Goal: Task Accomplishment & Management: Use online tool/utility

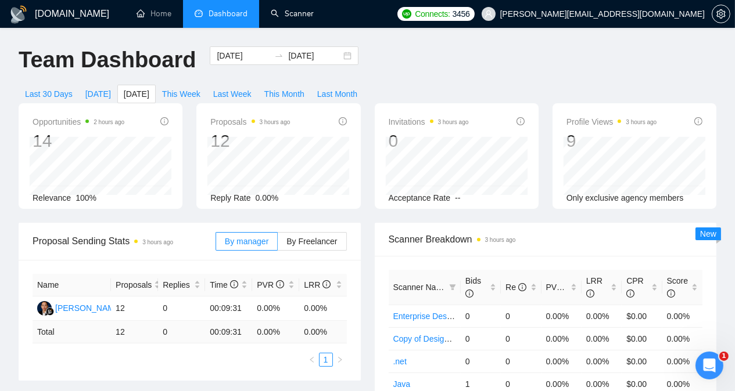
click at [301, 17] on link "Scanner" at bounding box center [292, 14] width 43 height 10
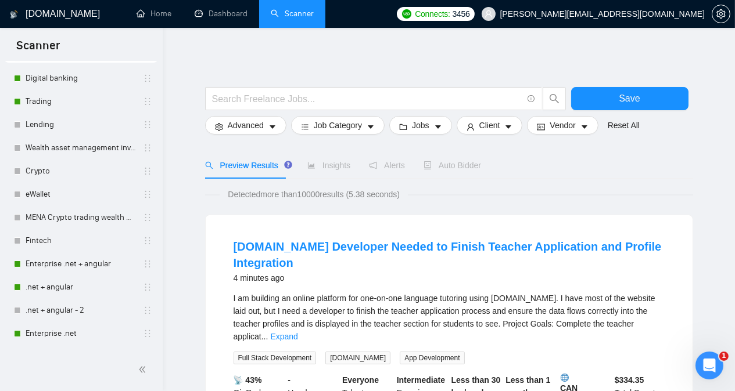
scroll to position [50, 0]
click at [65, 78] on link "Digital banking" at bounding box center [81, 80] width 110 height 23
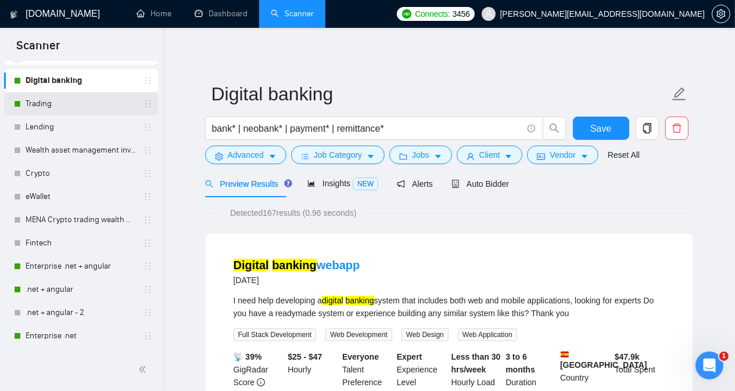
click at [73, 97] on link "Trading" at bounding box center [81, 103] width 110 height 23
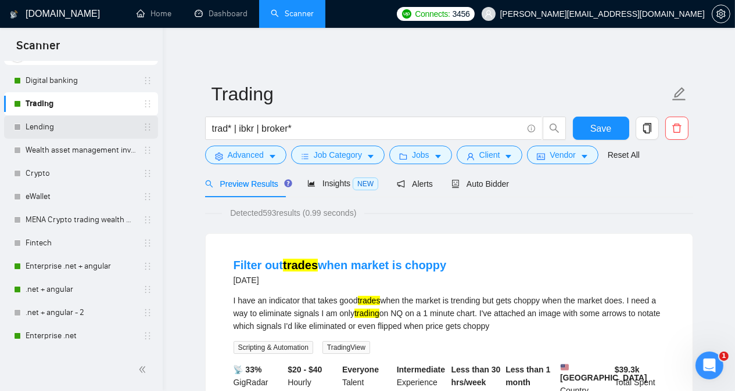
click at [80, 130] on link "Lending" at bounding box center [81, 127] width 110 height 23
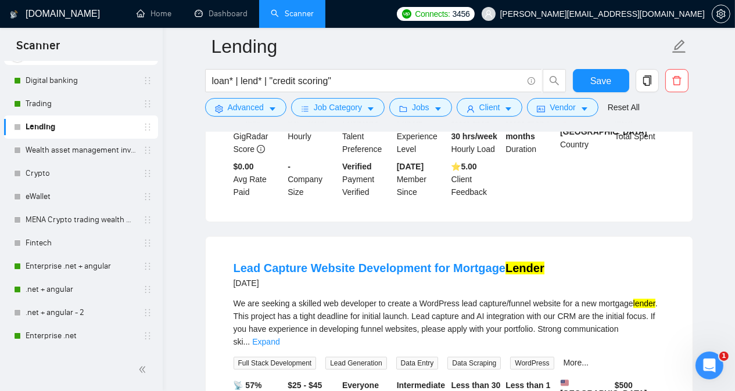
scroll to position [325, 0]
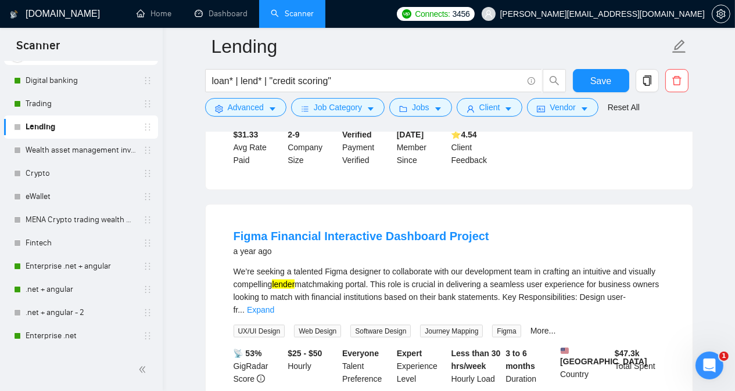
scroll to position [2114, 0]
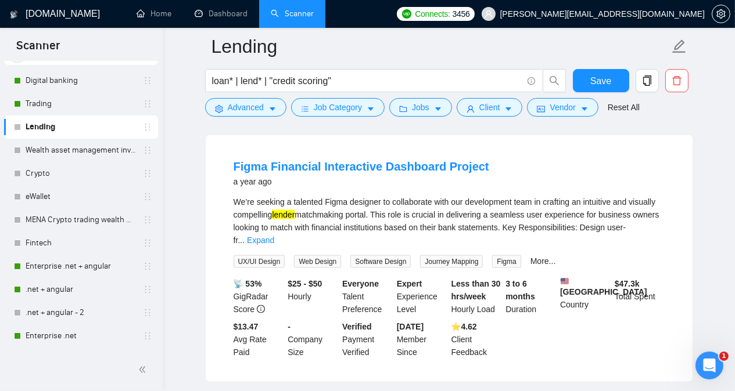
click at [356, 196] on div "We’re seeking a talented Figma designer to collaborate with our development tea…" at bounding box center [449, 221] width 431 height 51
copy div "designer"
click at [274, 236] on link "Expand" at bounding box center [260, 240] width 27 height 9
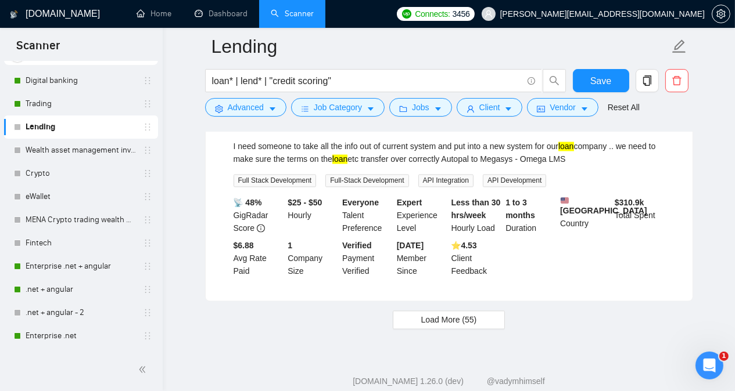
scroll to position [2511, 0]
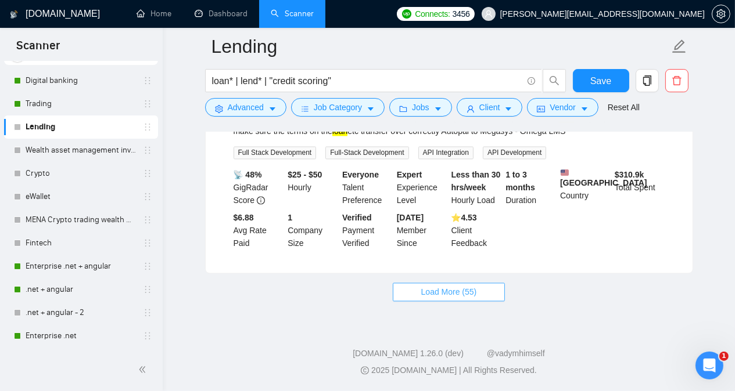
click at [450, 292] on span "Load More (55)" at bounding box center [449, 292] width 56 height 13
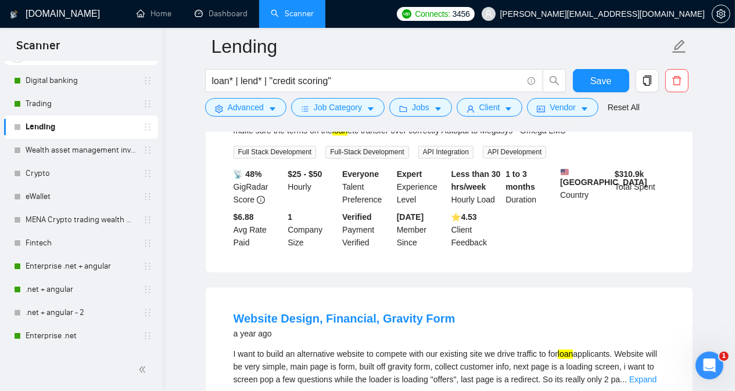
click at [192, 285] on main "Lending loan* | lend* | "credit scoring" Save Advanced Job Category Jobs Client…" at bounding box center [448, 193] width 535 height 5316
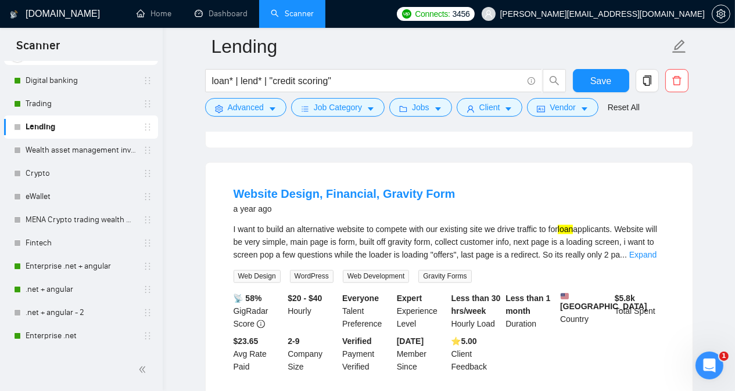
scroll to position [2674, 0]
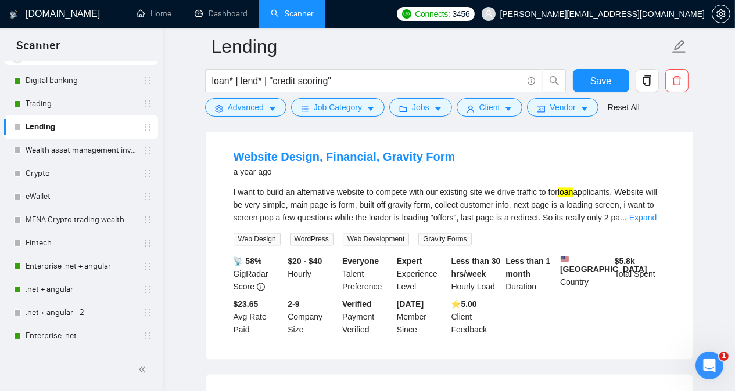
click at [192, 285] on main "Lending loan* | lend* | "credit scoring" Save Advanced Job Category Jobs Client…" at bounding box center [448, 31] width 535 height 5316
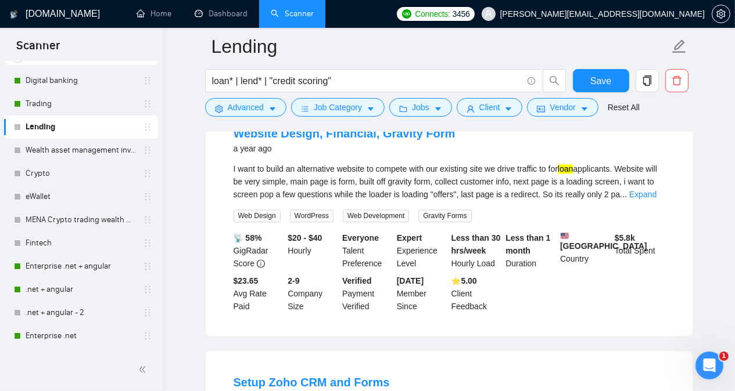
click at [415, 182] on div "I want to build an alternative website to compete with our existing site we dri…" at bounding box center [449, 182] width 431 height 38
copy div "gravity"
click at [703, 119] on main "Lending loan* | lend* | "credit scoring" Save Advanced Job Category Jobs Client…" at bounding box center [448, 8] width 535 height 5316
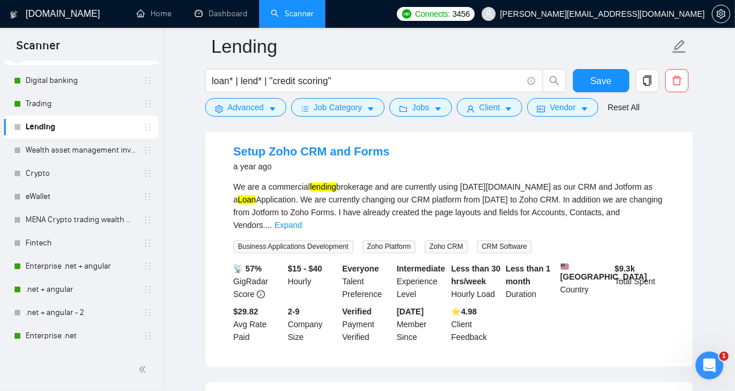
scroll to position [2929, 0]
click at [301, 220] on link "Expand" at bounding box center [287, 224] width 27 height 9
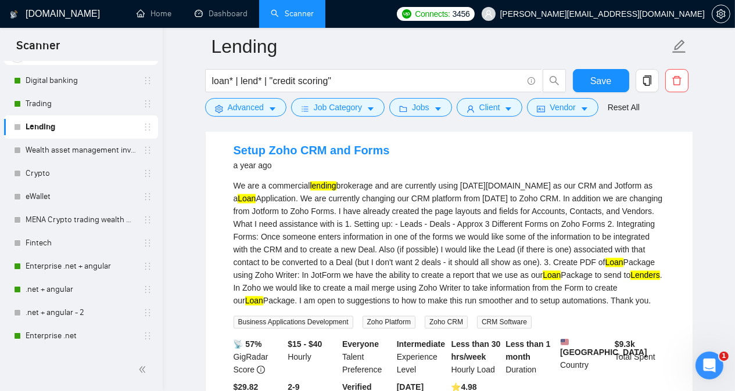
click at [279, 218] on div "We are a commercial lending brokerage and are currently using [DATE][DOMAIN_NAM…" at bounding box center [449, 243] width 431 height 128
copy div "Zoho"
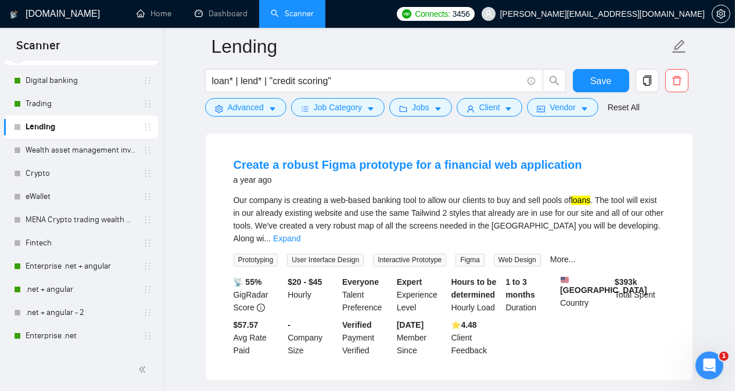
scroll to position [3255, 0]
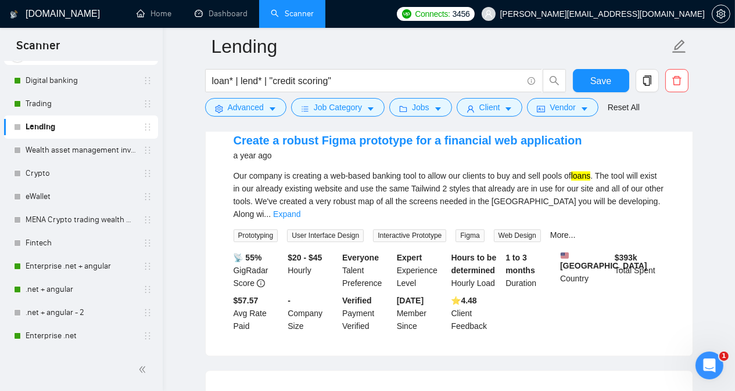
click at [300, 219] on link "Expand" at bounding box center [286, 214] width 27 height 9
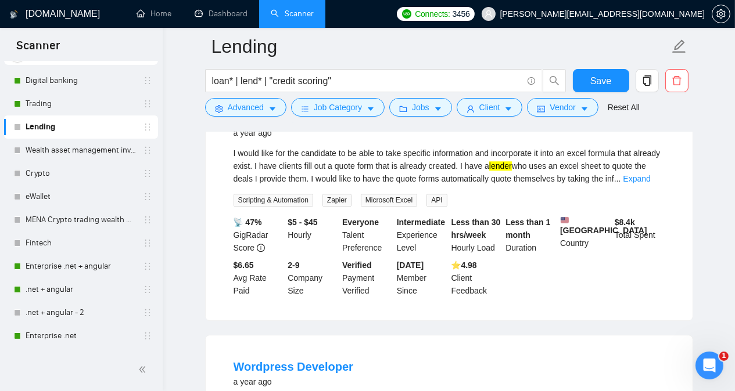
scroll to position [3835, 0]
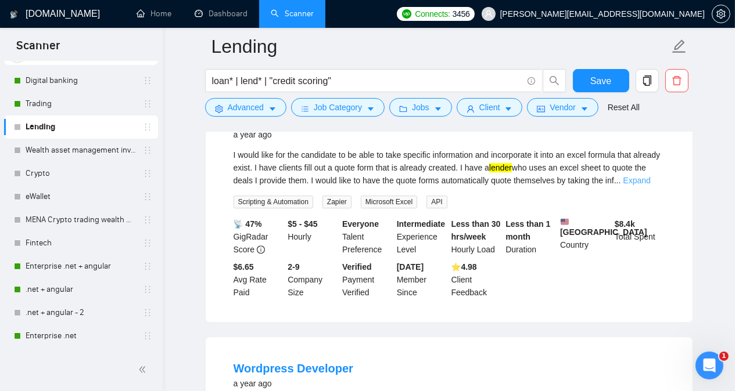
click at [646, 185] on link "Expand" at bounding box center [636, 180] width 27 height 9
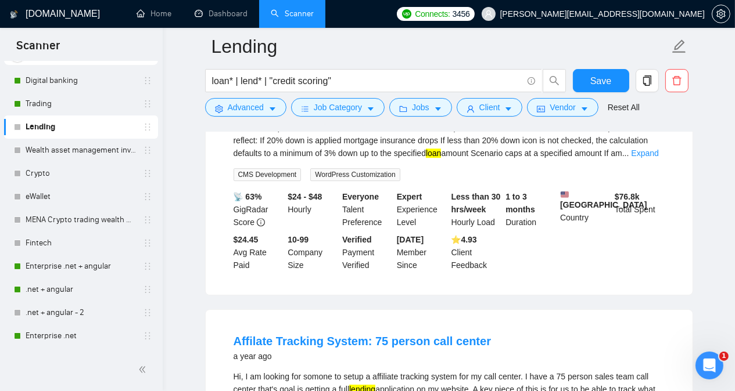
scroll to position [4114, 0]
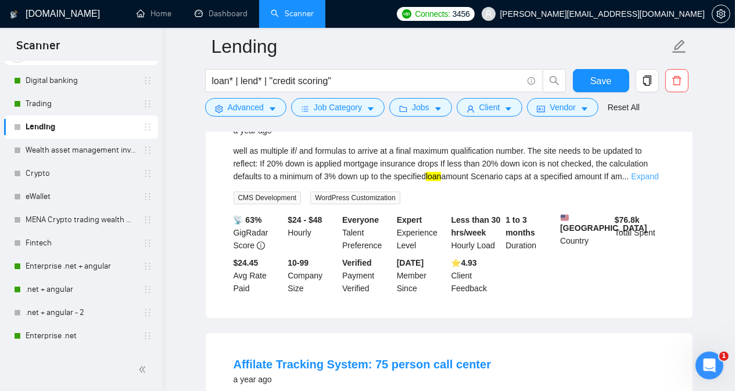
click at [653, 181] on link "Expand" at bounding box center [644, 176] width 27 height 9
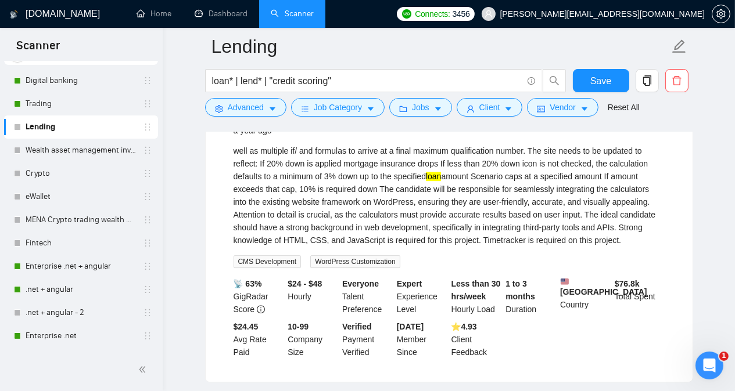
click at [692, 212] on div "Wordpress Developer a year ago well as multiple if/ and formulas to arrive at a…" at bounding box center [449, 233] width 488 height 299
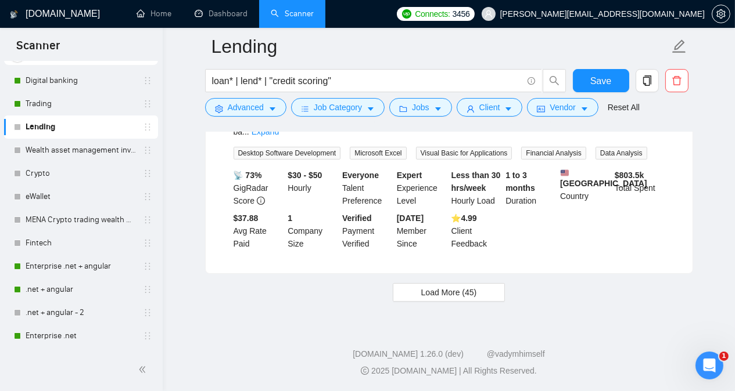
scroll to position [5317, 0]
click at [483, 294] on button "Load More (45)" at bounding box center [449, 292] width 113 height 19
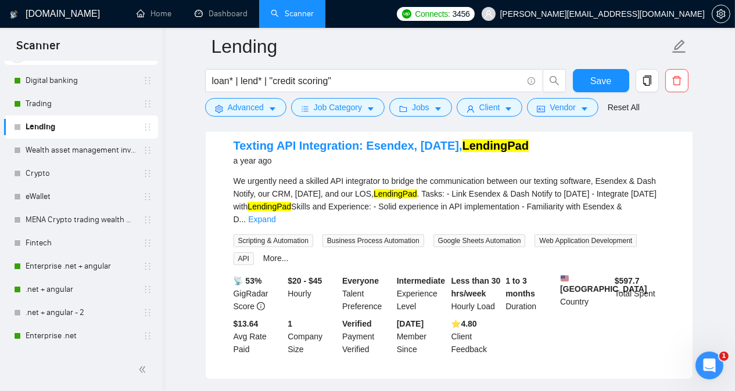
scroll to position [5712, 0]
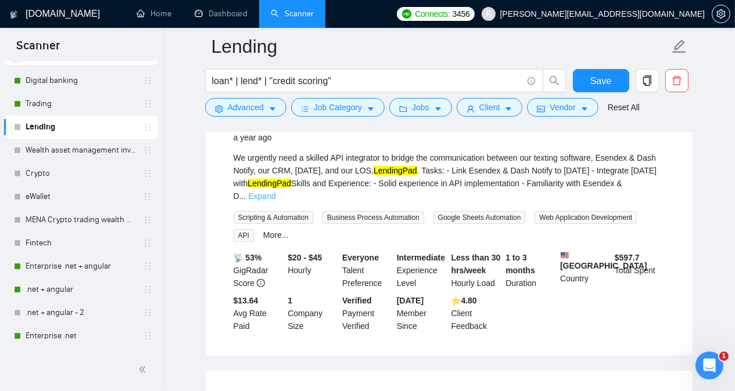
click at [275, 201] on link "Expand" at bounding box center [261, 196] width 27 height 9
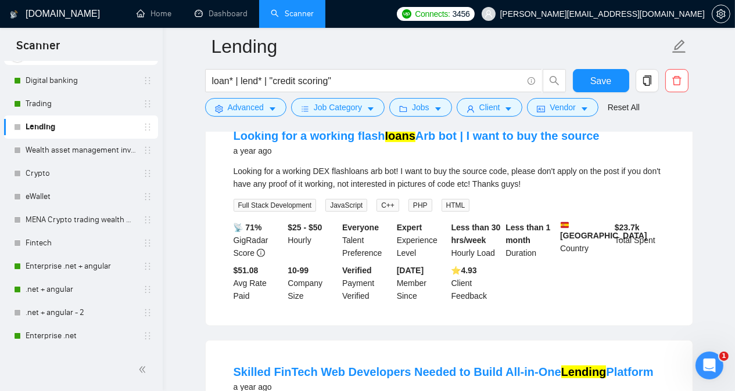
scroll to position [6014, 0]
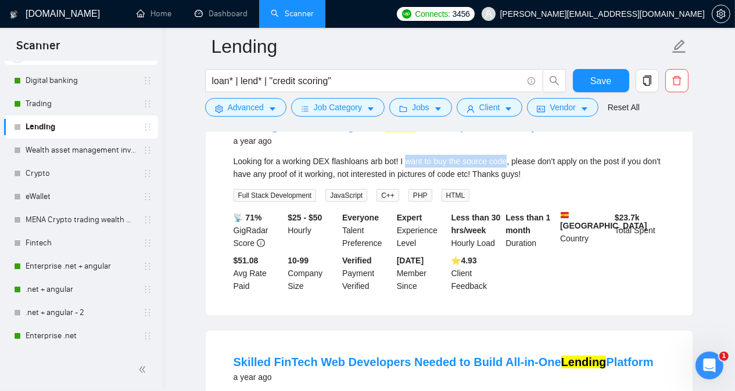
drag, startPoint x: 404, startPoint y: 206, endPoint x: 504, endPoint y: 206, distance: 99.9
click at [504, 181] on div "Looking for a working DEX flashloans arb bot! I want to buy the source code, pl…" at bounding box center [449, 168] width 431 height 26
click at [320, 181] on div "Looking for a working DEX flashloans arb bot! I want to buy the source code, pl…" at bounding box center [449, 168] width 431 height 26
drag, startPoint x: 407, startPoint y: 207, endPoint x: 504, endPoint y: 206, distance: 97.6
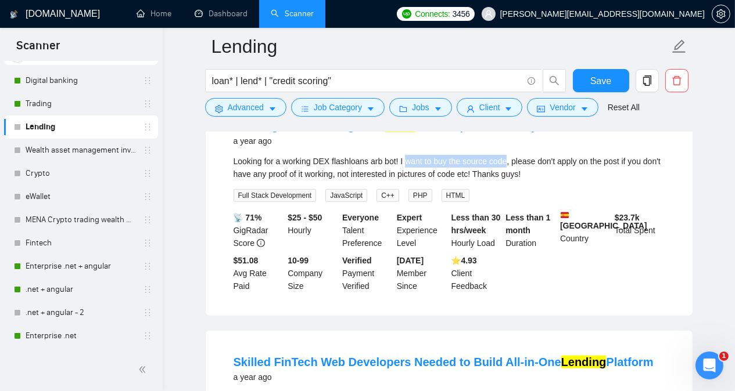
click at [504, 181] on div "Looking for a working DEX flashloans arb bot! I want to buy the source code, pl…" at bounding box center [449, 168] width 431 height 26
copy div "want to buy the source code"
click at [502, 181] on div "Looking for a working DEX flashloans arb bot! I want to buy the source code, pl…" at bounding box center [449, 168] width 431 height 26
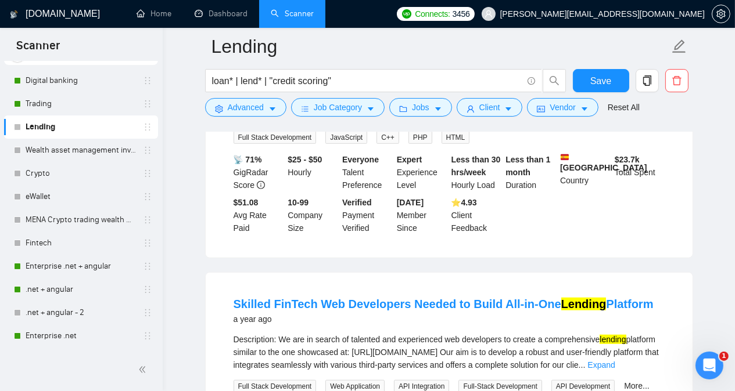
scroll to position [6176, 0]
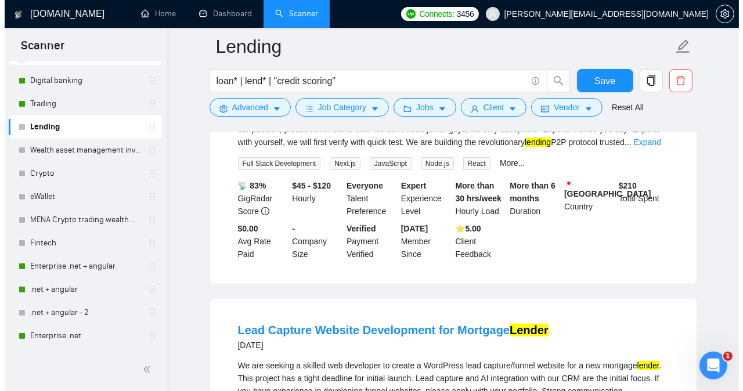
scroll to position [0, 0]
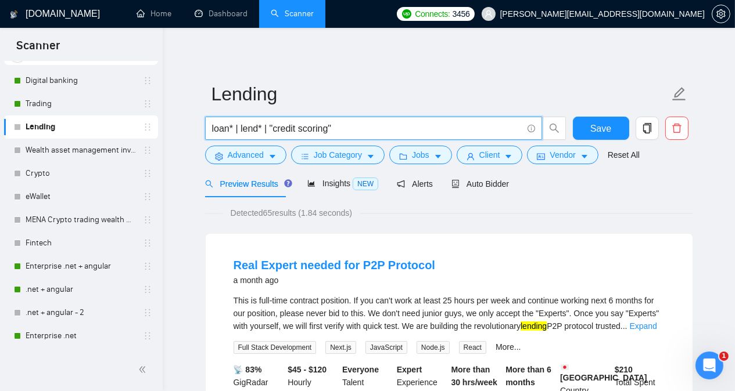
click at [341, 131] on input "loan* | lend* | "credit scoring"" at bounding box center [367, 128] width 310 height 15
type input "loan* | lend* | "credit scoring" | bnpl | "buy now pay later""
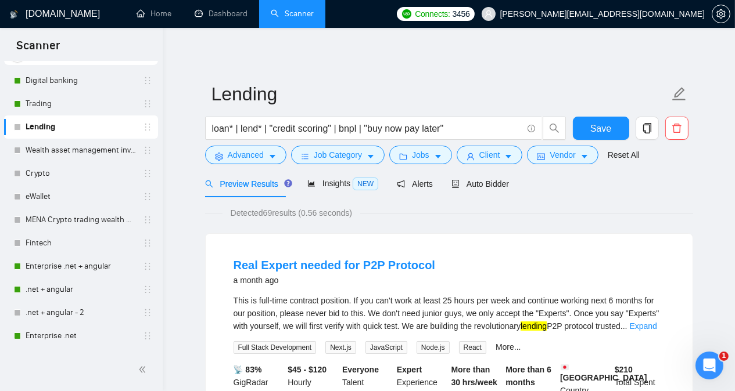
click at [484, 209] on div "Detected 69 results (0.56 seconds)" at bounding box center [449, 213] width 488 height 13
click at [243, 156] on span "Advanced" at bounding box center [246, 155] width 36 height 13
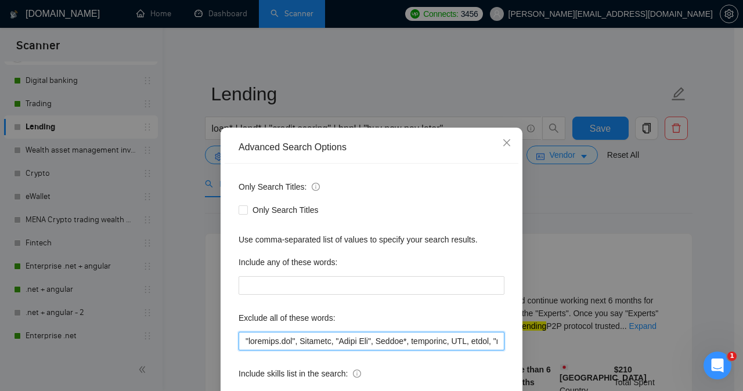
click at [240, 340] on input "text" at bounding box center [372, 341] width 266 height 19
paste input "Designer, gravity, Zoho, want to buy the source code,"
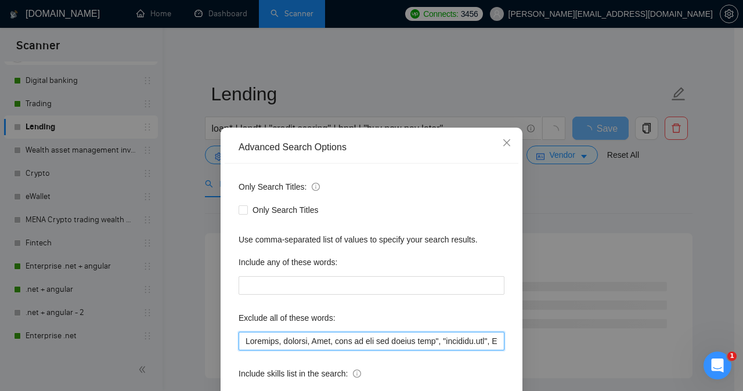
click at [328, 340] on input "text" at bounding box center [372, 341] width 266 height 19
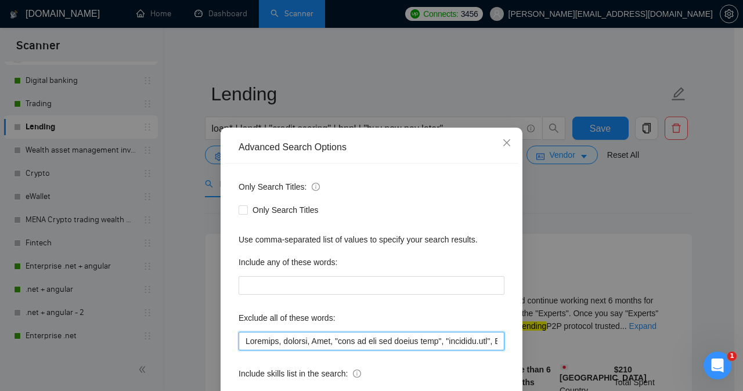
type input "Designer, gravity, Zoho, "want to buy the source code", "[DOMAIN_NAME]", Ethere…"
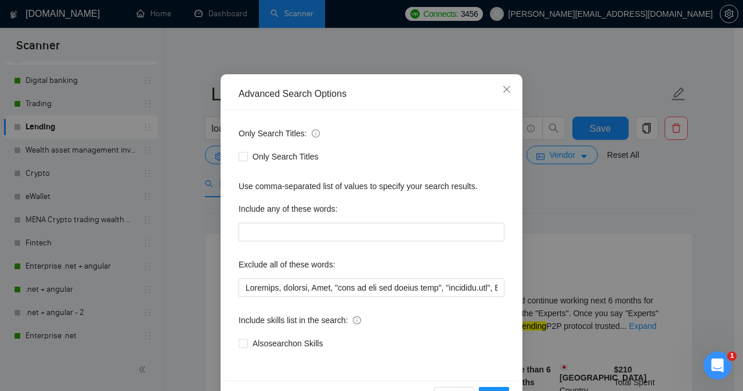
scroll to position [85, 0]
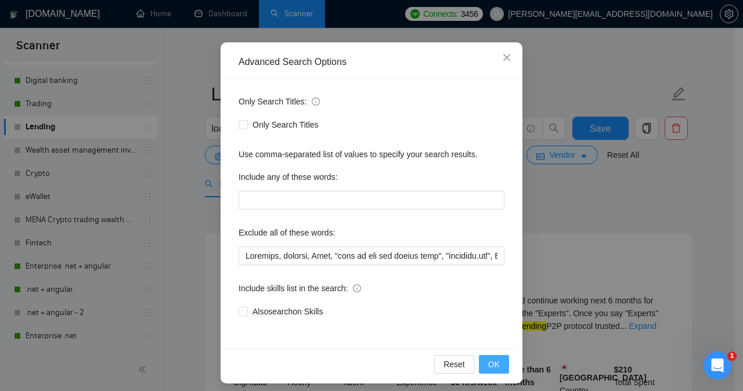
click at [494, 364] on span "OK" at bounding box center [494, 364] width 12 height 13
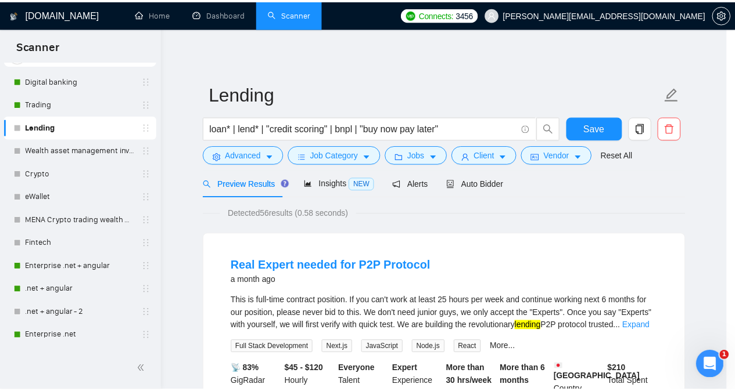
scroll to position [33, 0]
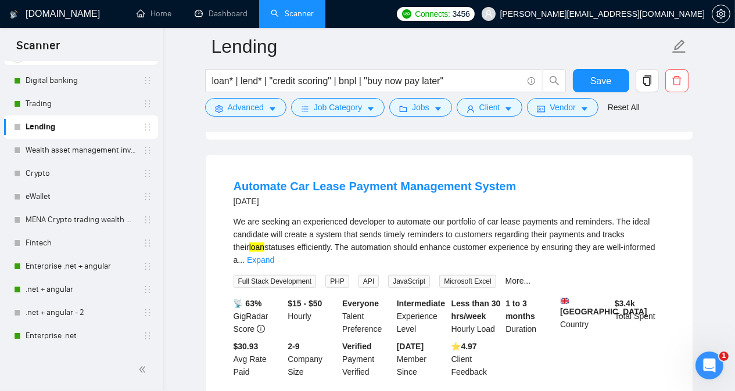
scroll to position [1115, 0]
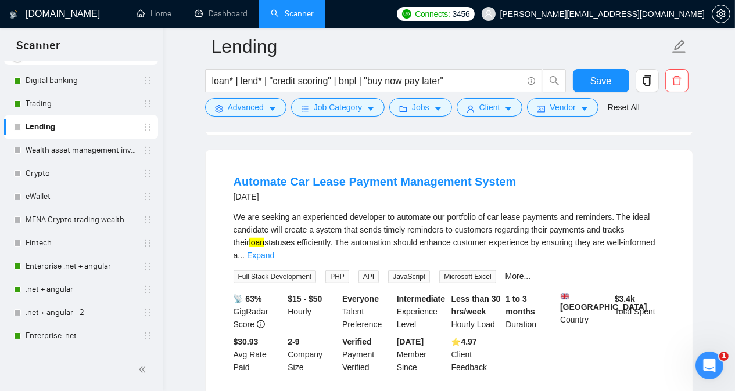
click at [713, 167] on main "Lending loan* | lend* | "credit scoring" | bnpl | "buy now pay later" Save Adva…" at bounding box center [448, 288] width 535 height 2715
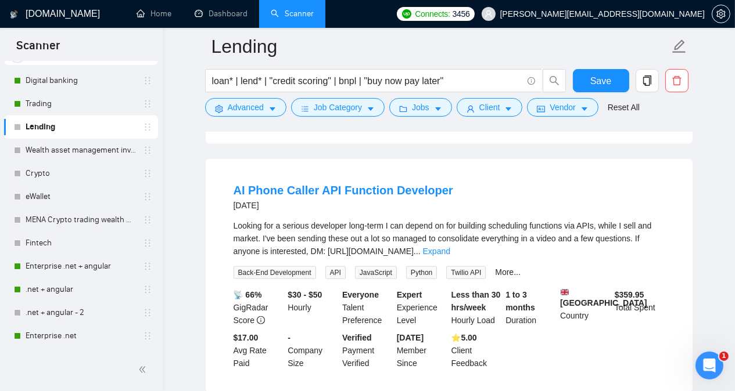
scroll to position [1371, 0]
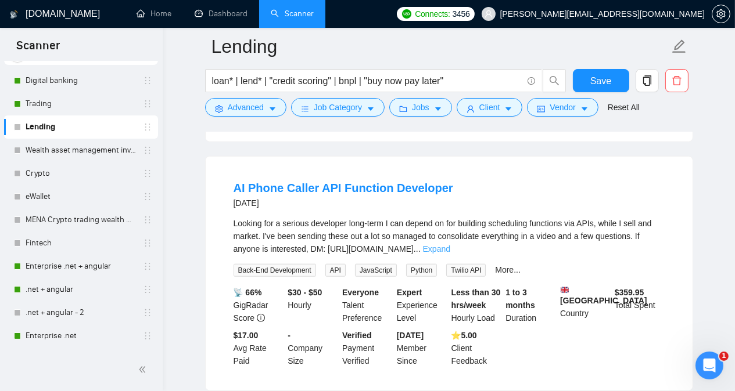
click at [450, 245] on link "Expand" at bounding box center [436, 249] width 27 height 9
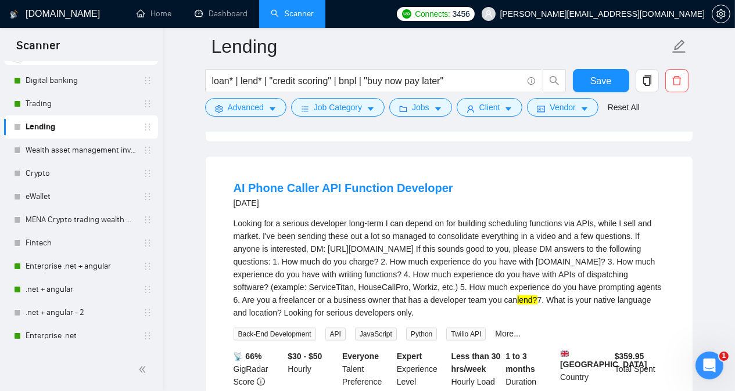
click at [697, 220] on main "Lending loan* | lend* | "credit scoring" | bnpl | "buy now pay later" Save Adva…" at bounding box center [448, 65] width 535 height 2779
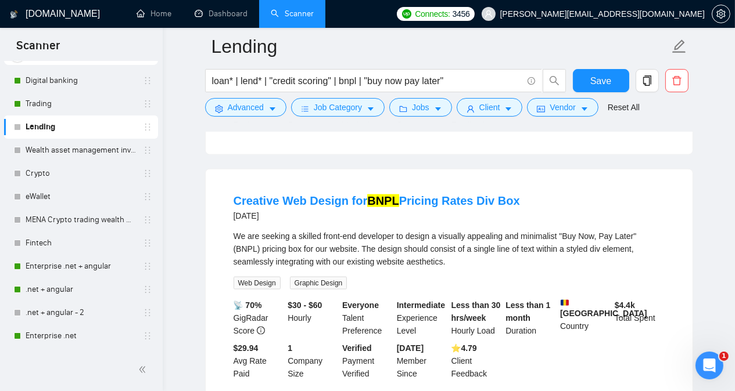
scroll to position [1673, 0]
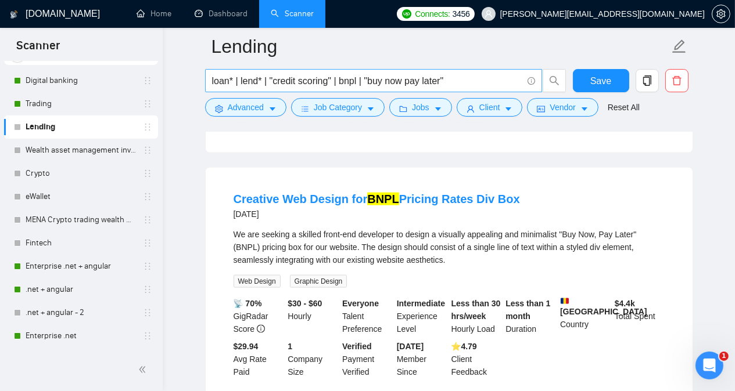
click at [350, 81] on input "loan* | lend* | "credit scoring" | bnpl | "buy now pay later"" at bounding box center [367, 81] width 310 height 15
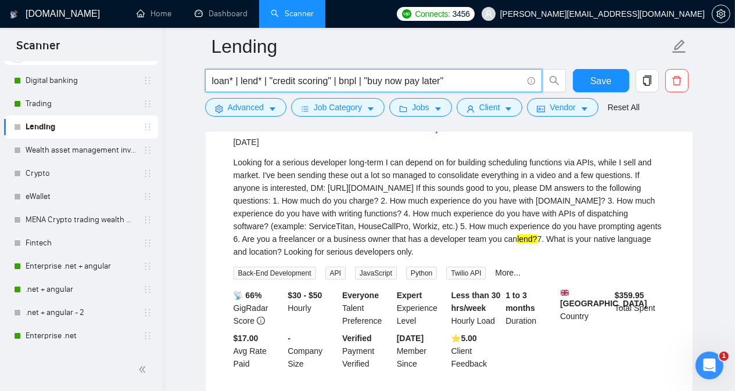
scroll to position [1439, 0]
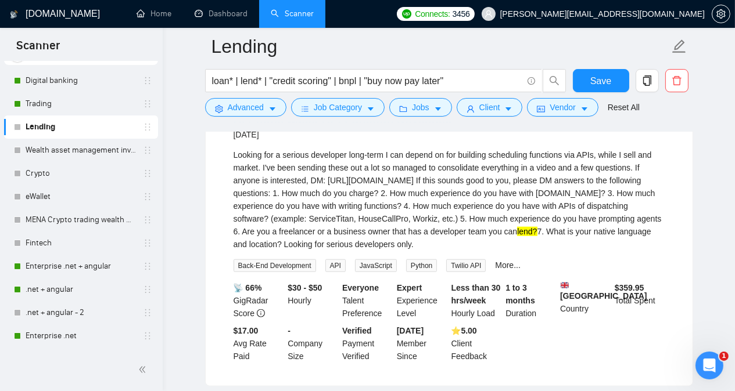
click at [725, 222] on div "[DOMAIN_NAME] Home Dashboard Scanner Connects: 3456 [PERSON_NAME][EMAIL_ADDRESS…" at bounding box center [449, 18] width 572 height 2915
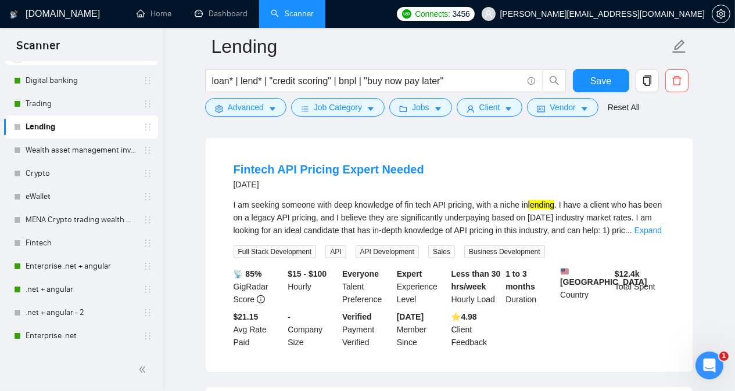
scroll to position [0, 0]
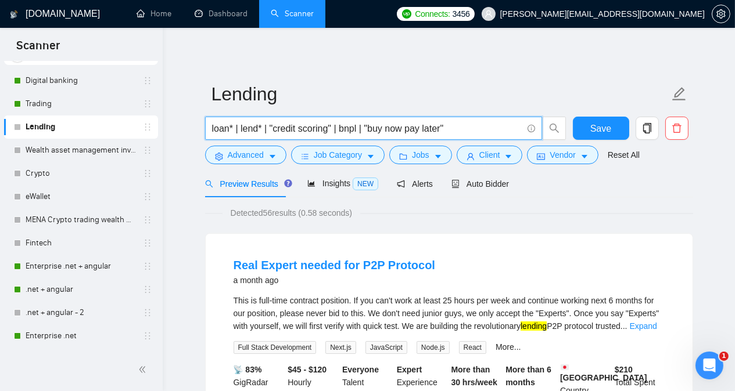
click at [363, 128] on input "loan* | lend* | "credit scoring" | bnpl | "buy now pay later"" at bounding box center [367, 128] width 310 height 15
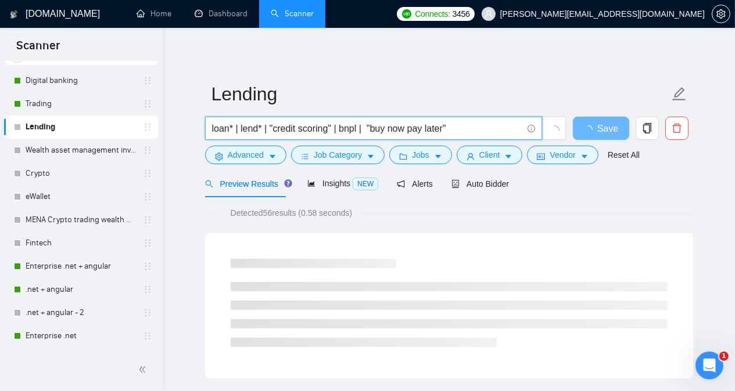
paste input "bnpl"
click at [386, 127] on input "loan* | lend* | "credit scoring" | bnpl | bnpl) | "buy now pay later"" at bounding box center [367, 128] width 310 height 15
click at [365, 128] on input "loan* | lend* | "credit scoring" | bnpl | bnpl)" | "buy now pay later"" at bounding box center [367, 128] width 310 height 15
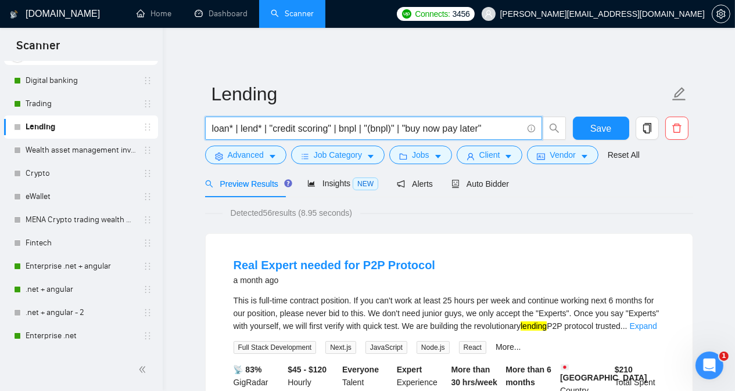
type input "loan* | lend* | "credit scoring" | bnpl | "(bnpl)" | "buy now pay later""
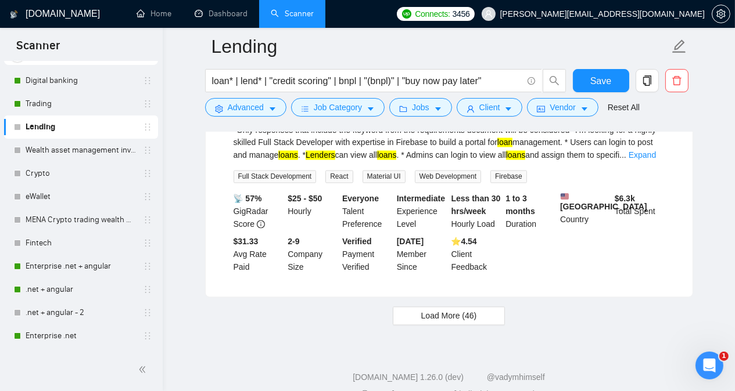
scroll to position [2444, 0]
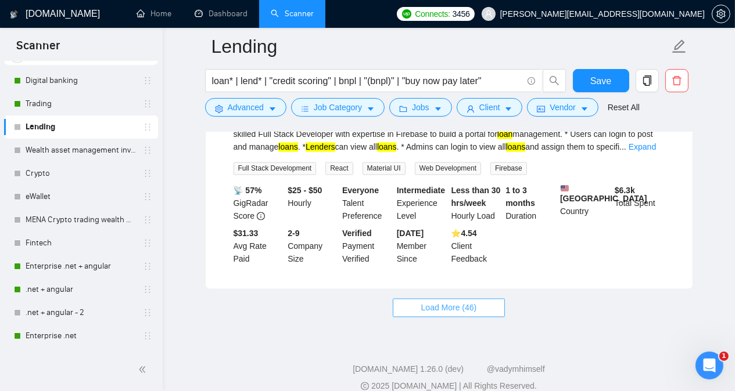
click at [465, 302] on span "Load More (46)" at bounding box center [449, 308] width 56 height 13
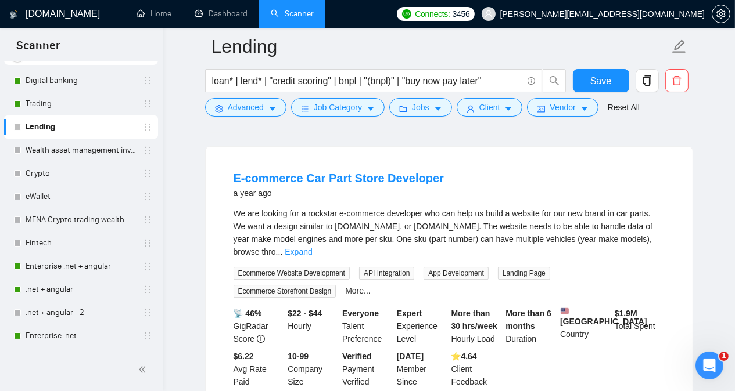
scroll to position [4372, 0]
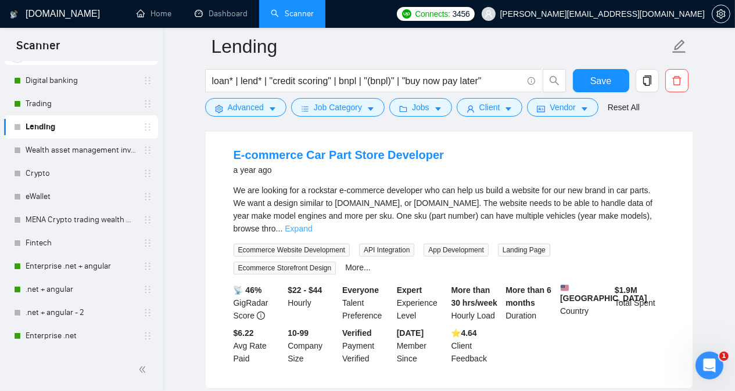
click at [312, 229] on link "Expand" at bounding box center [298, 228] width 27 height 9
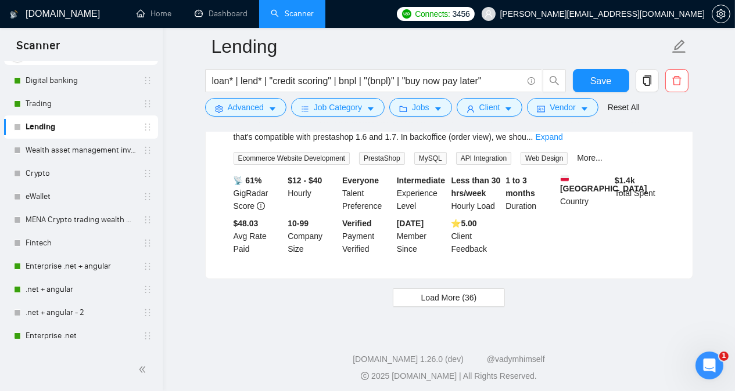
scroll to position [5093, 0]
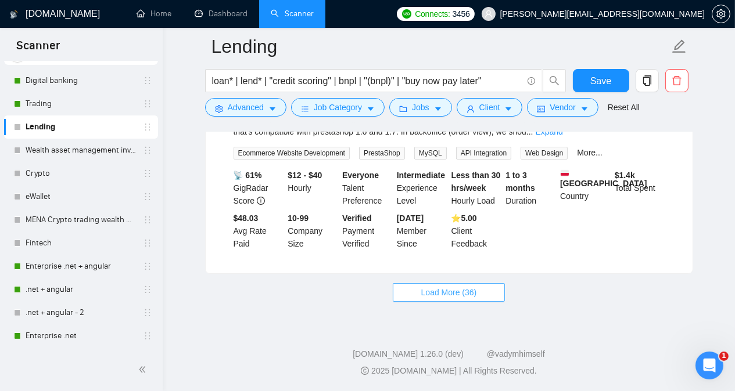
click at [485, 296] on button "Load More (36)" at bounding box center [449, 292] width 113 height 19
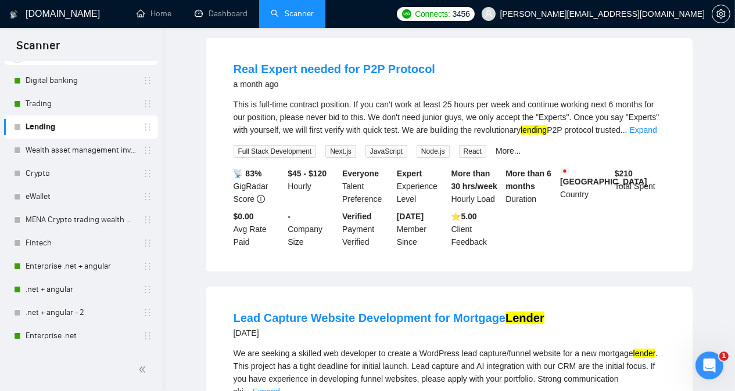
scroll to position [0, 0]
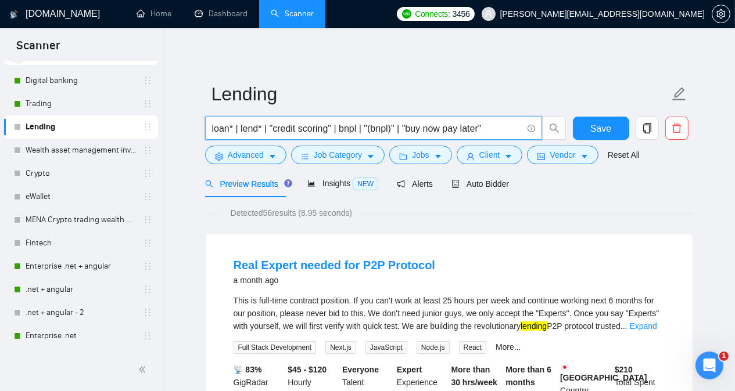
drag, startPoint x: 490, startPoint y: 127, endPoint x: 335, endPoint y: 128, distance: 155.1
click at [335, 128] on input "loan* | lend* | "credit scoring" | bnpl | "(bnpl)" | "buy now pay later"" at bounding box center [367, 128] width 310 height 15
paste input "| bnpl | "(bnpl)" | "buy now pay later""
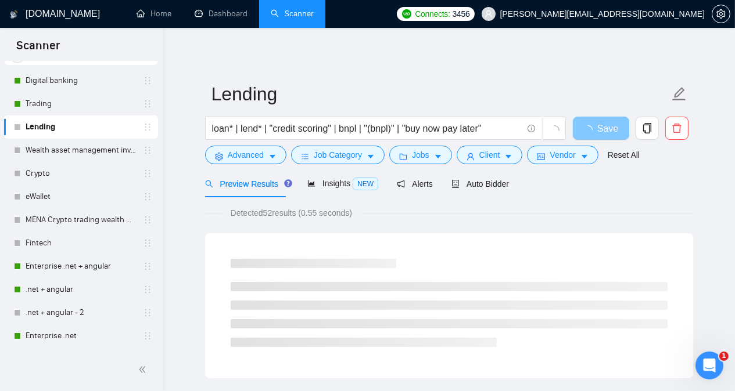
click at [607, 122] on span "Save" at bounding box center [607, 128] width 21 height 15
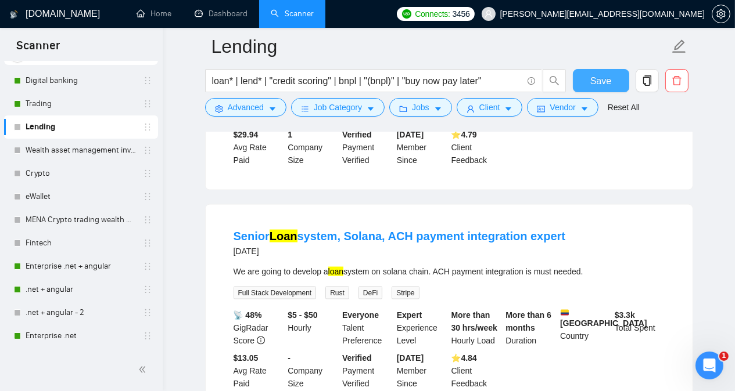
scroll to position [2444, 0]
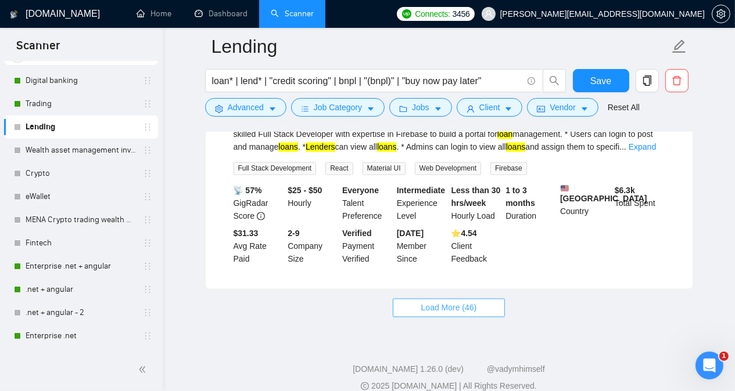
click at [469, 302] on span "Load More (46)" at bounding box center [449, 308] width 56 height 13
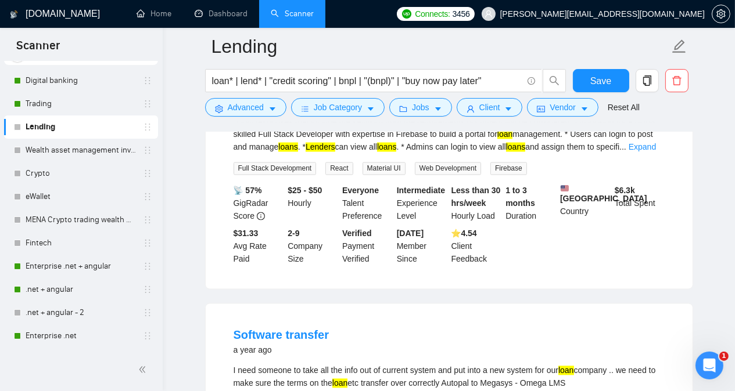
click at [716, 243] on main "Lending loan* | lend* | "credit scoring" | bnpl | "(bnpl)" | "buy now pay later…" at bounding box center [448, 225] width 535 height 5245
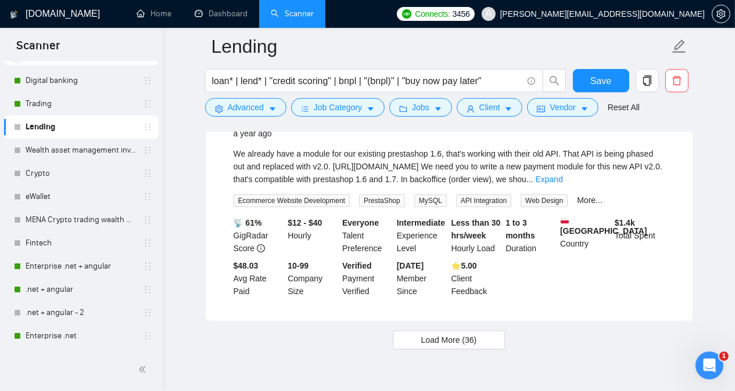
scroll to position [4991, 0]
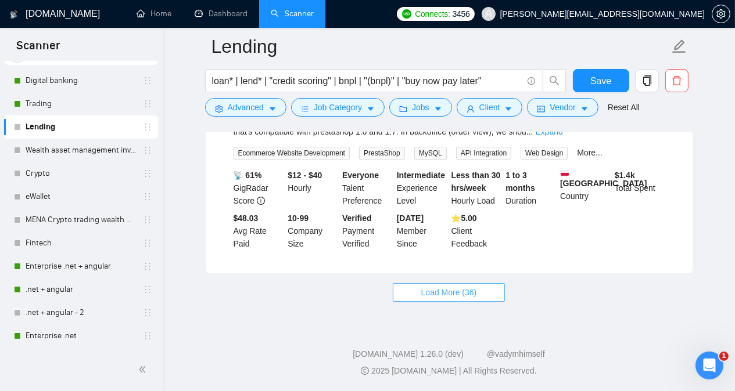
click at [473, 290] on span "Load More (36)" at bounding box center [449, 292] width 56 height 13
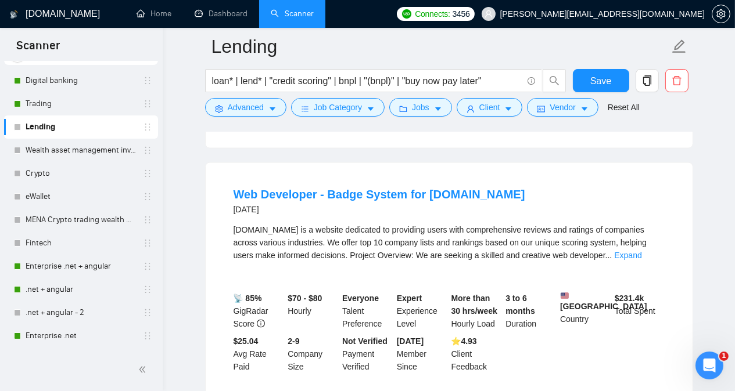
scroll to position [7198, 0]
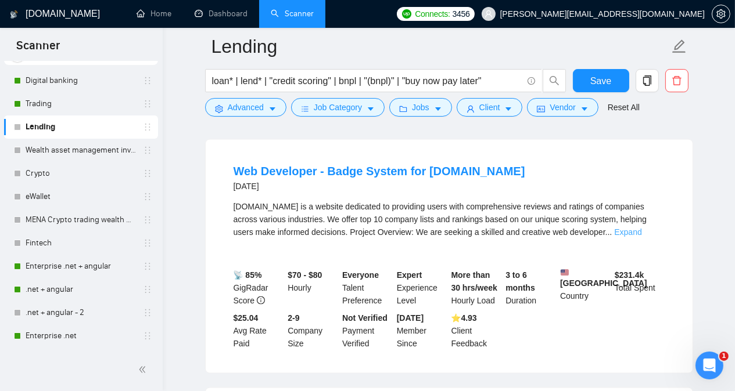
click at [641, 228] on link "Expand" at bounding box center [627, 232] width 27 height 9
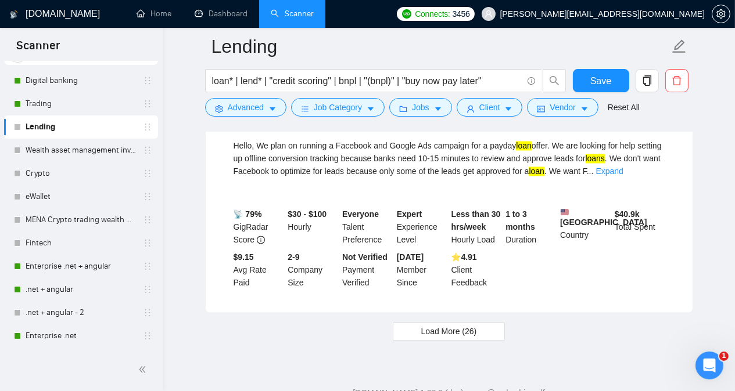
scroll to position [7763, 0]
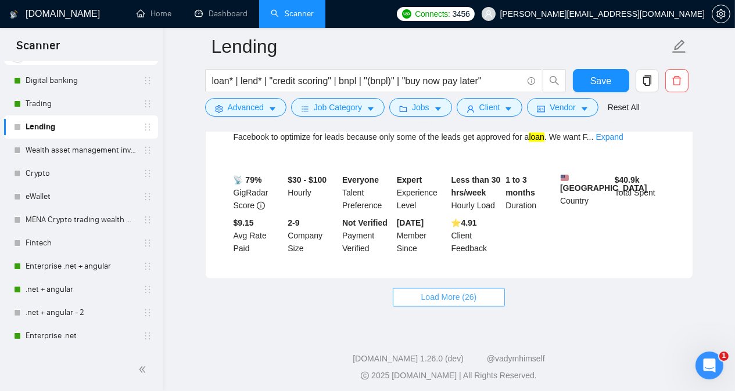
click at [472, 292] on span "Load More (26)" at bounding box center [449, 297] width 56 height 13
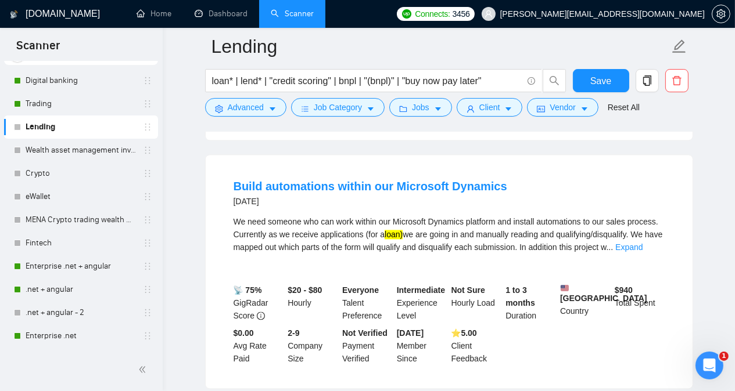
scroll to position [7902, 0]
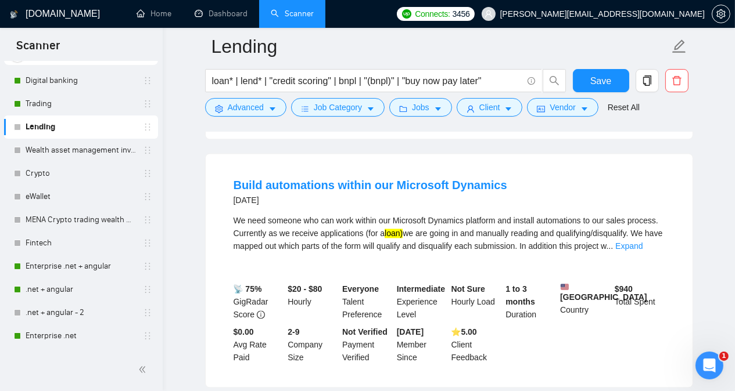
click at [642, 242] on link "Expand" at bounding box center [628, 246] width 27 height 9
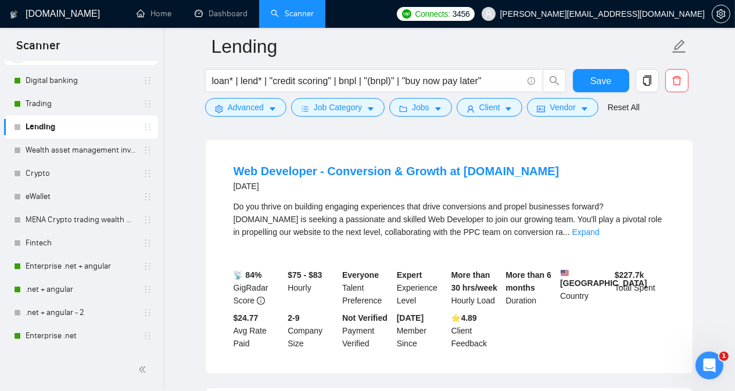
scroll to position [8204, 0]
click at [599, 233] on link "Expand" at bounding box center [585, 231] width 27 height 9
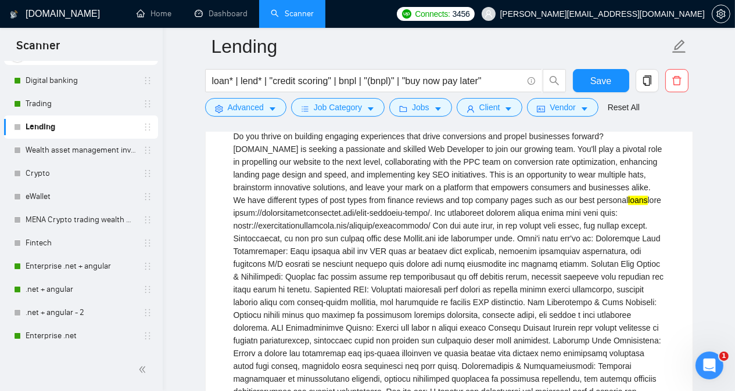
scroll to position [8274, 0]
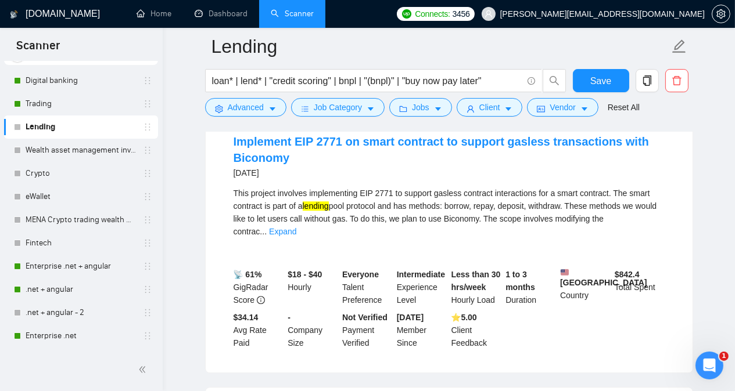
scroll to position [8855, 0]
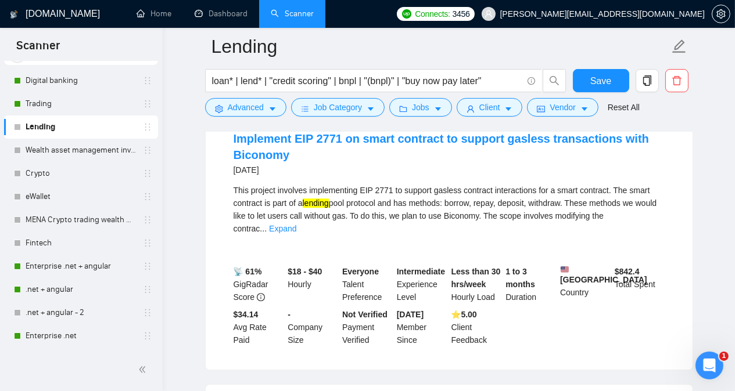
click at [368, 201] on div "This project involves implementing EIP 2771 to support gasless contract interac…" at bounding box center [449, 209] width 431 height 51
copy div "EIP"
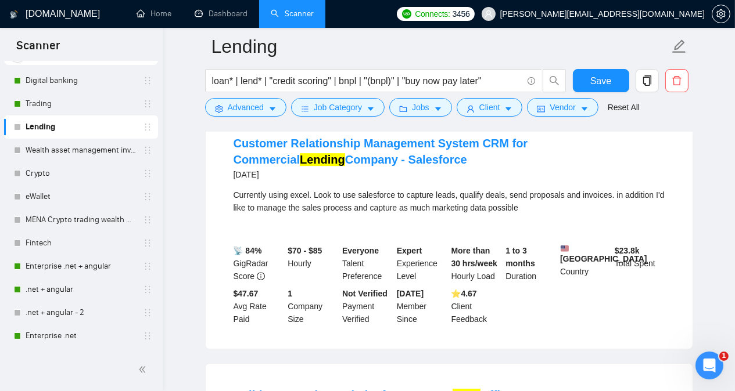
scroll to position [9412, 0]
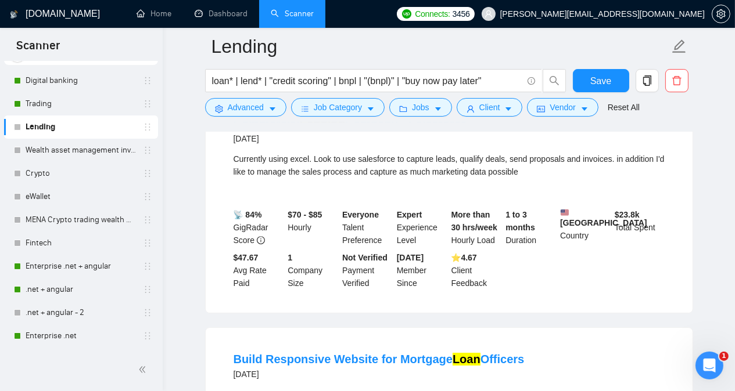
click at [379, 172] on div "Currently using excel. Look to use salesforce to capture leads, qualify deals, …" at bounding box center [449, 166] width 431 height 26
copy div "salesforce"
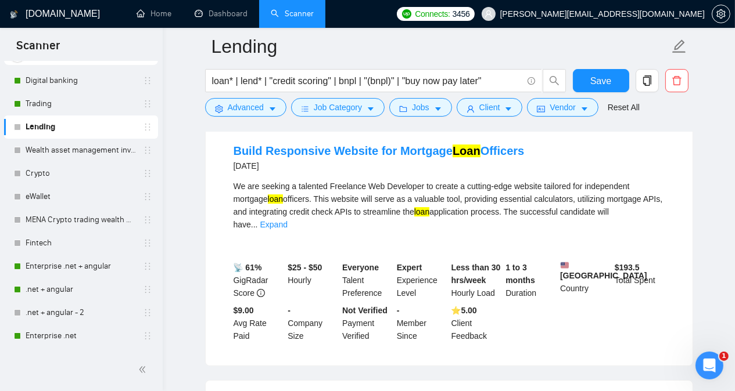
scroll to position [9621, 0]
click at [248, 219] on div "We are seeking a talented Freelance Web Developer to create a cutting-edge webs…" at bounding box center [449, 204] width 431 height 51
copy div "mortgage"
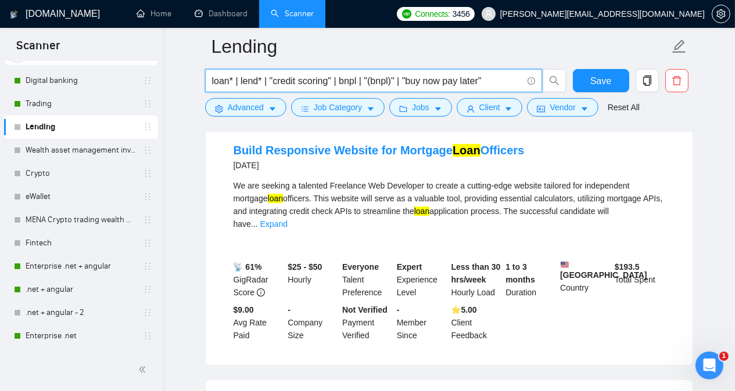
click at [491, 77] on input "loan* | lend* | "credit scoring" | bnpl | "(bnpl)" | "buy now pay later"" at bounding box center [367, 81] width 310 height 15
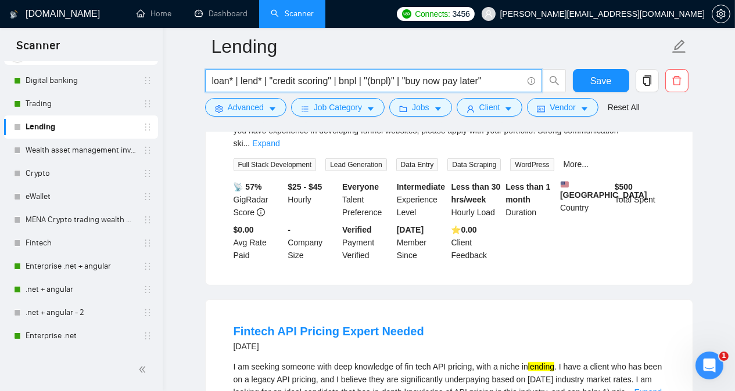
scroll to position [0, 0]
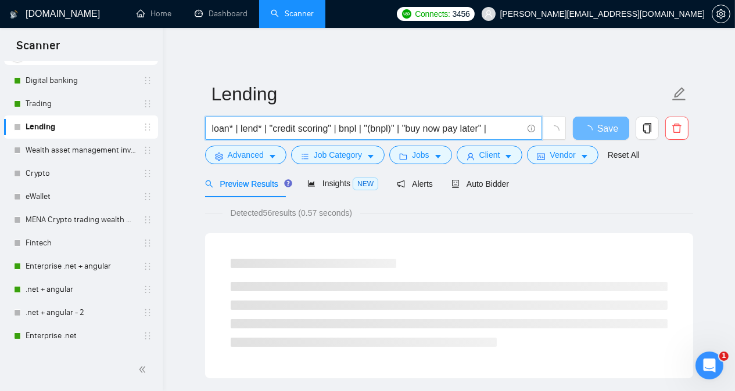
paste input "mortgage"
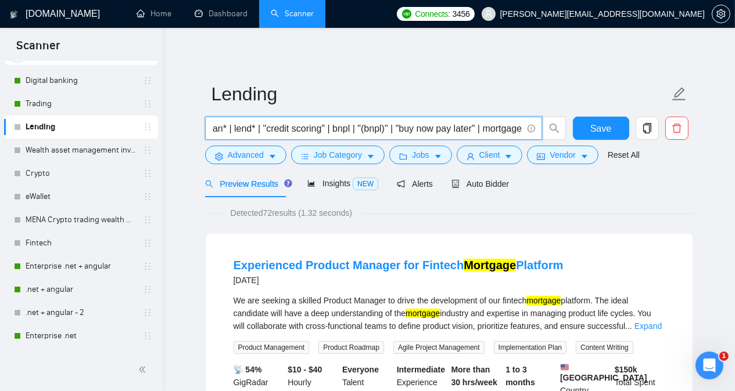
type input "loan* | lend* | "credit scoring" | bnpl | "(bnpl)" | "buy now pay later" | mort…"
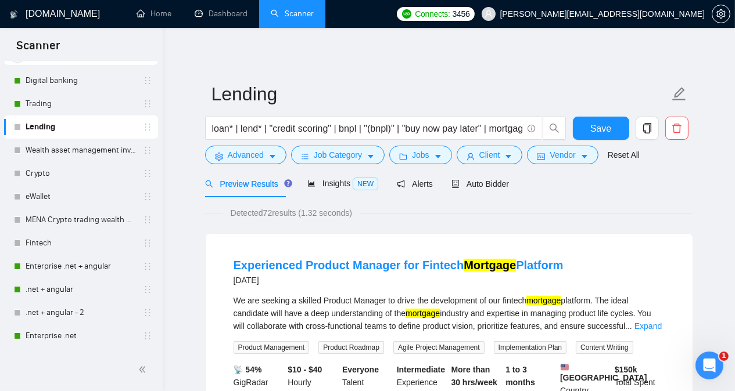
click at [643, 188] on div "Preview Results Insights NEW Alerts Auto Bidder" at bounding box center [449, 183] width 488 height 27
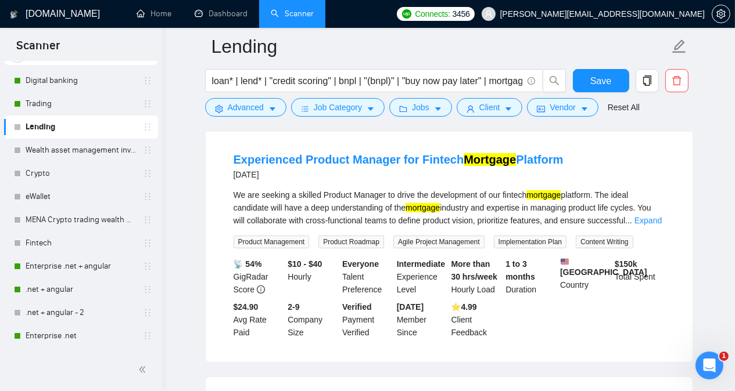
scroll to position [116, 0]
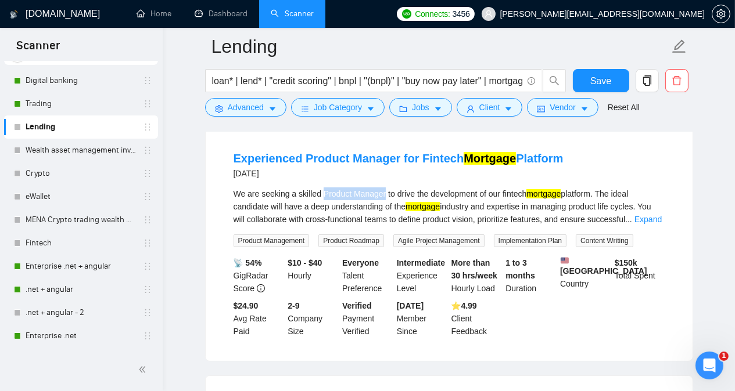
drag, startPoint x: 322, startPoint y: 193, endPoint x: 383, endPoint y: 195, distance: 61.0
click at [383, 195] on div "We are seeking a skilled Product Manager to drive the development of our fintec…" at bounding box center [449, 207] width 431 height 38
copy div "Product Manager"
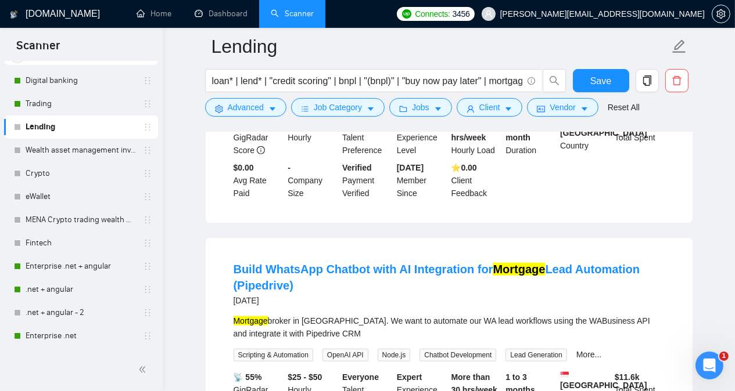
scroll to position [836, 0]
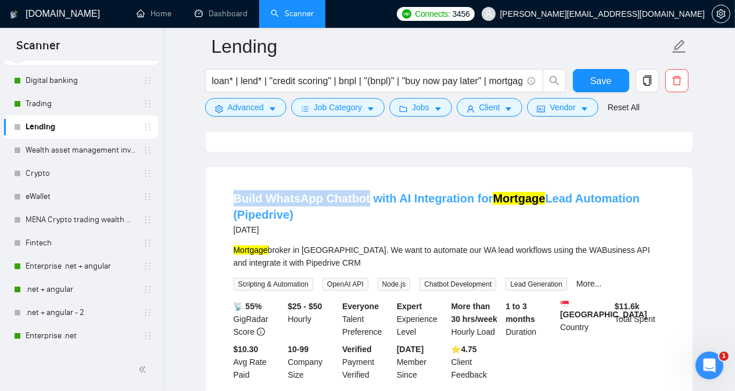
drag, startPoint x: 227, startPoint y: 193, endPoint x: 363, endPoint y: 195, distance: 135.9
click at [363, 195] on li "Build WhatsApp Chatbot with AI Integration for Mortgage Lead Automation (Pipedr…" at bounding box center [449, 286] width 459 height 210
copy link "Build WhatsApp Chatbot"
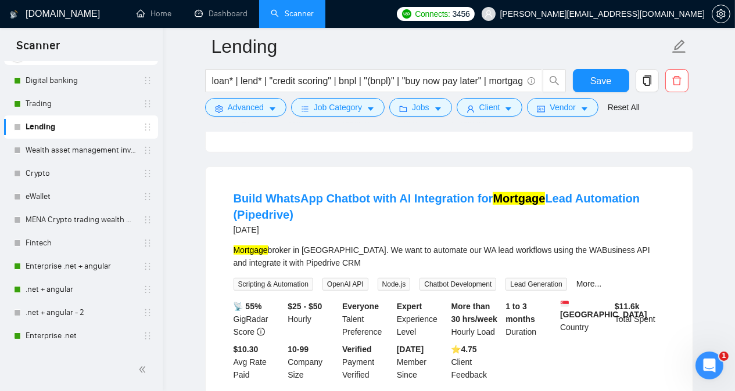
click at [393, 234] on li "Build WhatsApp Chatbot with AI Integration for Mortgage Lead Automation (Pipedr…" at bounding box center [449, 286] width 459 height 210
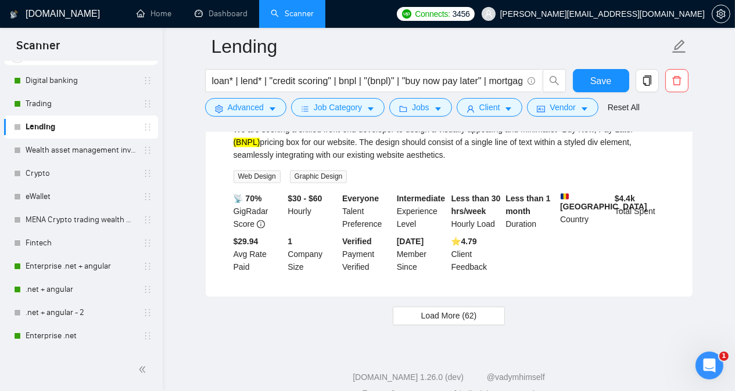
scroll to position [2481, 0]
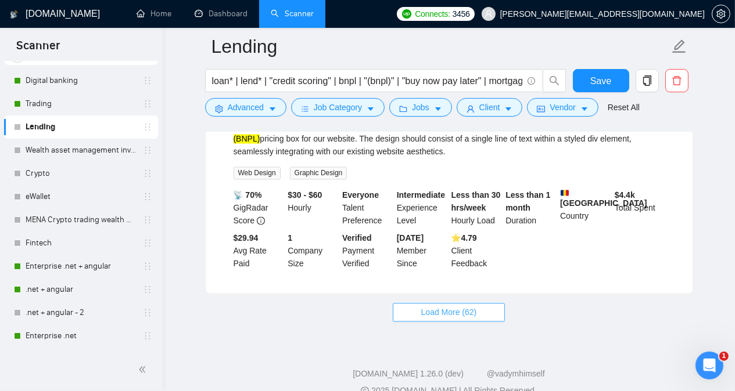
click at [476, 304] on button "Load More (62)" at bounding box center [449, 313] width 113 height 19
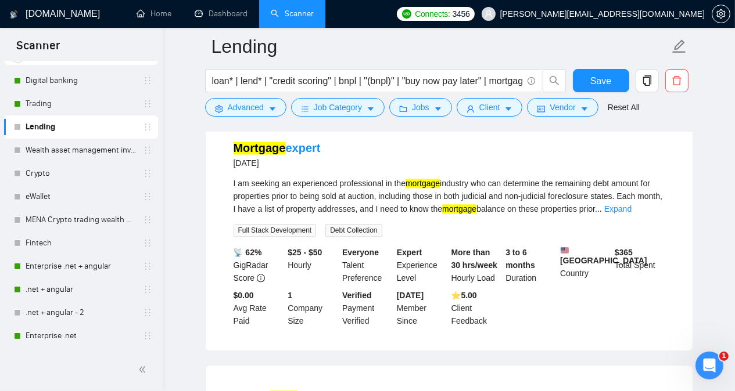
scroll to position [2899, 0]
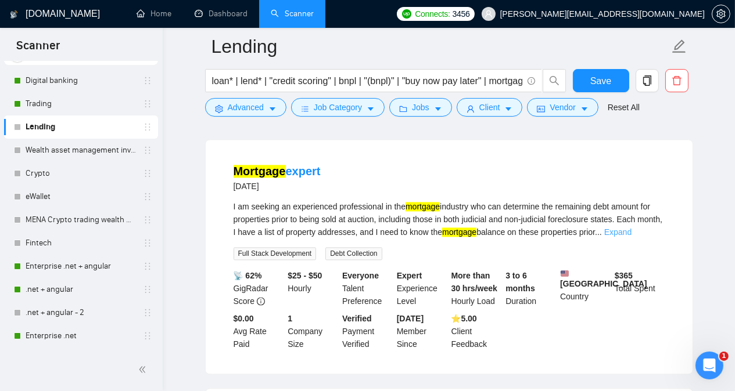
click at [631, 228] on link "Expand" at bounding box center [617, 232] width 27 height 9
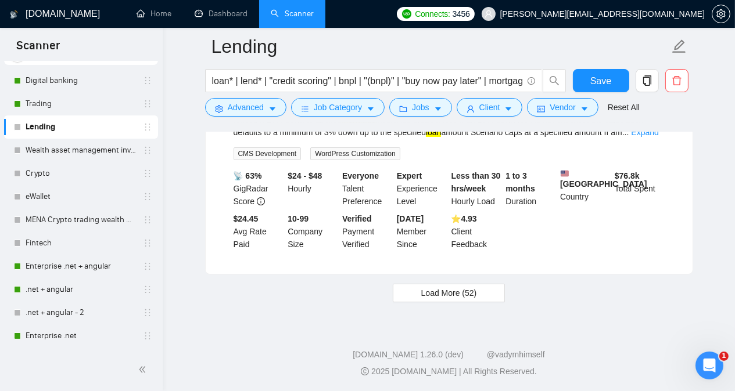
scroll to position [4982, 0]
click at [471, 299] on span "Load More (52)" at bounding box center [449, 292] width 56 height 13
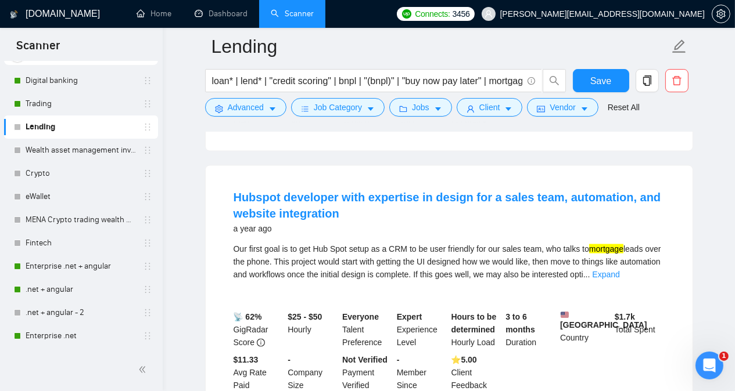
scroll to position [7468, 0]
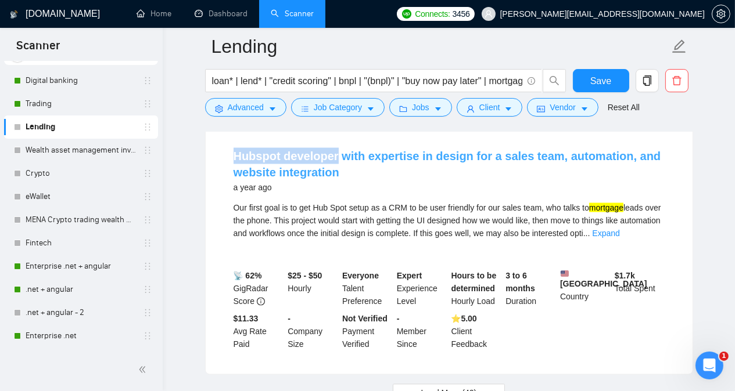
drag, startPoint x: 227, startPoint y: 152, endPoint x: 333, endPoint y: 152, distance: 106.9
click at [333, 152] on li "Hubspot developer with expertise in design for a sales team, automation, and we…" at bounding box center [449, 250] width 459 height 222
copy link "Hubspot developer"
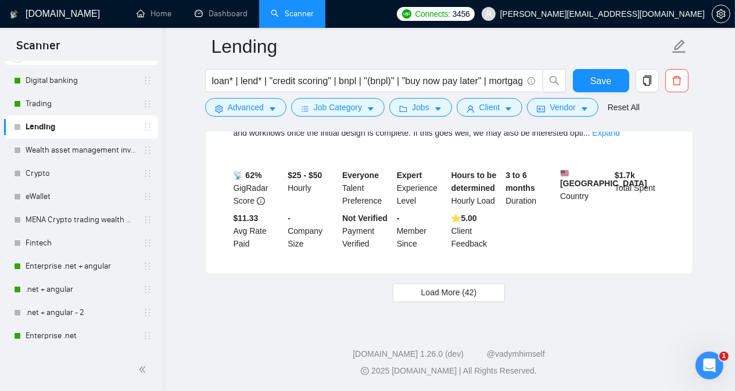
scroll to position [7572, 0]
click at [460, 291] on span "Load More (42)" at bounding box center [449, 292] width 56 height 13
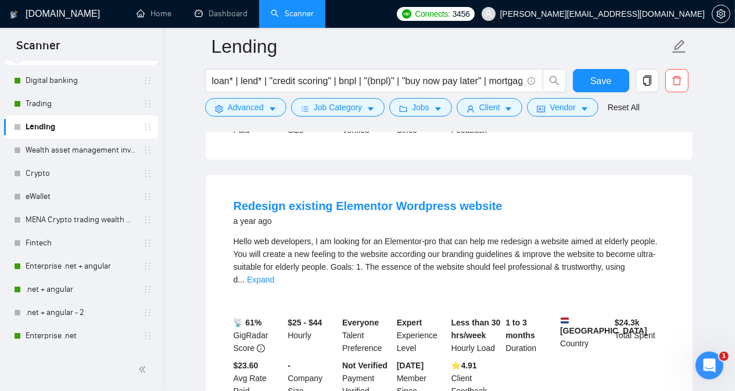
scroll to position [7711, 0]
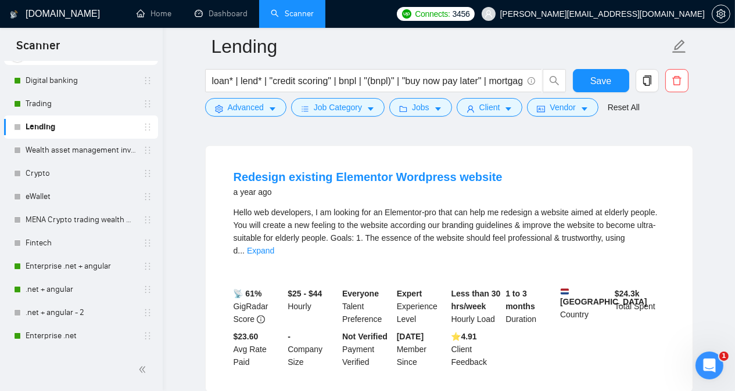
click at [398, 215] on div "Hello web developers, I am looking for an Elementor-pro that can help me redesi…" at bounding box center [449, 232] width 431 height 51
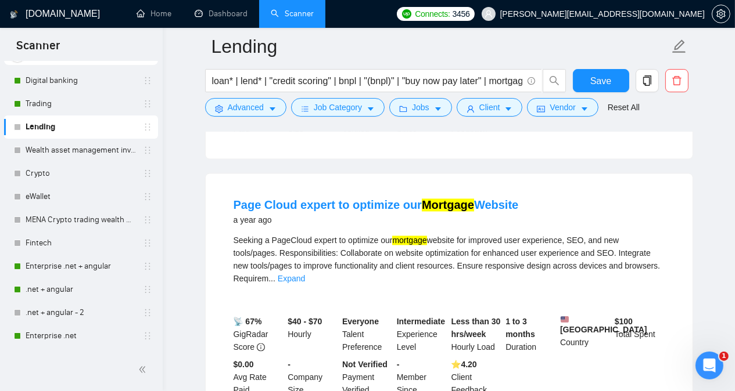
scroll to position [7967, 0]
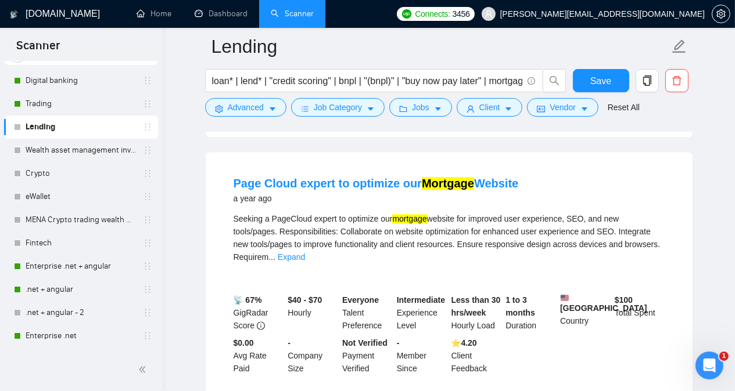
click at [289, 213] on div "Seeking a PageCloud expert to optimize our mortgage website for improved user e…" at bounding box center [449, 238] width 431 height 51
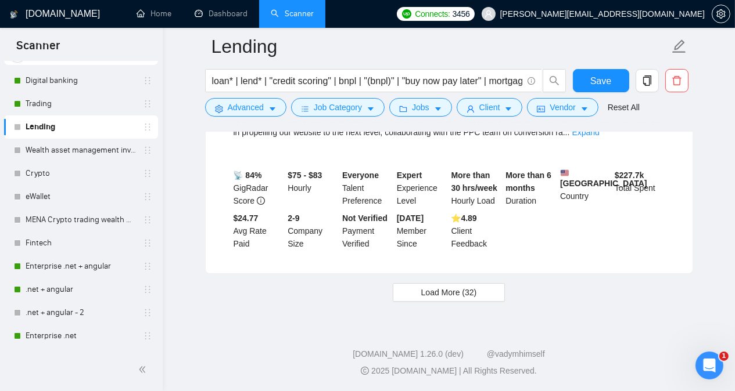
scroll to position [10142, 0]
click at [465, 289] on span "Load More (32)" at bounding box center [449, 292] width 56 height 13
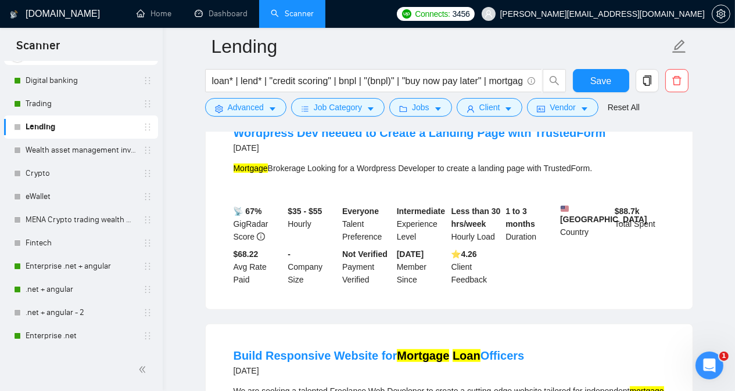
scroll to position [11350, 0]
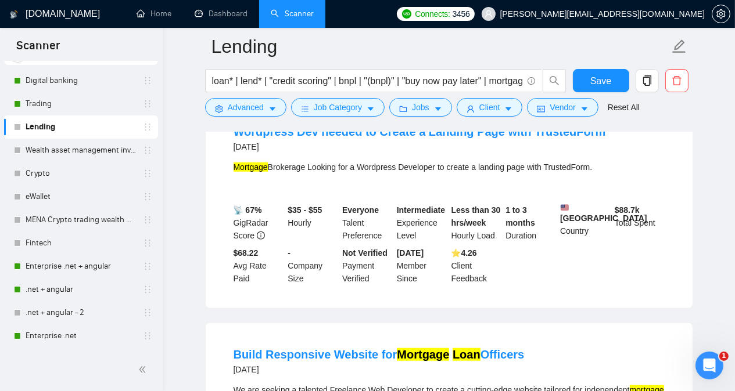
click at [562, 174] on div "Mortgage Brokerage Looking for a Wordpress Developer to create a landing page w…" at bounding box center [449, 167] width 431 height 13
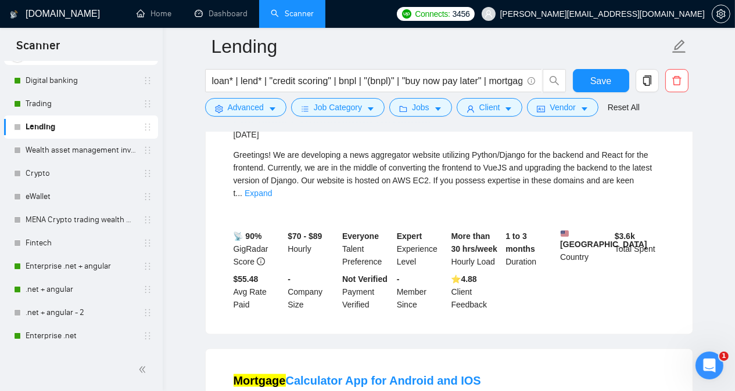
scroll to position [12373, 0]
click at [272, 199] on link "Expand" at bounding box center [258, 193] width 27 height 9
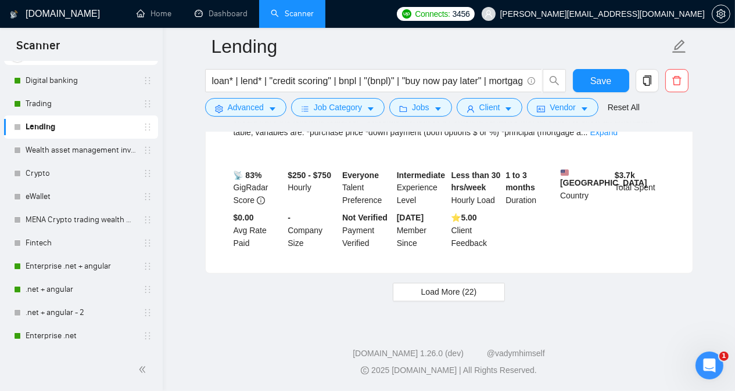
scroll to position [12728, 0]
click at [477, 289] on button "Load More (22)" at bounding box center [449, 292] width 113 height 19
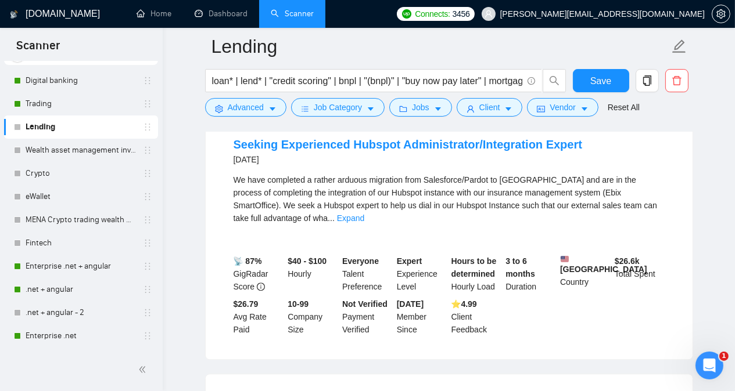
scroll to position [13379, 0]
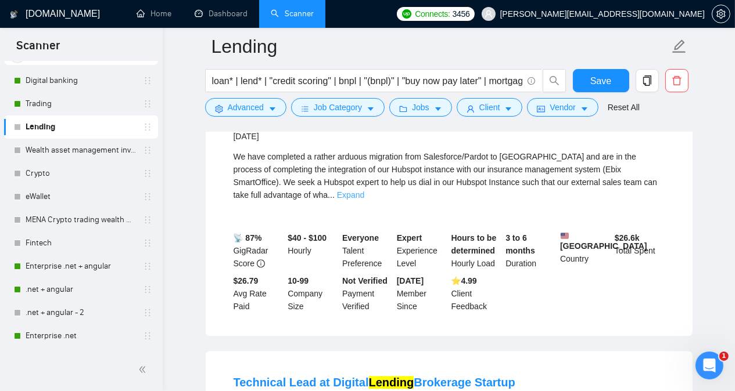
click at [364, 200] on link "Expand" at bounding box center [350, 195] width 27 height 9
click at [439, 202] on div "We have completed a rather arduous migration from Salesforce/Pardot to [GEOGRAP…" at bounding box center [449, 175] width 431 height 51
drag, startPoint x: 439, startPoint y: 204, endPoint x: 716, endPoint y: 184, distance: 277.2
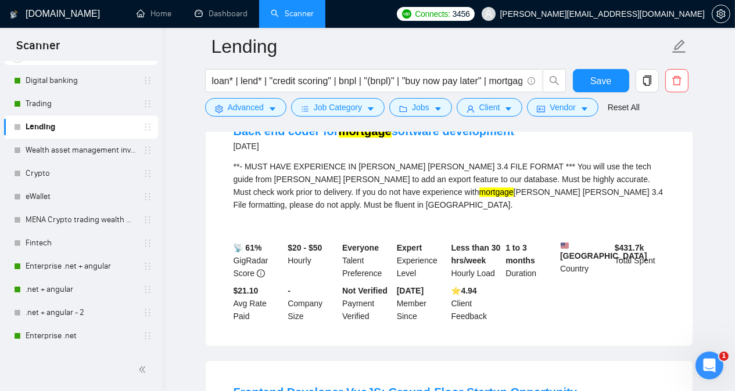
scroll to position [13867, 0]
click at [592, 211] on div "**- MUST HAVE EXPERIENCE IN [PERSON_NAME] [PERSON_NAME] 3.4 FILE FORMAT *** You…" at bounding box center [449, 185] width 431 height 51
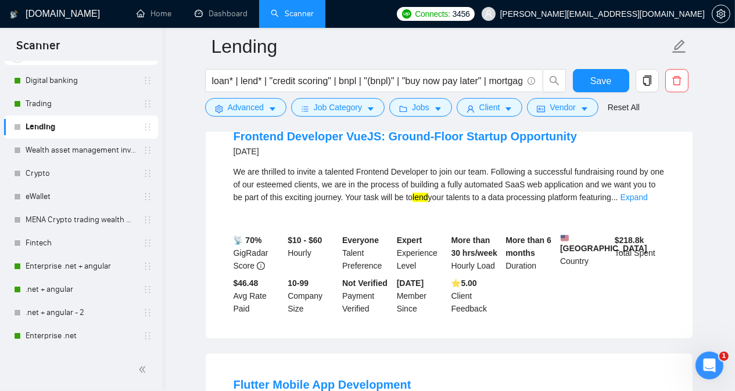
scroll to position [14146, 0]
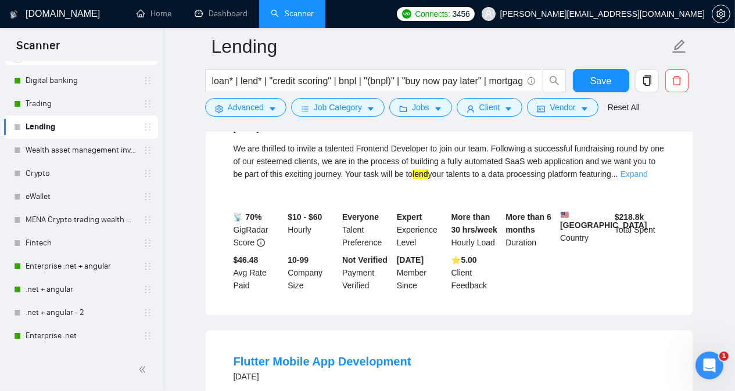
click at [642, 179] on link "Expand" at bounding box center [633, 174] width 27 height 9
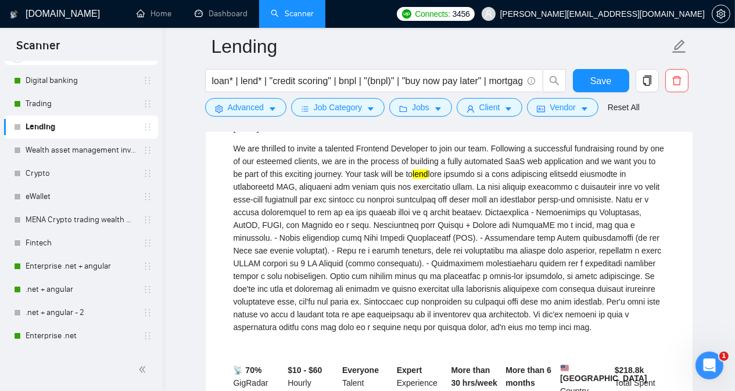
click at [279, 275] on div "We are thrilled to invite a talented Frontend Developer to join our team. Follo…" at bounding box center [449, 238] width 431 height 192
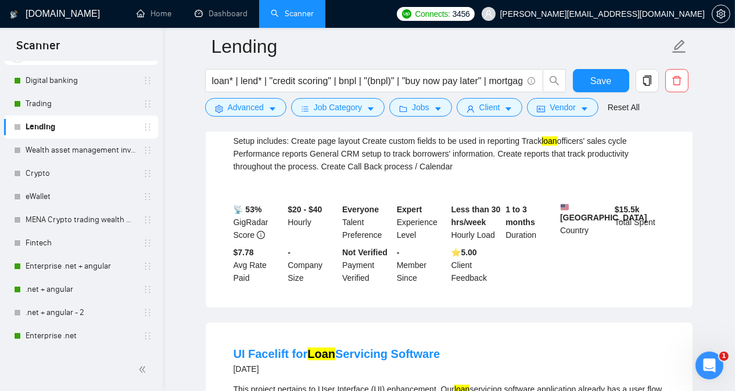
scroll to position [15028, 0]
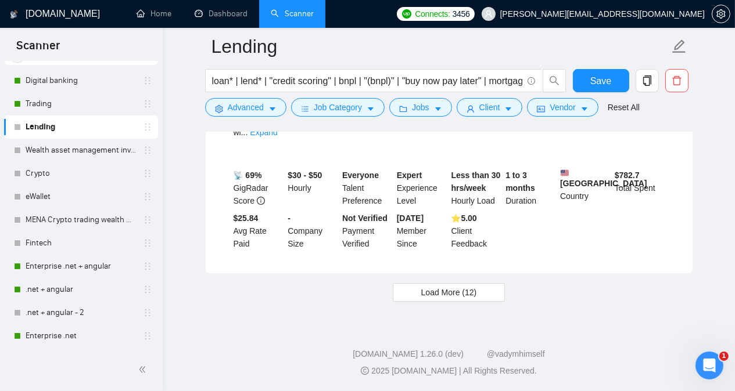
scroll to position [15389, 0]
click at [475, 292] on span "Load More (12)" at bounding box center [449, 292] width 56 height 13
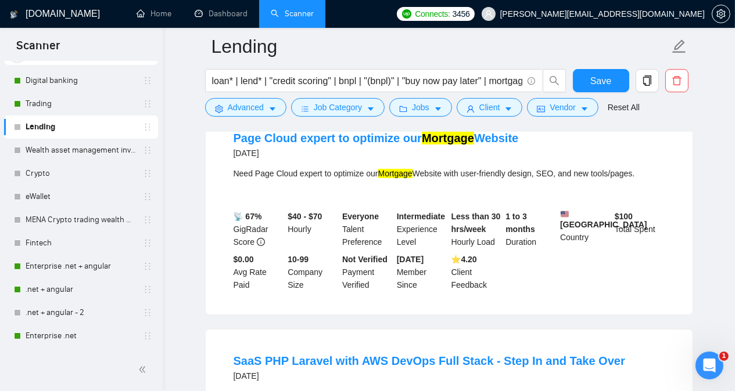
scroll to position [15505, 0]
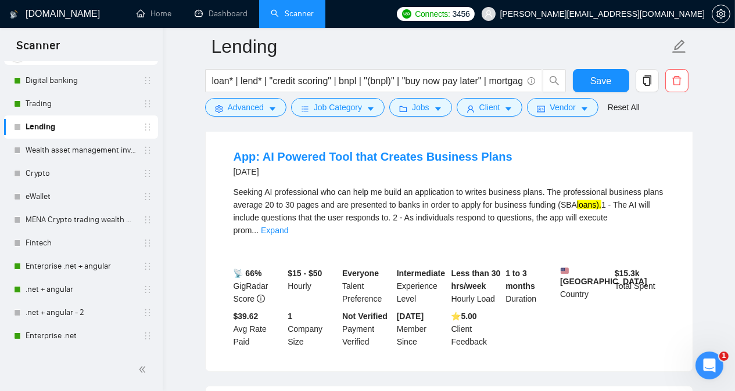
scroll to position [16760, 0]
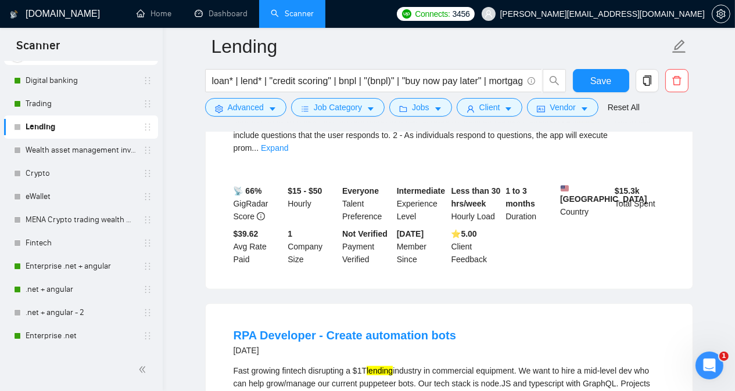
drag, startPoint x: 490, startPoint y: 216, endPoint x: 540, endPoint y: 211, distance: 50.2
click at [540, 155] on div "Seeking AI professional who can help me build an application to writes business…" at bounding box center [449, 128] width 431 height 51
click at [288, 153] on link "Expand" at bounding box center [274, 147] width 27 height 9
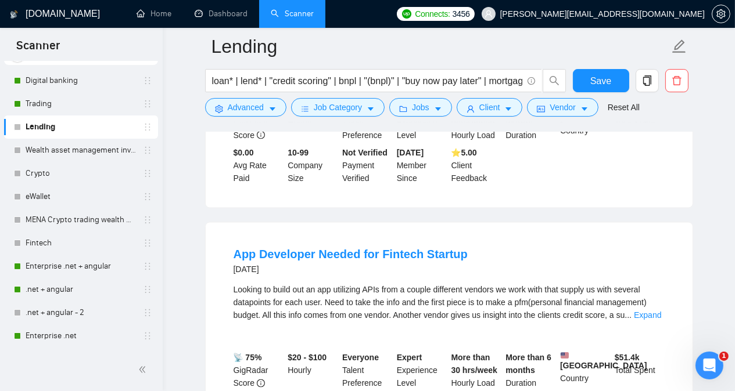
scroll to position [17666, 0]
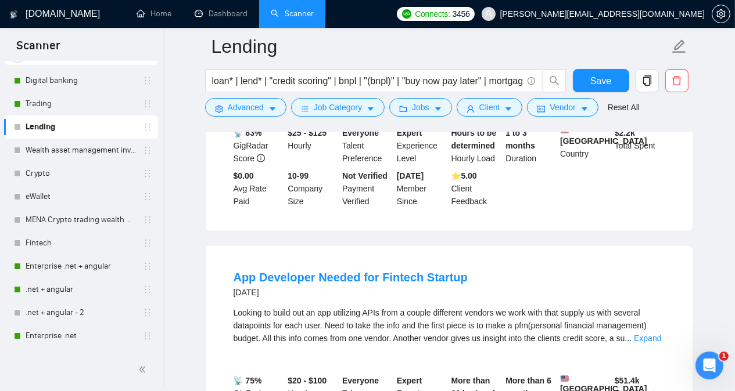
click at [298, 95] on link "Expand" at bounding box center [284, 89] width 27 height 9
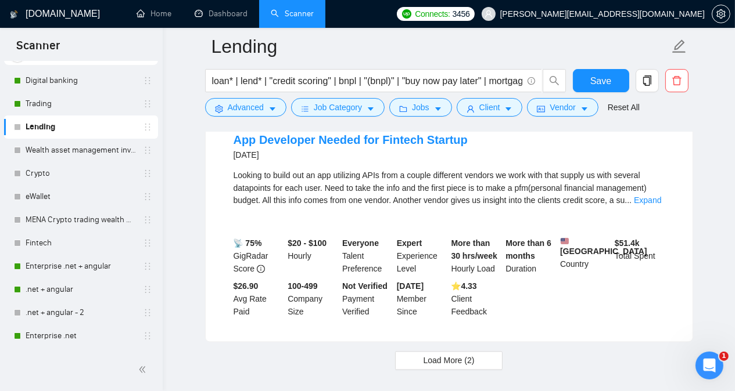
scroll to position [17875, 0]
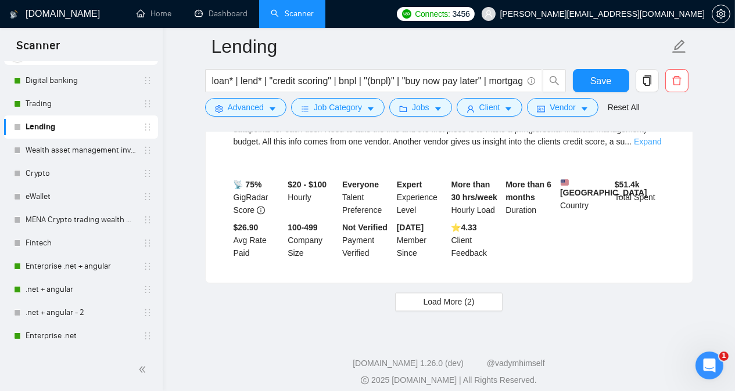
click at [649, 147] on link "Expand" at bounding box center [647, 142] width 27 height 9
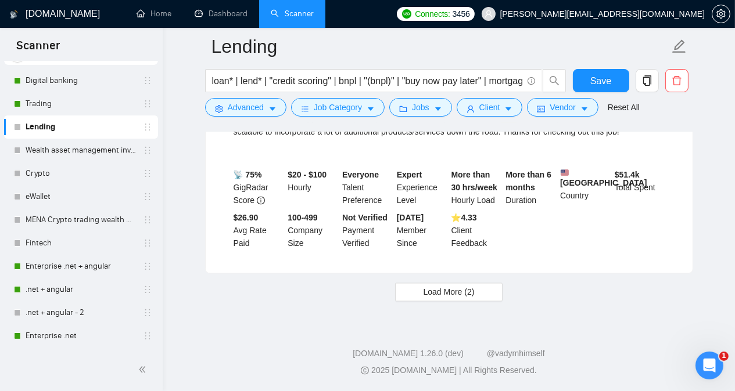
scroll to position [18053, 0]
click at [488, 292] on button "Load More (2)" at bounding box center [449, 292] width 108 height 19
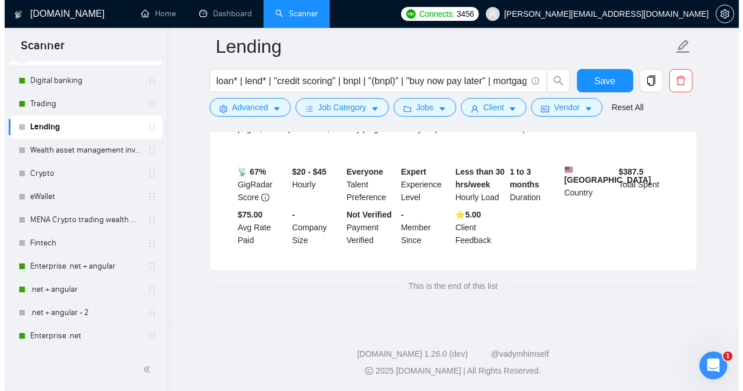
scroll to position [18425, 0]
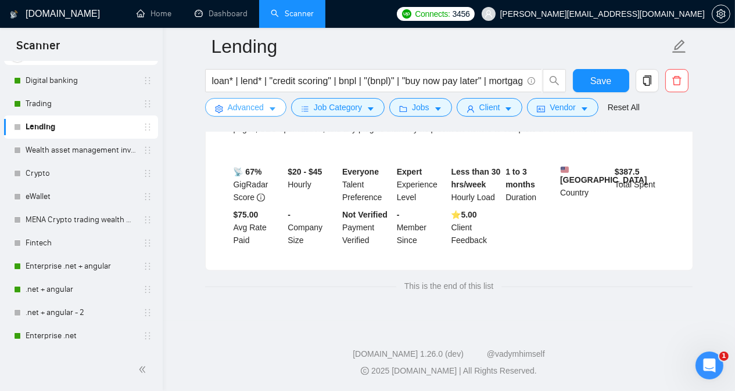
click at [250, 109] on span "Advanced" at bounding box center [246, 107] width 36 height 13
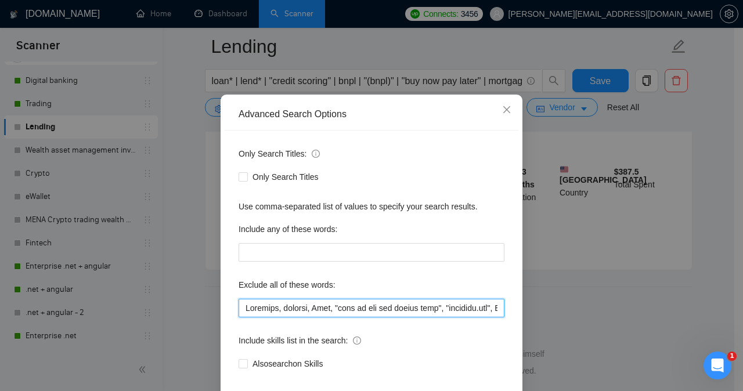
click at [241, 318] on input "text" at bounding box center [372, 308] width 266 height 19
paste input "EIP, salesforce, sales force, Product Manager, WhatsApp Chatbot, Hubspot develo…"
click at [437, 318] on input "text" at bounding box center [372, 308] width 266 height 19
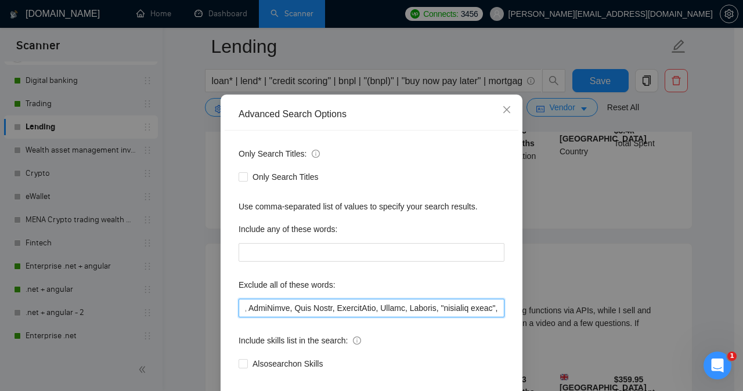
scroll to position [2477, 0]
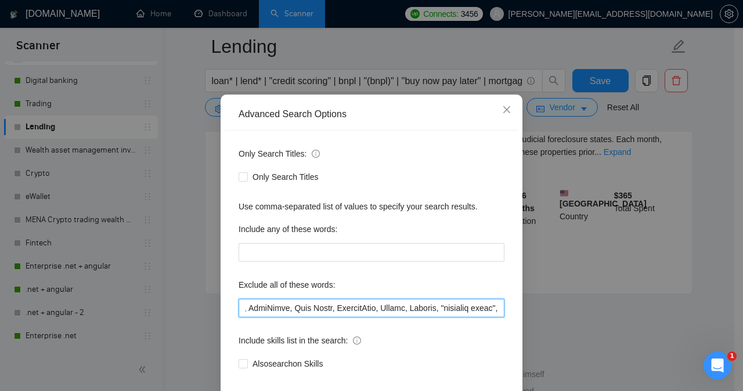
click at [325, 318] on input "text" at bounding box center [372, 308] width 266 height 19
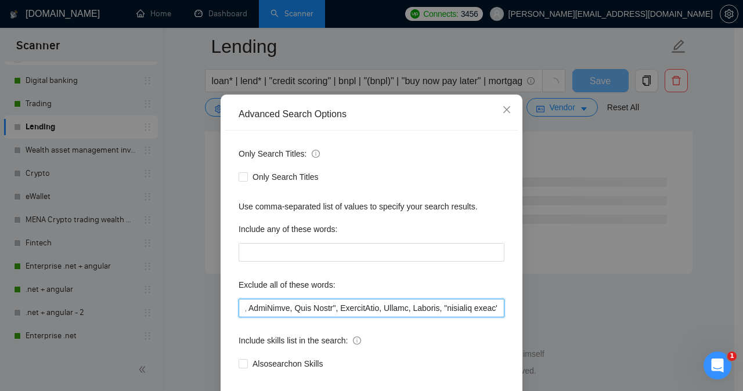
scroll to position [1546, 0]
click at [284, 318] on input "text" at bounding box center [372, 308] width 266 height 19
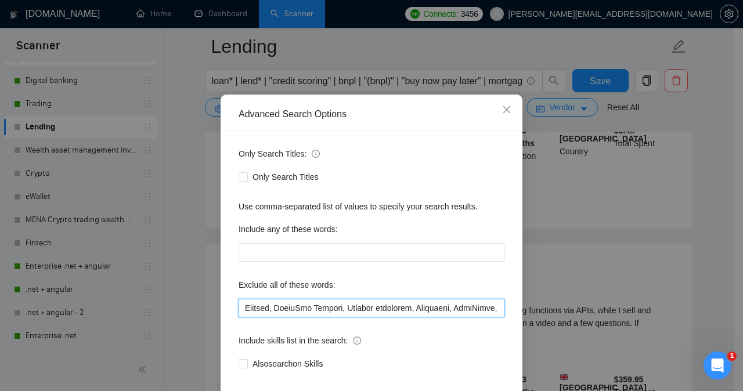
click at [402, 318] on input "text" at bounding box center [372, 308] width 266 height 19
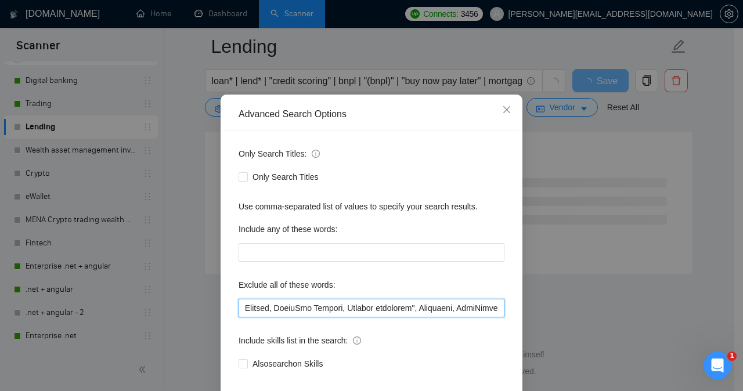
click at [335, 318] on input "text" at bounding box center [372, 308] width 266 height 19
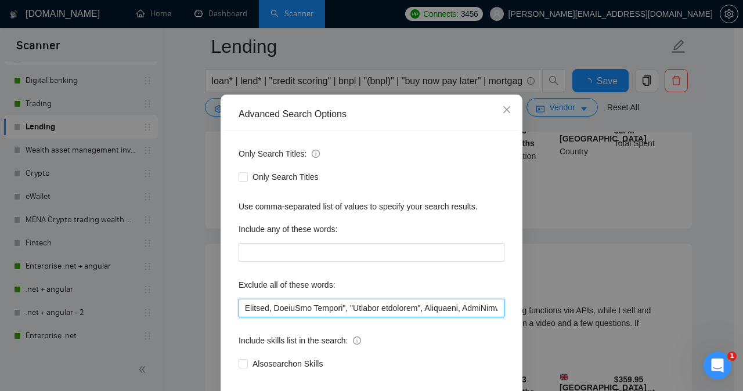
click at [261, 318] on input "text" at bounding box center [372, 308] width 266 height 19
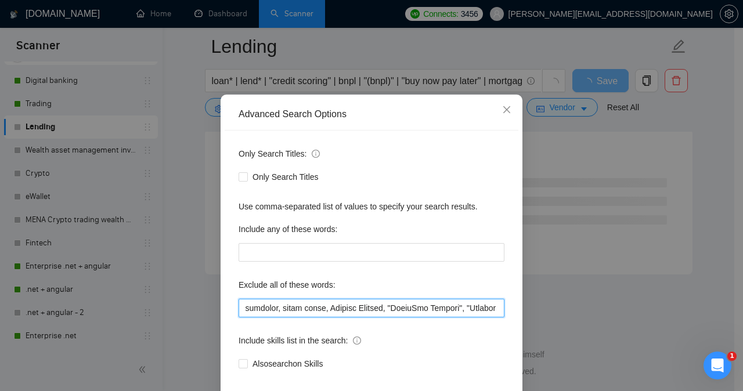
scroll to position [0, 17]
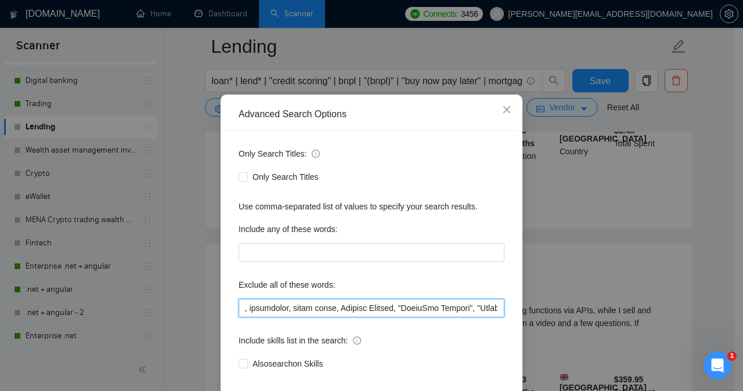
click at [380, 318] on input "text" at bounding box center [372, 308] width 266 height 19
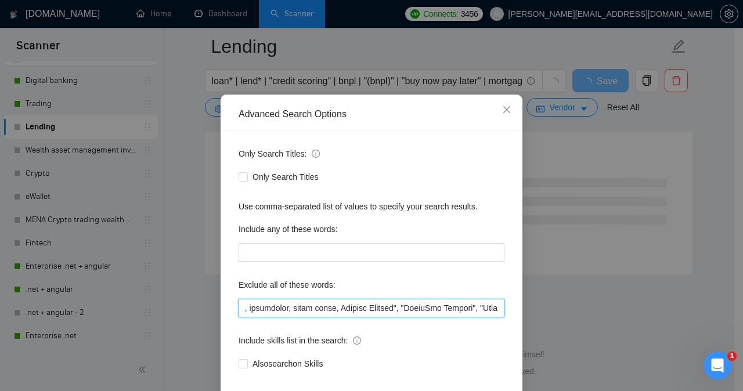
click at [320, 318] on input "text" at bounding box center [372, 308] width 266 height 19
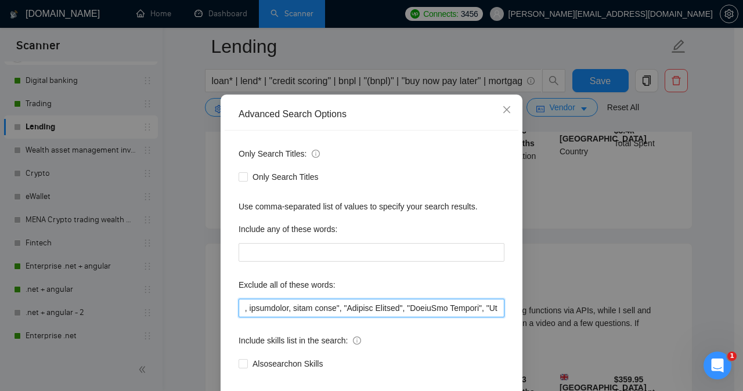
click at [277, 318] on input "text" at bounding box center [372, 308] width 266 height 19
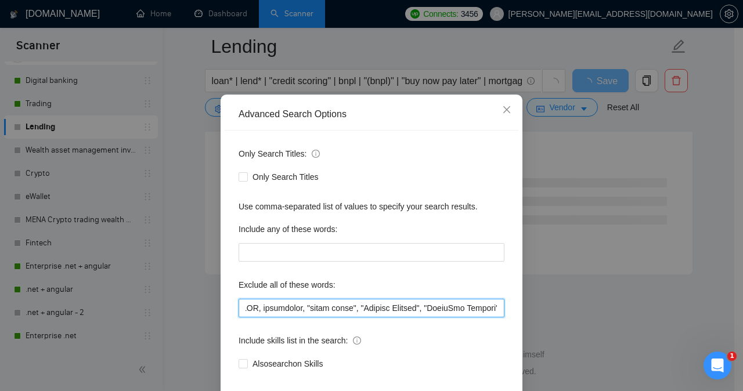
scroll to position [0, 0]
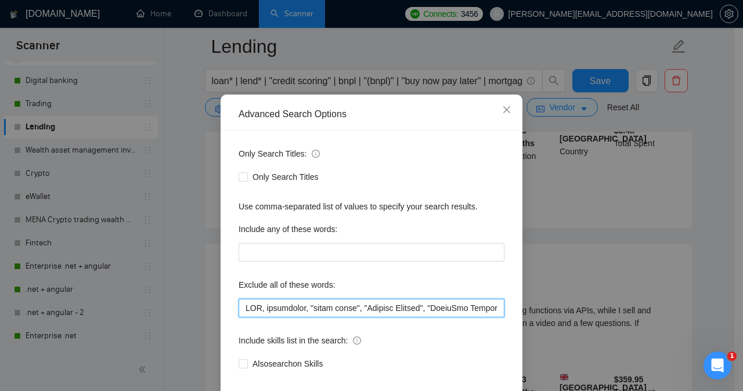
type input "EIP, salesforce, "sales force", "Product Manager", "WhatsApp Chatbot", "Hubspot…"
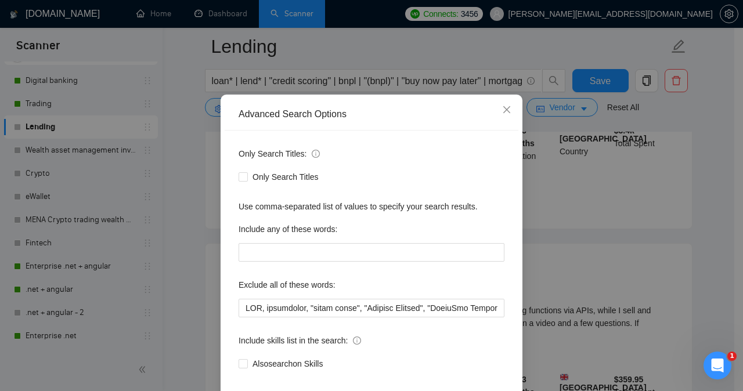
scroll to position [91, 0]
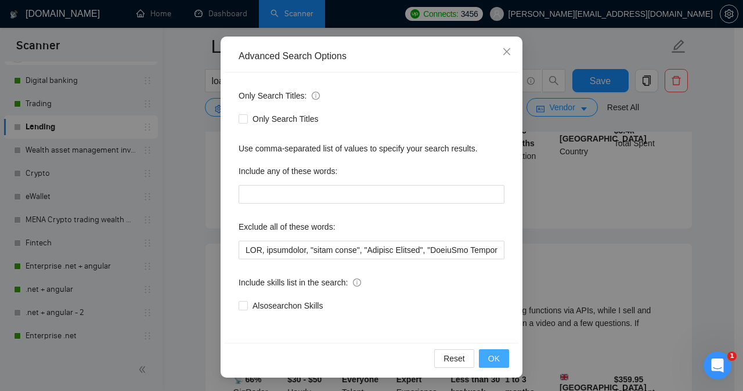
click at [488, 359] on span "OK" at bounding box center [494, 359] width 12 height 13
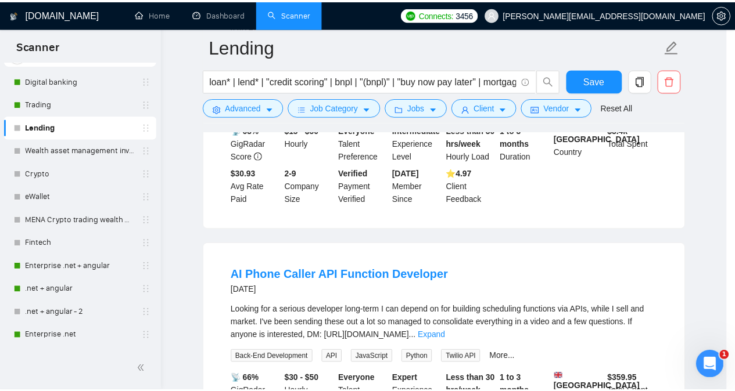
scroll to position [33, 0]
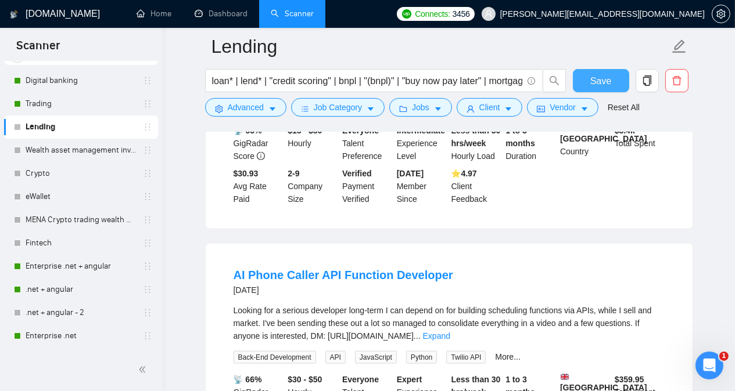
click at [610, 80] on span "Save" at bounding box center [600, 81] width 21 height 15
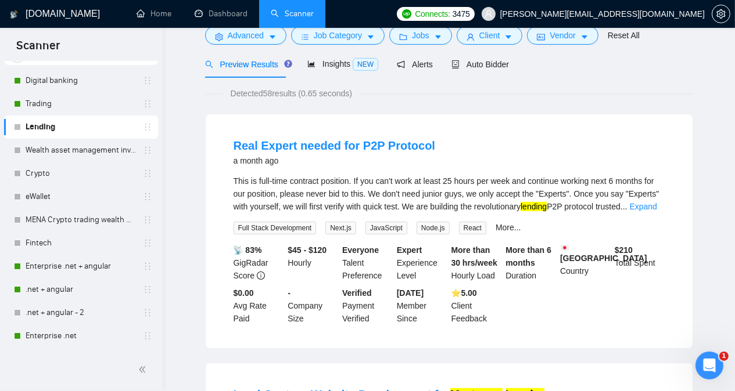
scroll to position [0, 0]
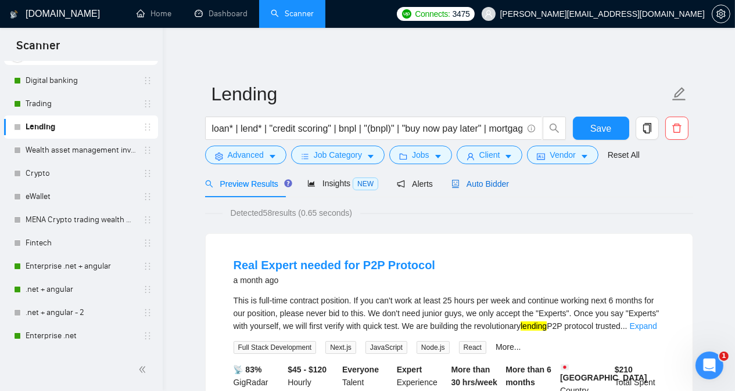
click at [486, 181] on span "Auto Bidder" at bounding box center [480, 183] width 58 height 9
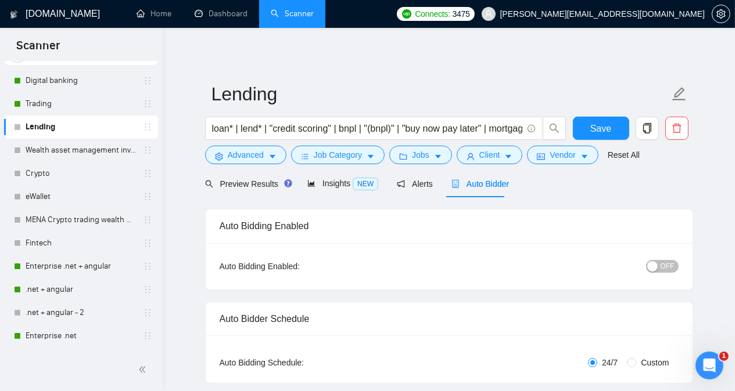
radio input "false"
radio input "true"
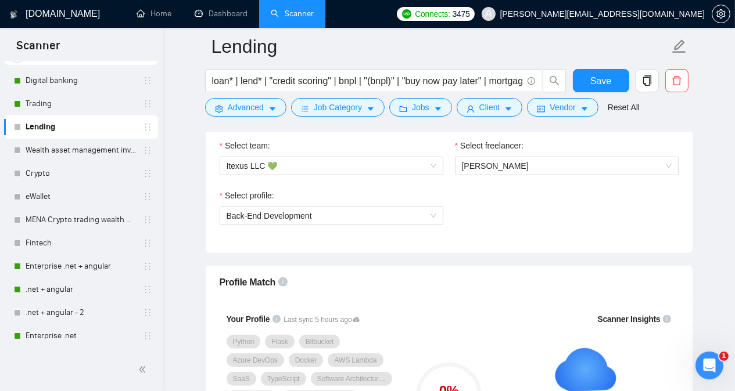
scroll to position [697, 0]
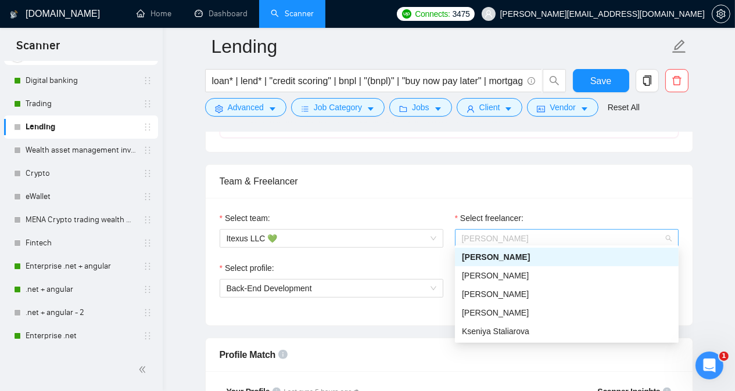
click at [574, 237] on span "[PERSON_NAME]" at bounding box center [567, 238] width 210 height 17
click at [552, 314] on div "[PERSON_NAME]" at bounding box center [567, 313] width 210 height 13
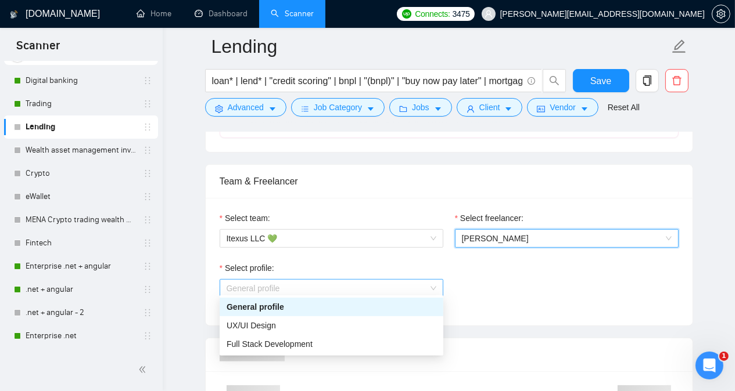
click at [393, 285] on span "General profile" at bounding box center [332, 288] width 210 height 17
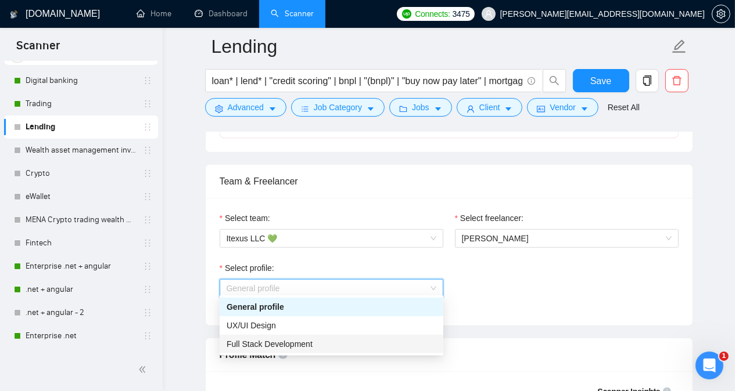
click at [386, 341] on div "Full Stack Development" at bounding box center [332, 344] width 210 height 13
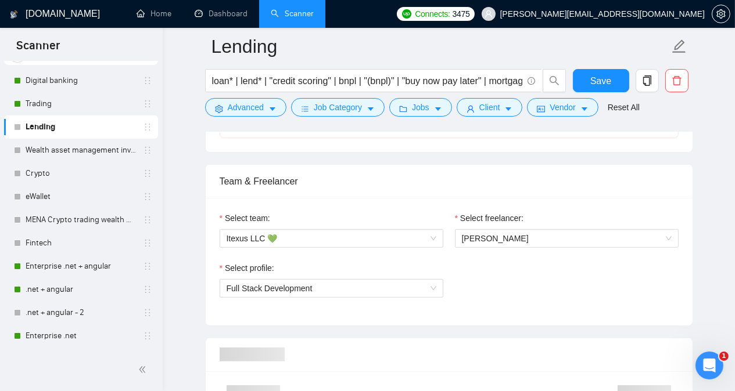
click at [412, 339] on div at bounding box center [449, 355] width 459 height 33
click at [412, 339] on div "Profile Match" at bounding box center [449, 355] width 459 height 33
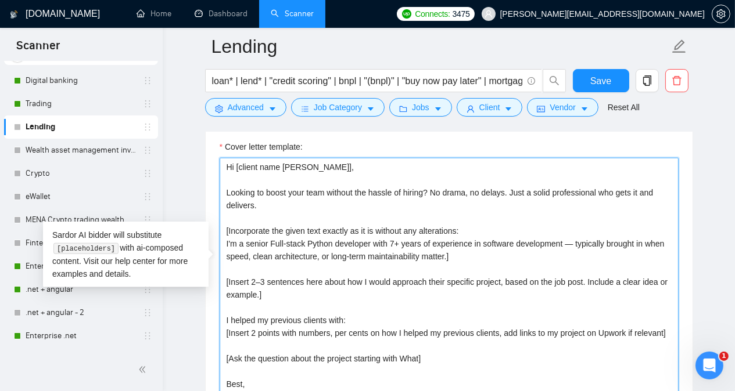
scroll to position [1511, 0]
drag, startPoint x: 227, startPoint y: 142, endPoint x: 264, endPoint y: 387, distance: 247.9
click at [264, 387] on textarea "Hi [client name [PERSON_NAME]], Looking to boost your team without the hassle o…" at bounding box center [449, 287] width 459 height 261
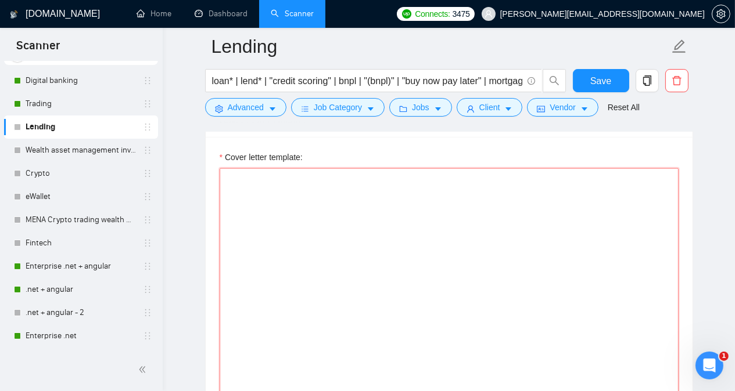
scroll to position [1488, 0]
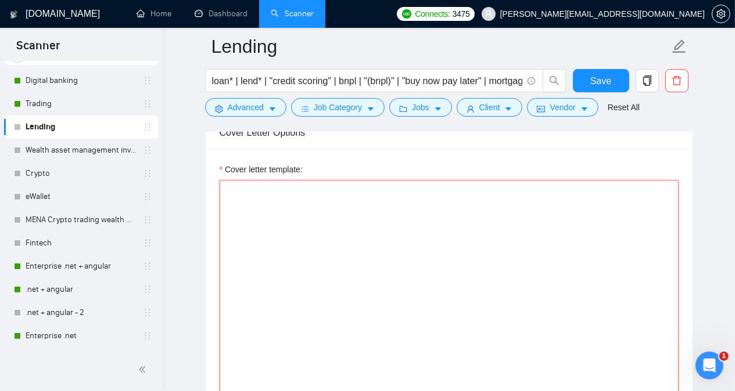
paste textarea "Hi [Client's Name [PERSON_NAME]]! No worries - I won’t copy-paste that you “men…"
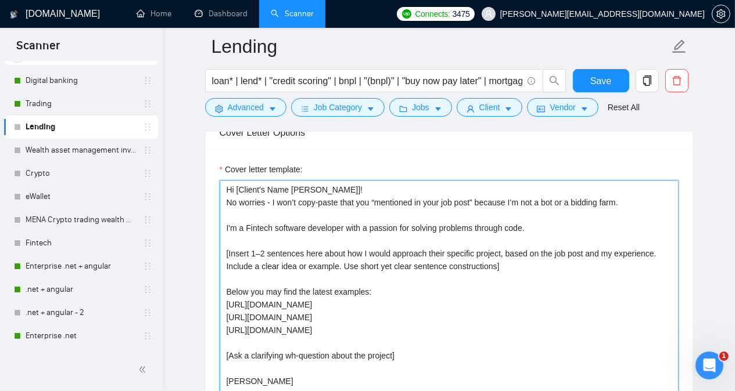
type textarea "Hi [Client's Name [PERSON_NAME]]! No worries - I won’t copy-paste that you “men…"
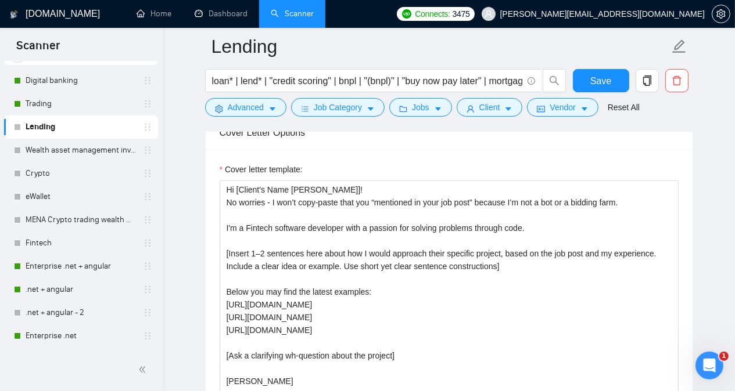
click at [702, 161] on main "Lending loan* | lend* | "credit scoring" | bnpl | "(bnpl)" | "buy now pay later…" at bounding box center [448, 228] width 535 height 3338
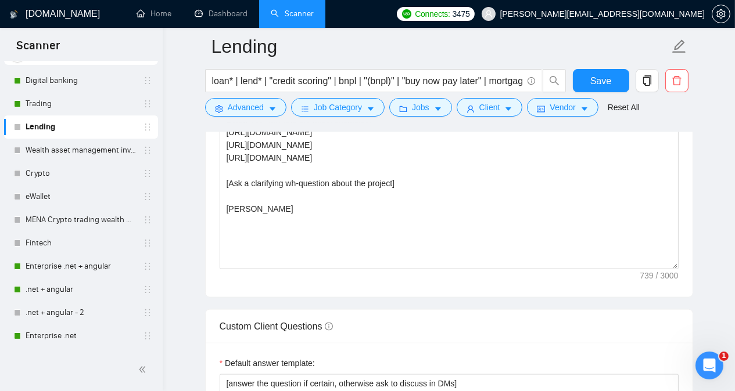
scroll to position [1766, 0]
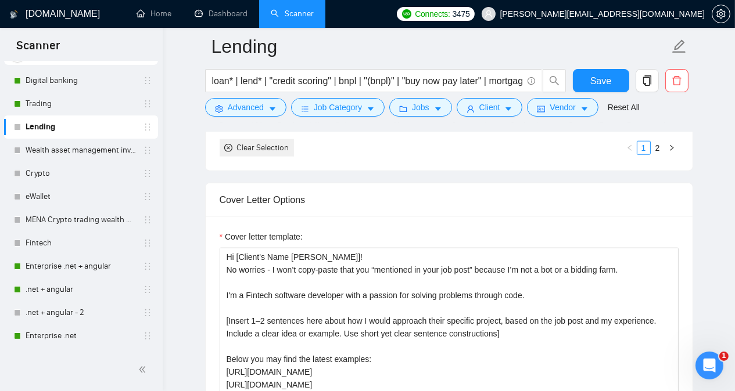
scroll to position [1395, 0]
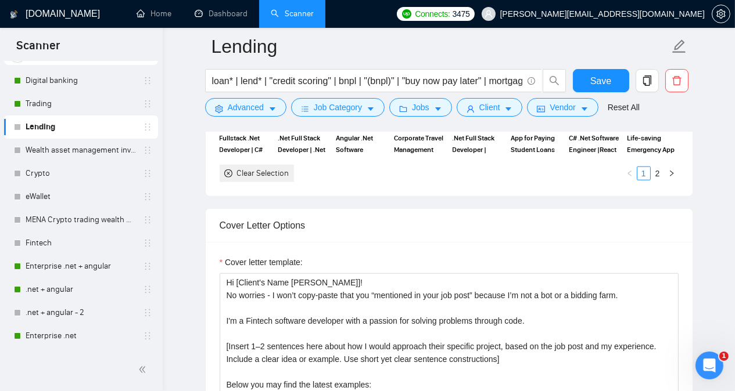
click at [168, 206] on div "[DOMAIN_NAME] Home Dashboard Scanner Connects: 3475 [PERSON_NAME][EMAIL_ADDRESS…" at bounding box center [449, 341] width 572 height 3473
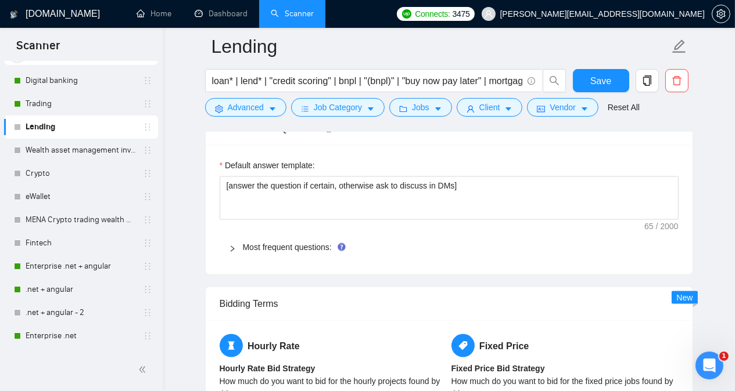
scroll to position [1859, 0]
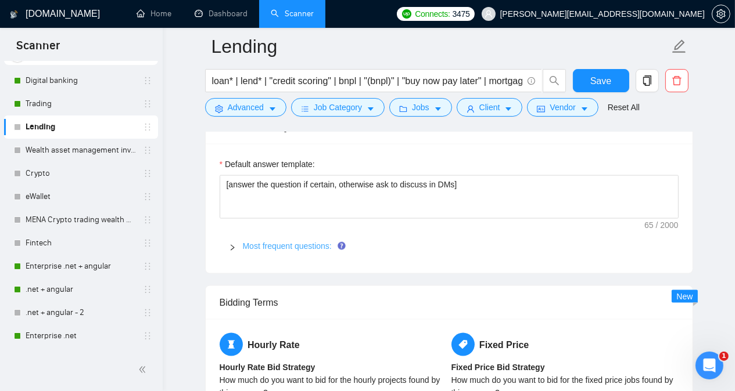
click at [271, 242] on link "Most frequent questions:" at bounding box center [287, 246] width 89 height 9
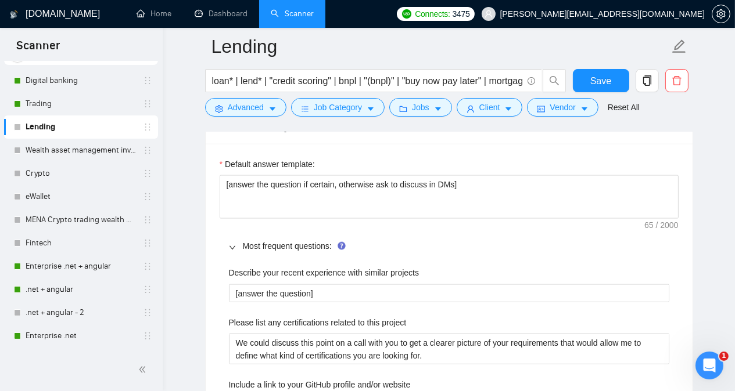
click at [182, 229] on main "Lending loan* | lend* | "credit scoring" | bnpl | "(bnpl)" | "buy now pay later…" at bounding box center [448, 238] width 535 height 4102
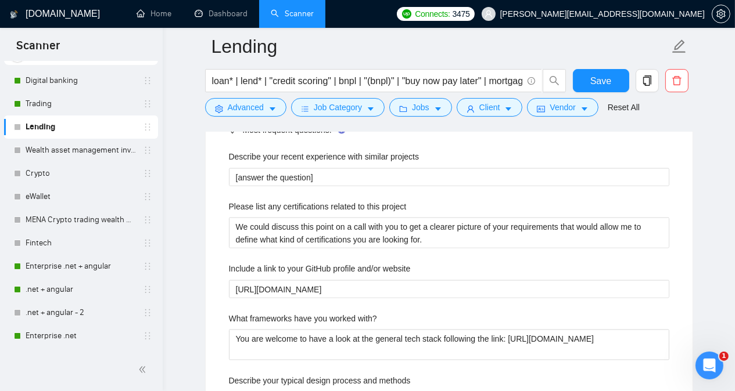
scroll to position [1999, 0]
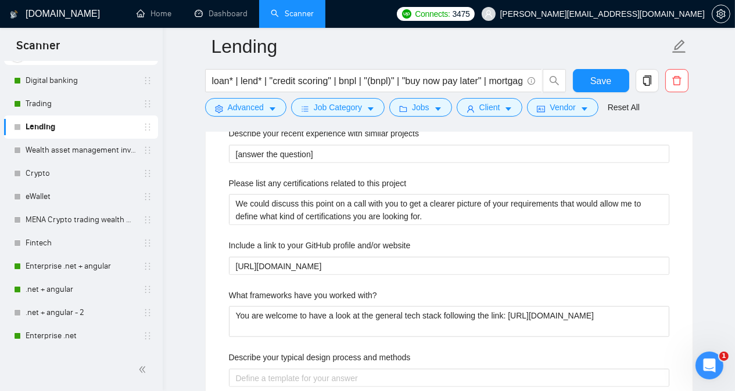
click at [182, 229] on main "Lending loan* | lend* | "credit scoring" | bnpl | "(bnpl)" | "buy now pay later…" at bounding box center [448, 99] width 535 height 4102
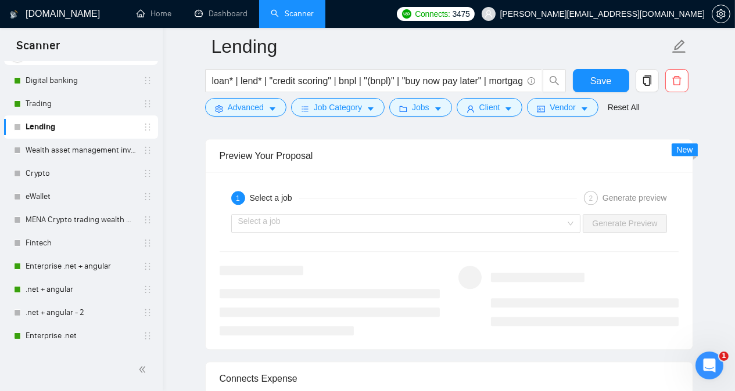
scroll to position [3114, 0]
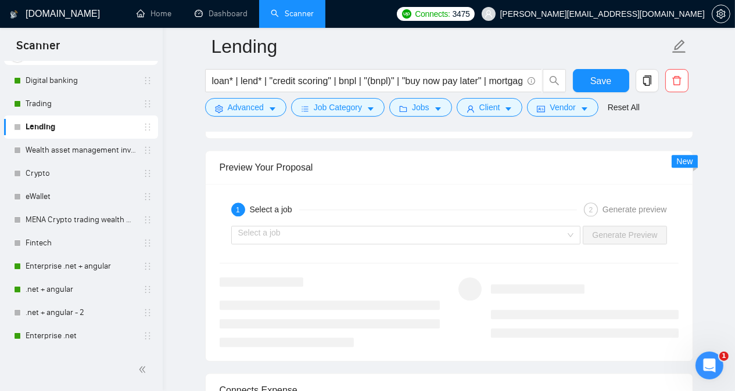
scroll to position [3160, 0]
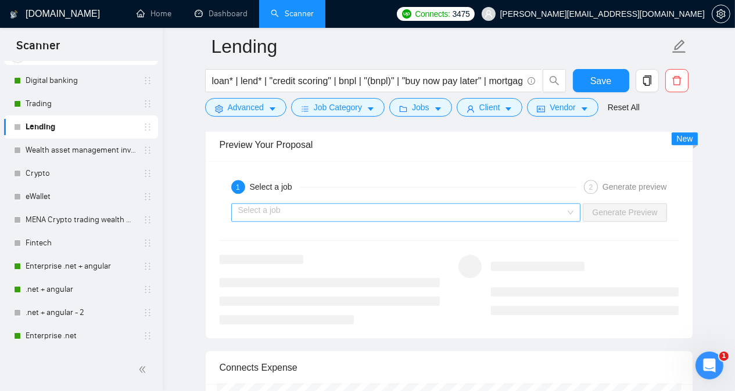
click at [575, 203] on div "Select a job" at bounding box center [406, 212] width 350 height 19
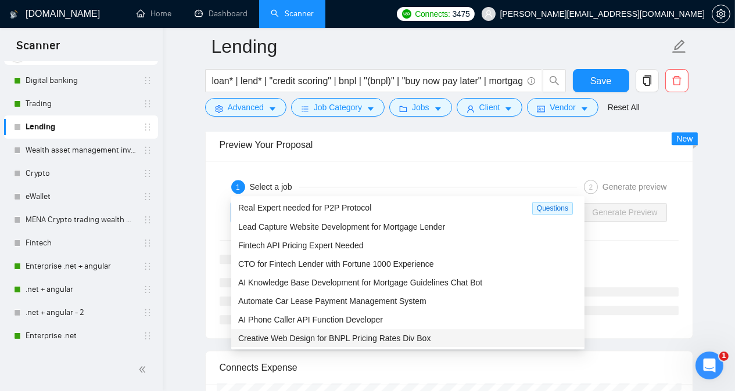
click at [442, 342] on div "Creative Web Design for BNPL Pricing Rates Div Box" at bounding box center [407, 338] width 339 height 13
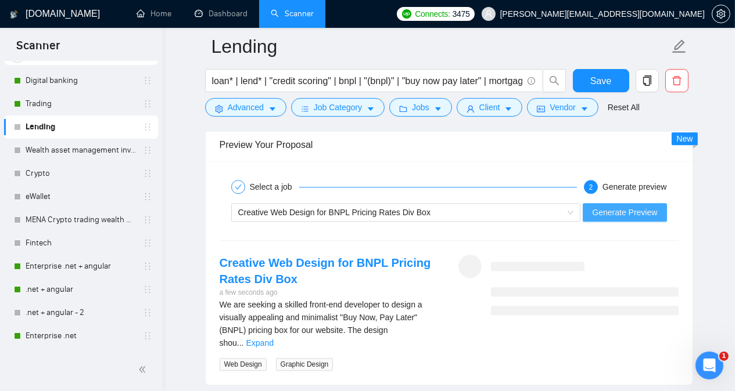
click at [617, 206] on span "Generate Preview" at bounding box center [624, 212] width 65 height 13
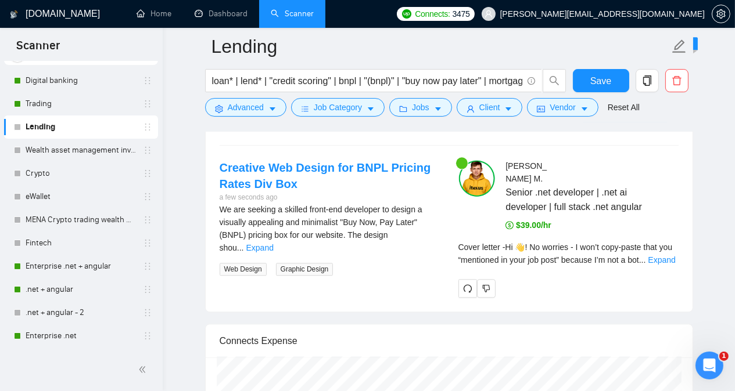
scroll to position [3253, 0]
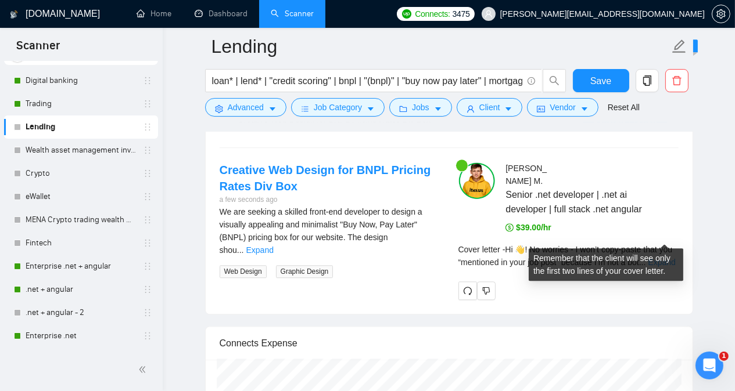
click at [670, 258] on link "Expand" at bounding box center [661, 262] width 27 height 9
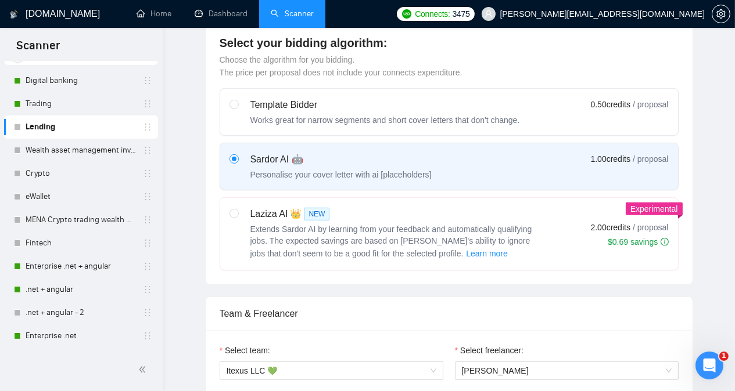
scroll to position [0, 0]
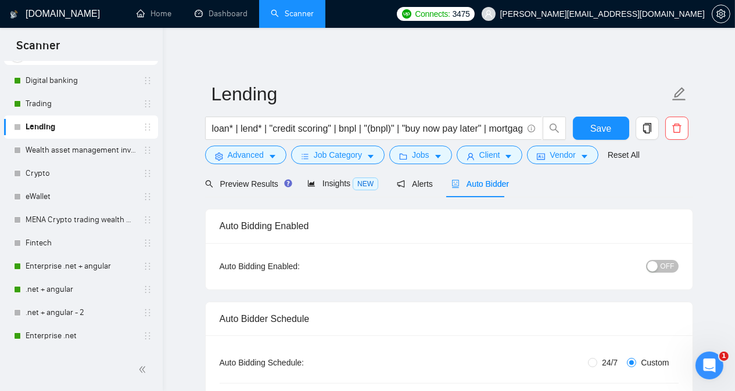
click at [653, 266] on div "button" at bounding box center [652, 266] width 10 height 10
click at [591, 127] on button "Save" at bounding box center [601, 128] width 56 height 23
click at [99, 150] on link "Wealth asset management investment" at bounding box center [81, 150] width 110 height 23
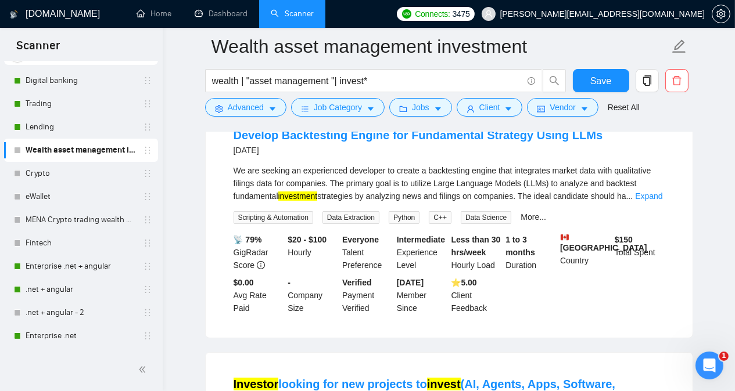
scroll to position [116, 0]
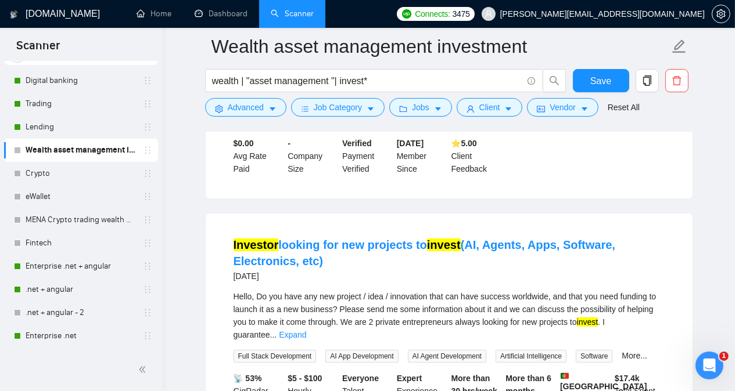
scroll to position [232, 0]
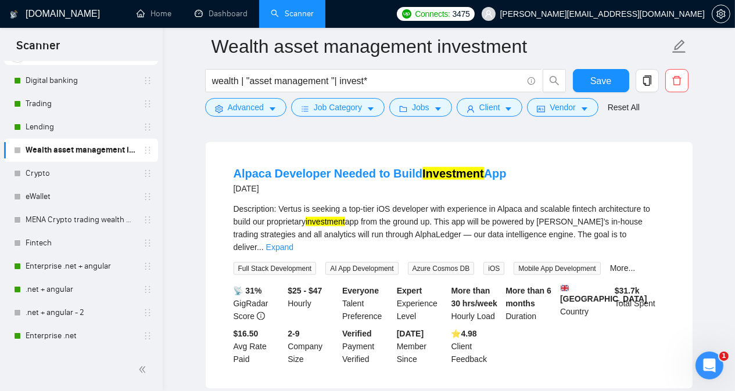
scroll to position [1812, 0]
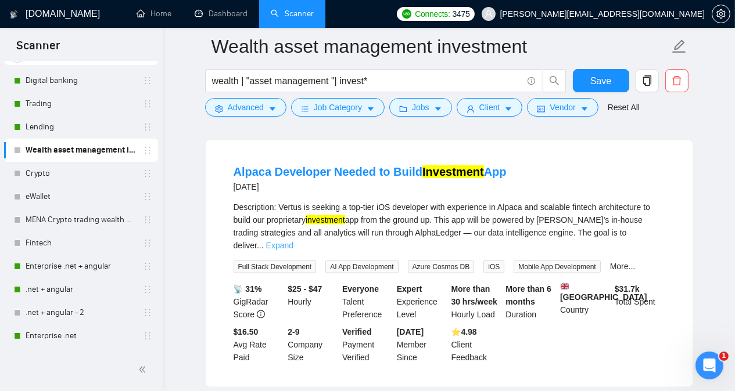
click at [293, 241] on link "Expand" at bounding box center [279, 245] width 27 height 9
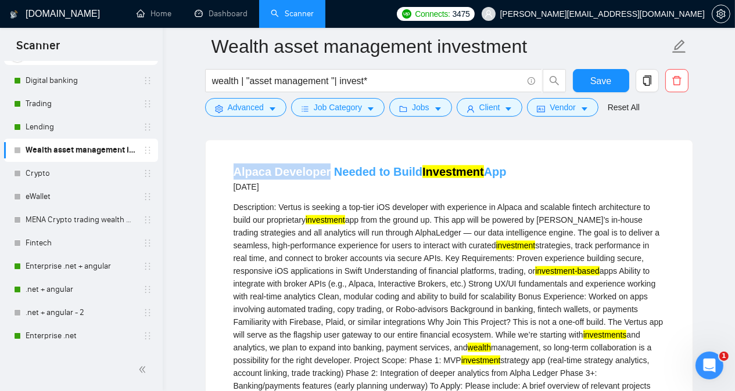
drag, startPoint x: 224, startPoint y: 164, endPoint x: 325, endPoint y: 168, distance: 101.2
click at [325, 168] on li "Alpaca Developer Needed to Build Investment App [DATE] Description: Vertus is s…" at bounding box center [449, 354] width 459 height 398
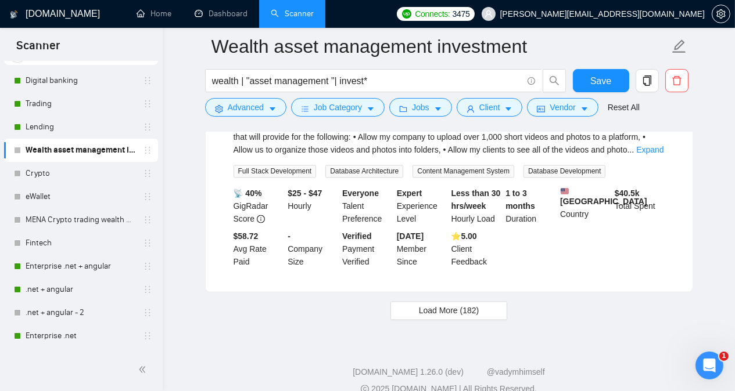
scroll to position [2583, 0]
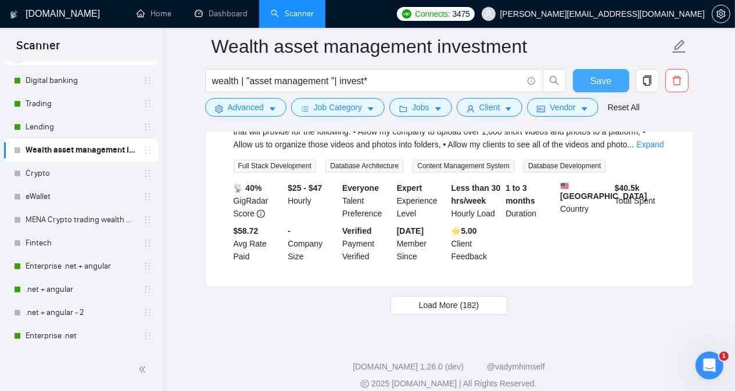
click at [589, 87] on button "Save" at bounding box center [601, 80] width 56 height 23
click at [90, 120] on link "Lending" at bounding box center [81, 127] width 110 height 23
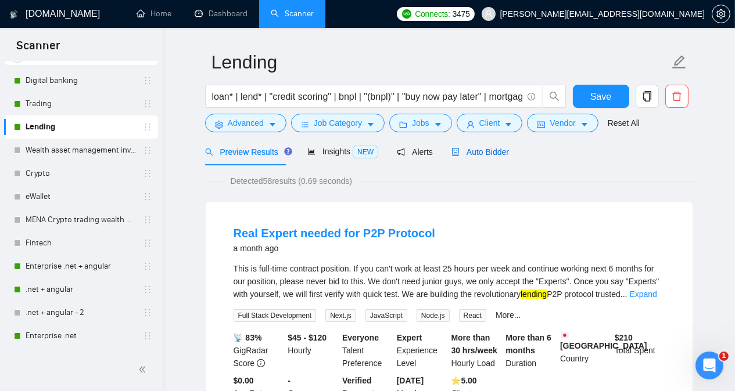
click at [477, 152] on span "Auto Bidder" at bounding box center [480, 152] width 58 height 9
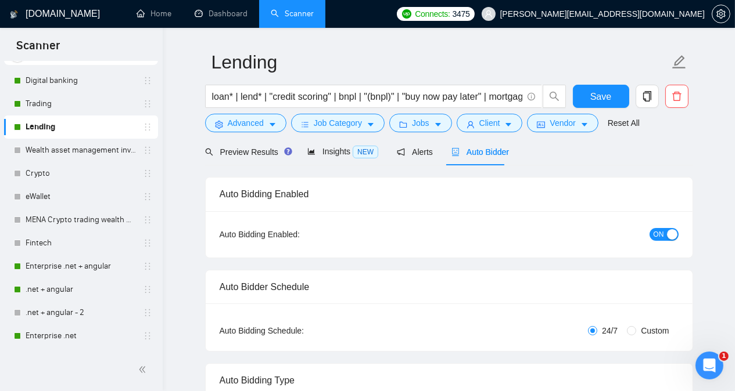
radio input "false"
radio input "true"
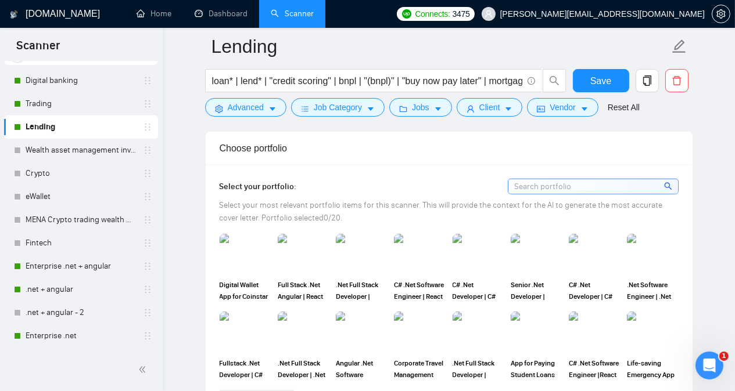
scroll to position [1170, 0]
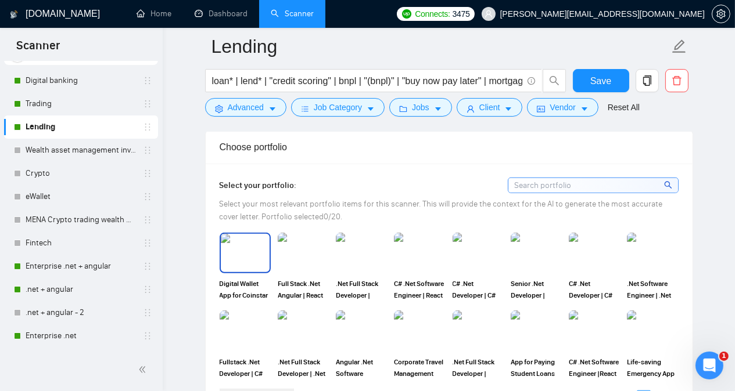
click at [240, 234] on img at bounding box center [245, 253] width 49 height 38
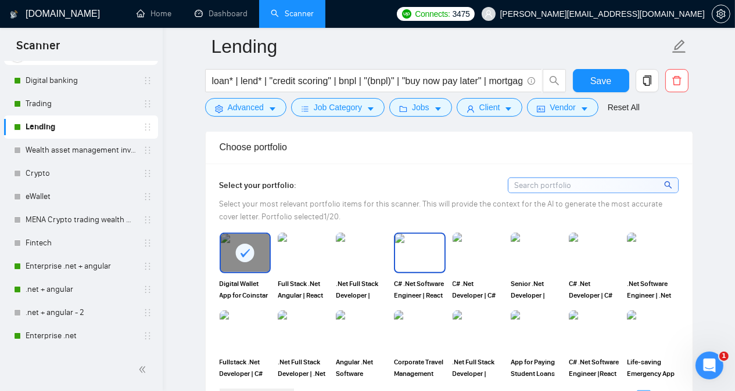
click at [419, 234] on img at bounding box center [419, 253] width 49 height 38
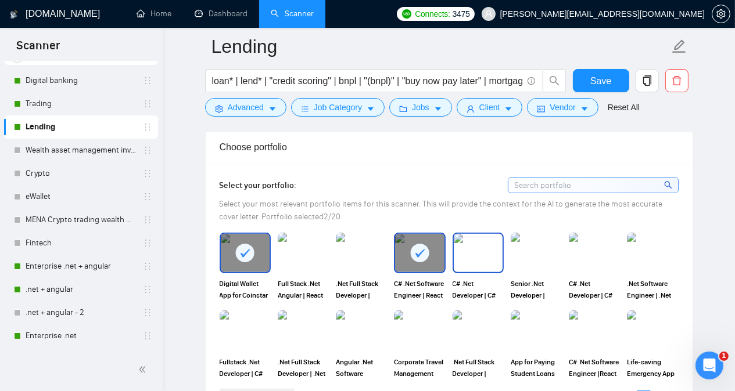
click at [502, 234] on img at bounding box center [478, 253] width 49 height 38
click at [351, 312] on img at bounding box center [361, 331] width 49 height 38
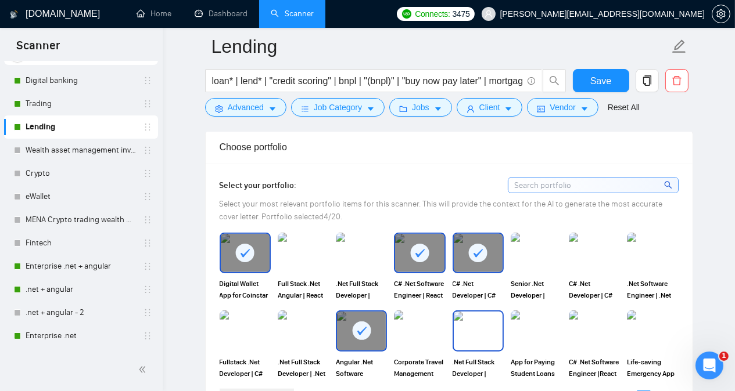
click at [470, 312] on img at bounding box center [478, 331] width 49 height 38
click at [530, 312] on img at bounding box center [536, 331] width 49 height 38
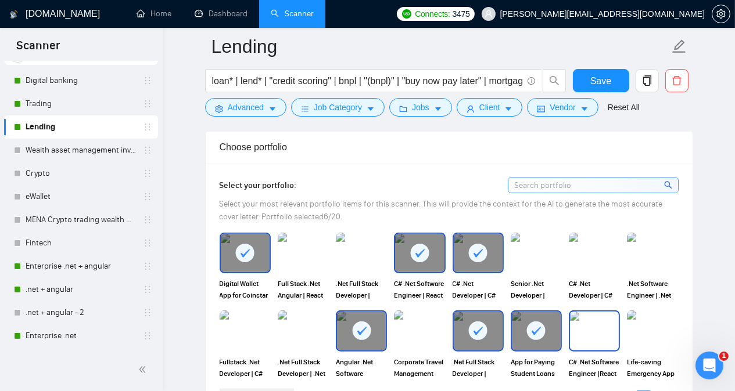
click at [594, 312] on img at bounding box center [594, 331] width 49 height 38
click at [660, 391] on link "2" at bounding box center [657, 397] width 13 height 13
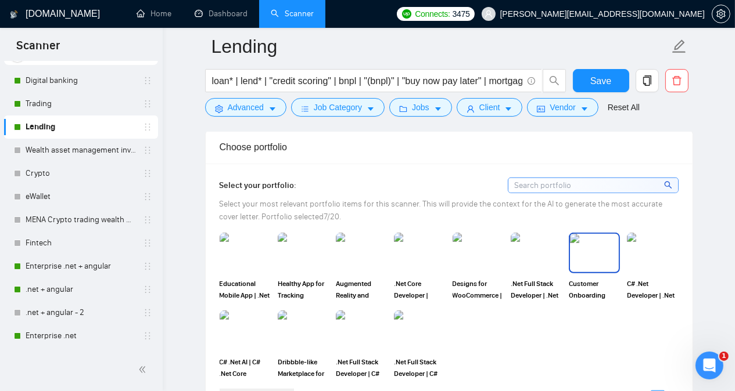
click at [599, 234] on img at bounding box center [594, 253] width 49 height 38
click at [358, 312] on img at bounding box center [361, 331] width 49 height 38
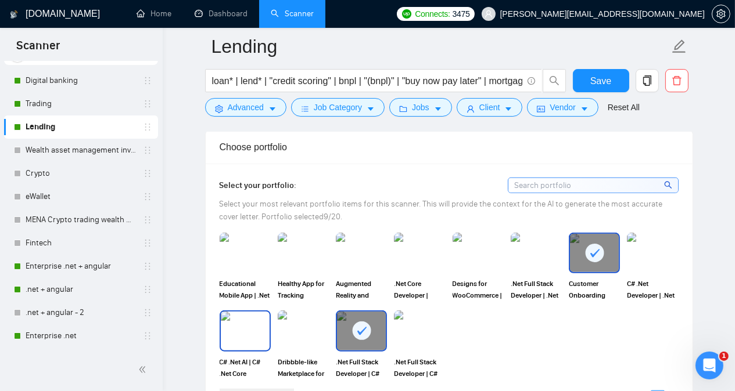
click at [228, 312] on img at bounding box center [245, 331] width 49 height 38
click at [586, 89] on button "Save" at bounding box center [601, 80] width 56 height 23
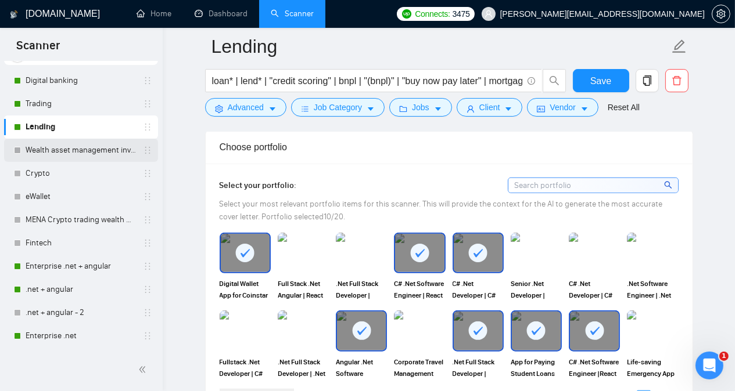
click at [99, 150] on link "Wealth asset management investment" at bounding box center [81, 150] width 110 height 23
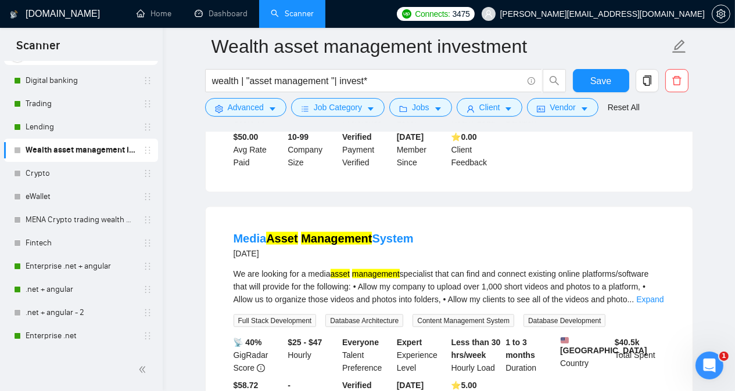
scroll to position [2391, 0]
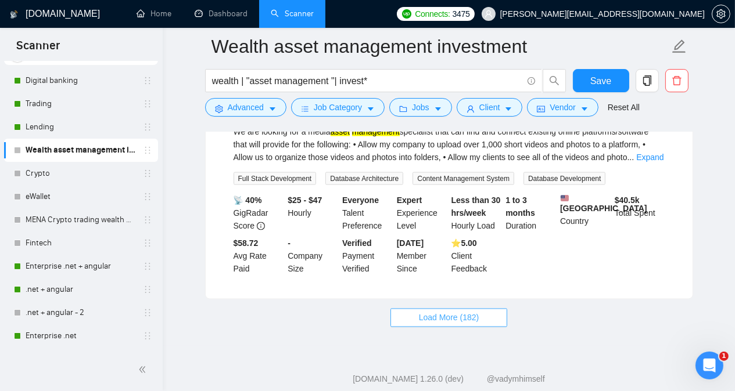
click at [484, 309] on button "Load More (182)" at bounding box center [448, 318] width 117 height 19
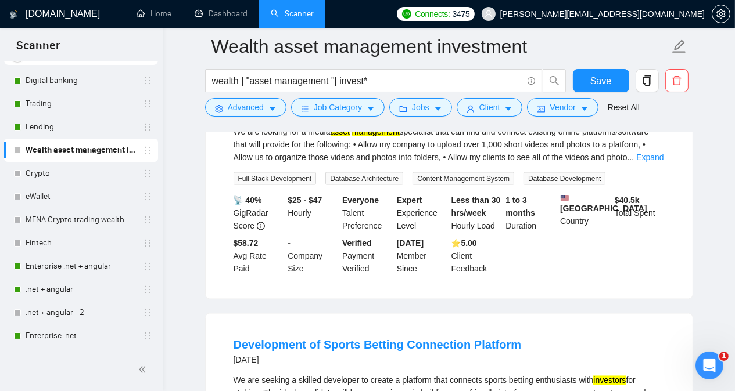
click at [709, 247] on main "Wealth asset management investment wealth | "asset management "| invest* Save A…" at bounding box center [448, 275] width 535 height 5241
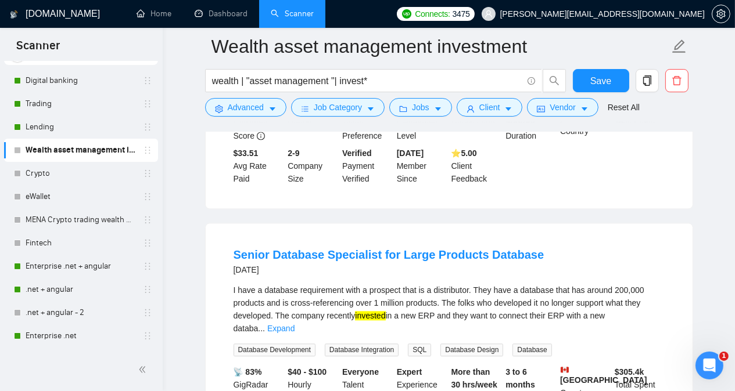
scroll to position [3019, 0]
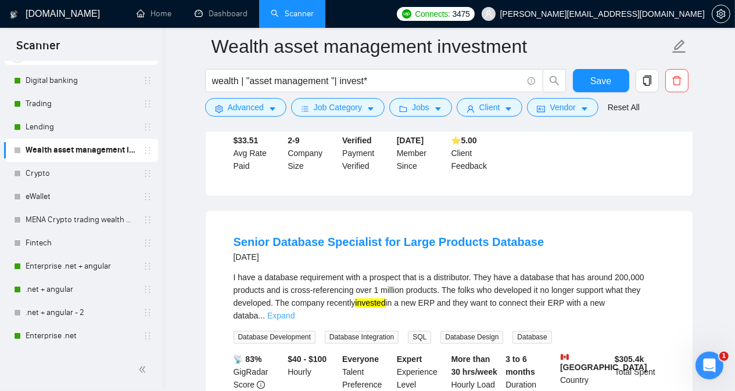
click at [294, 311] on link "Expand" at bounding box center [280, 315] width 27 height 9
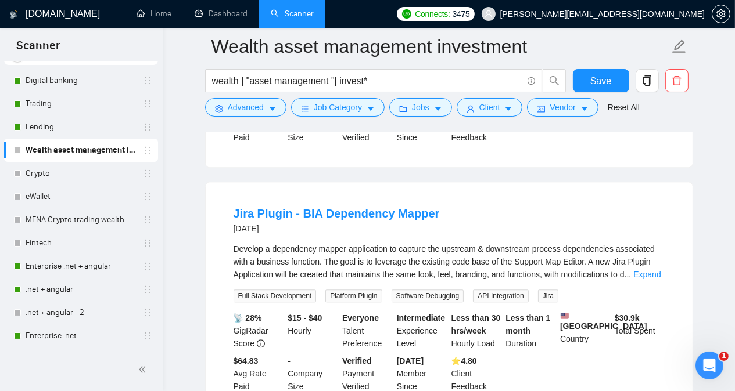
scroll to position [3344, 0]
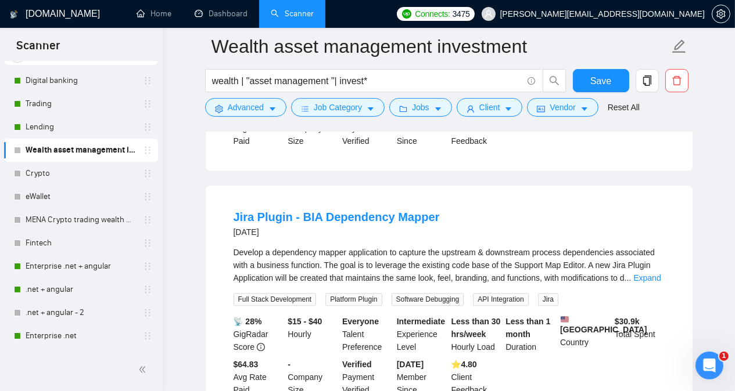
click at [637, 246] on div "Develop a dependency mapper application to capture the upstream & downstream pr…" at bounding box center [449, 265] width 431 height 38
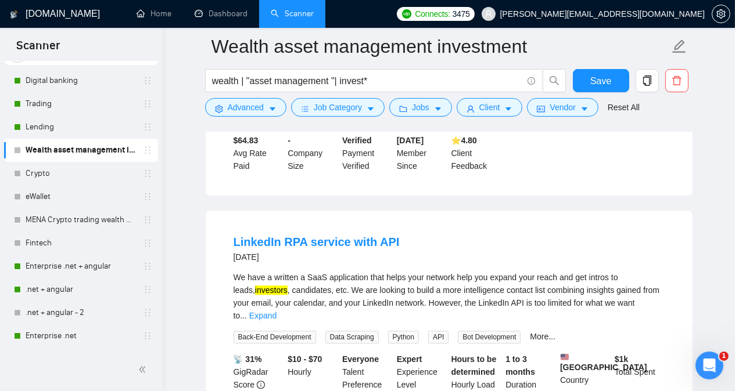
scroll to position [3600, 0]
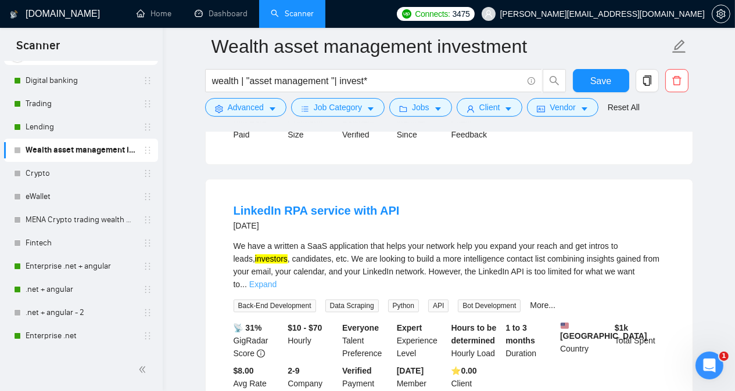
click at [276, 280] on link "Expand" at bounding box center [262, 284] width 27 height 9
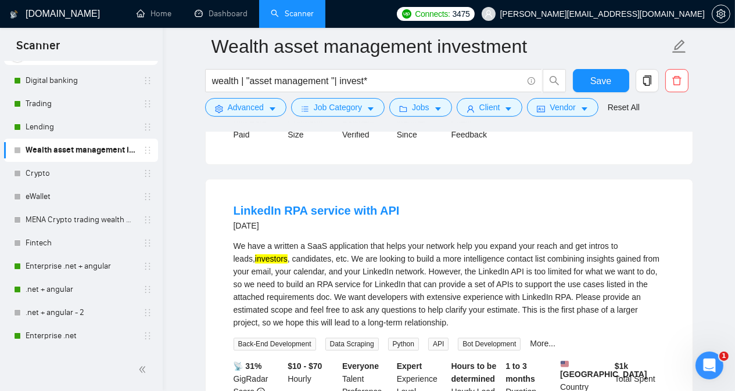
click at [523, 268] on div "We have a written a SaaS application that helps your network help you expand yo…" at bounding box center [449, 284] width 431 height 89
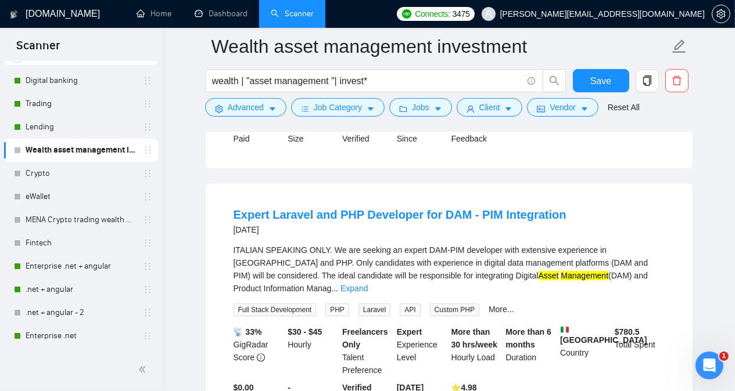
scroll to position [4134, 0]
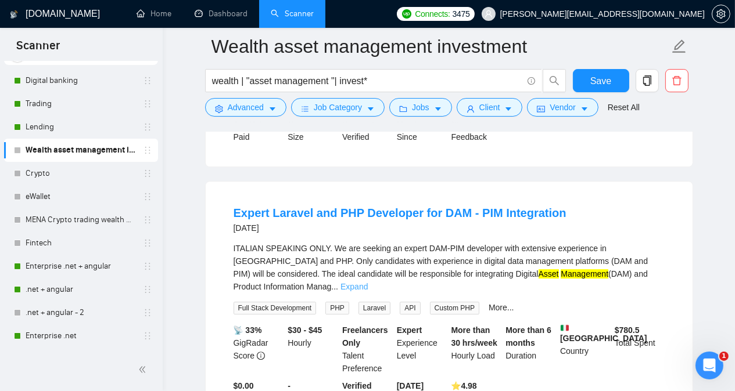
click at [368, 282] on link "Expand" at bounding box center [353, 286] width 27 height 9
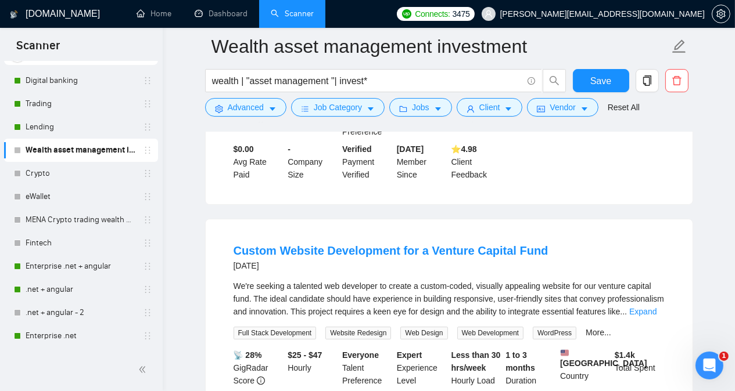
scroll to position [4436, 0]
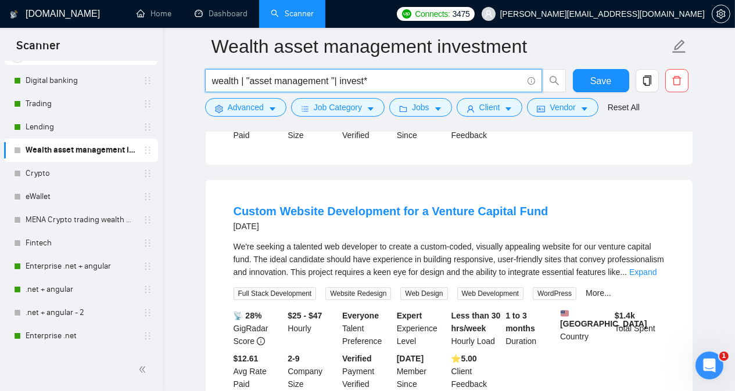
click at [383, 80] on input "wealth | "asset management "| invest*" at bounding box center [367, 81] width 310 height 15
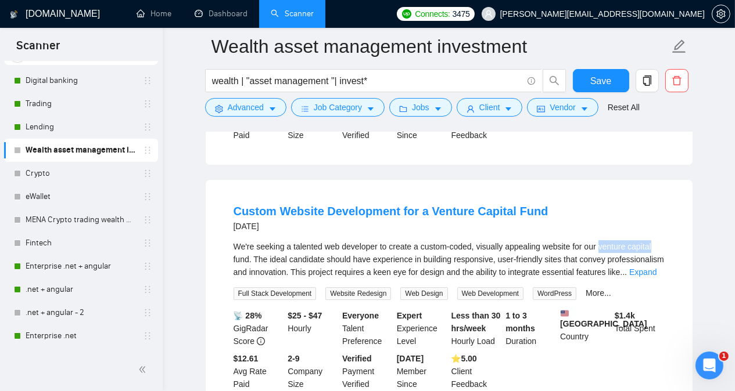
drag, startPoint x: 597, startPoint y: 218, endPoint x: 651, endPoint y: 217, distance: 54.0
click at [651, 240] on div "We're seeking a talented web developer to create a custom-coded, visually appea…" at bounding box center [449, 259] width 431 height 38
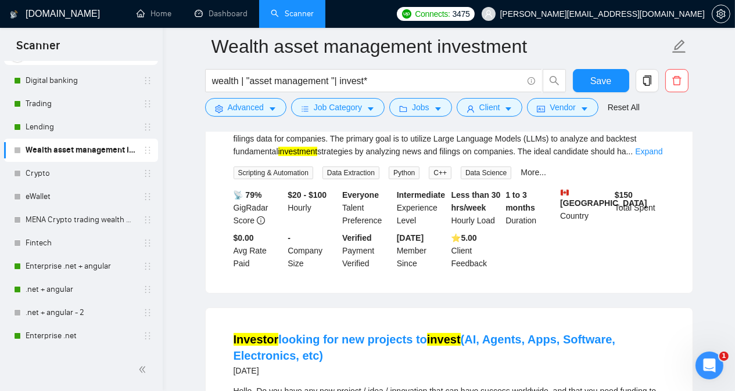
scroll to position [0, 0]
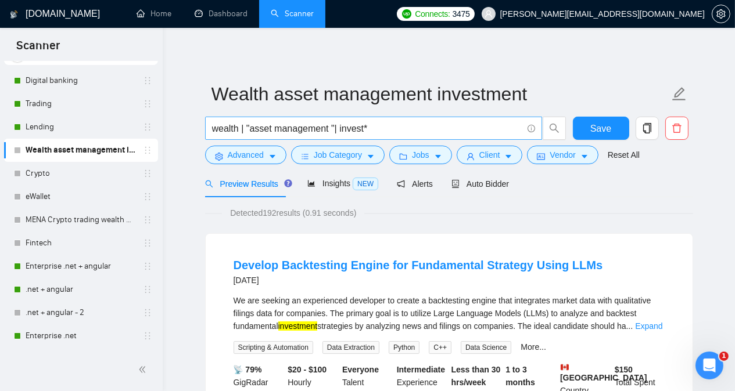
click at [403, 127] on input "wealth | "asset management "| invest*" at bounding box center [367, 128] width 310 height 15
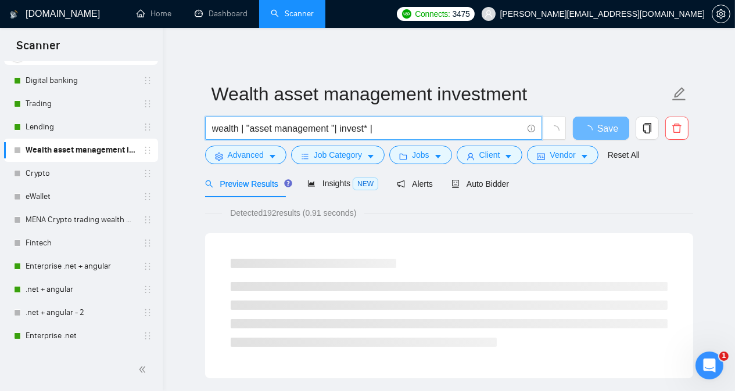
paste input "venture capital"
click at [419, 131] on input "wealth | "asset management "| invest* | venture capital" at bounding box center [367, 128] width 310 height 15
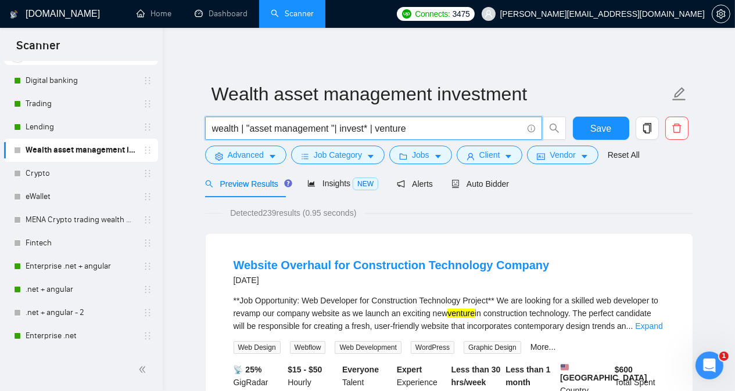
type input "wealth | "asset management "| invest* | venture"
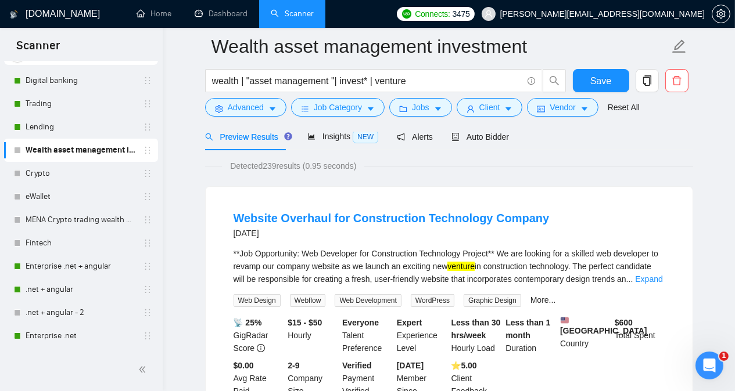
scroll to position [116, 0]
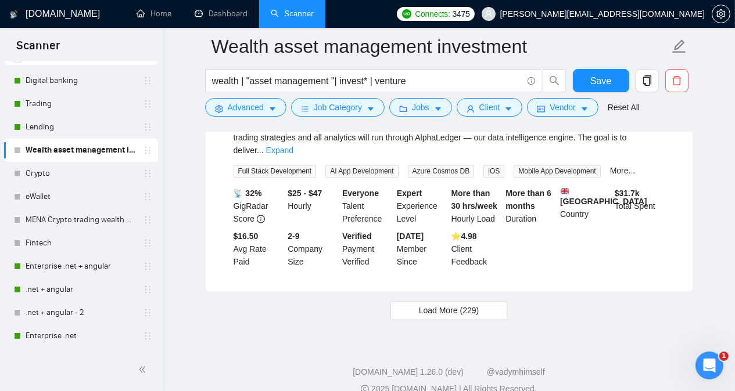
scroll to position [2425, 0]
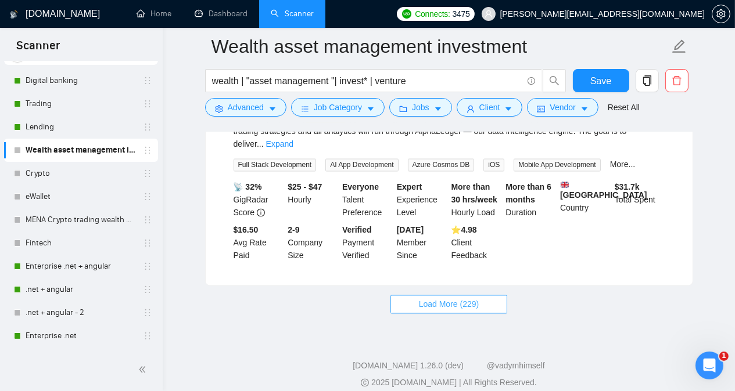
click at [497, 296] on button "Load More (229)" at bounding box center [448, 305] width 117 height 19
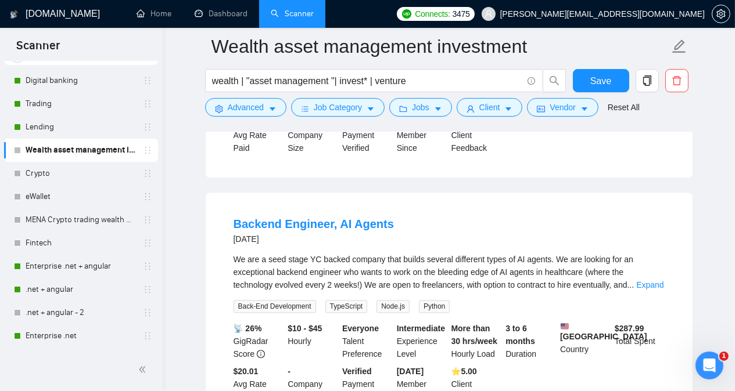
scroll to position [3285, 0]
click at [646, 282] on link "Expand" at bounding box center [649, 286] width 27 height 9
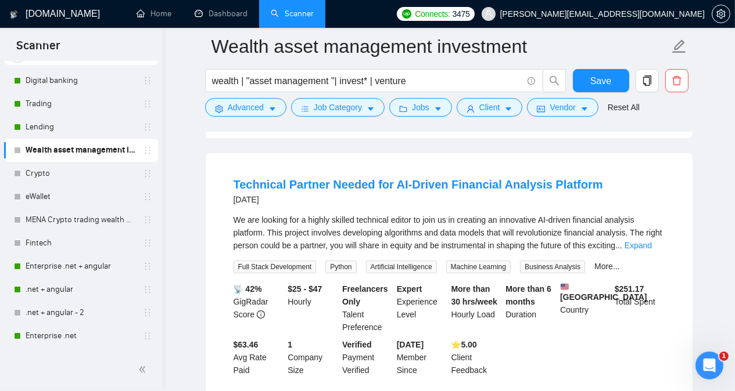
scroll to position [4400, 0]
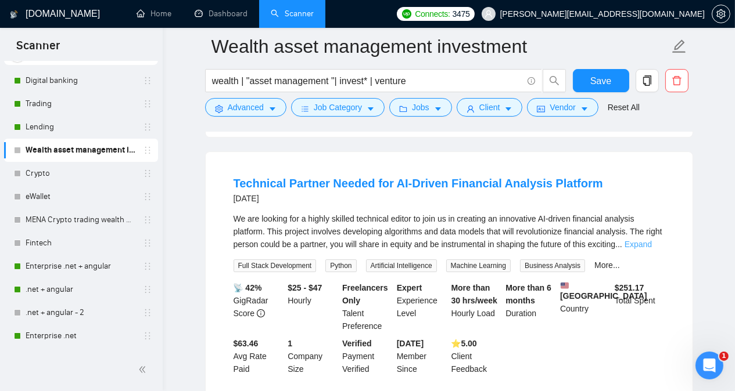
click at [642, 240] on link "Expand" at bounding box center [637, 244] width 27 height 9
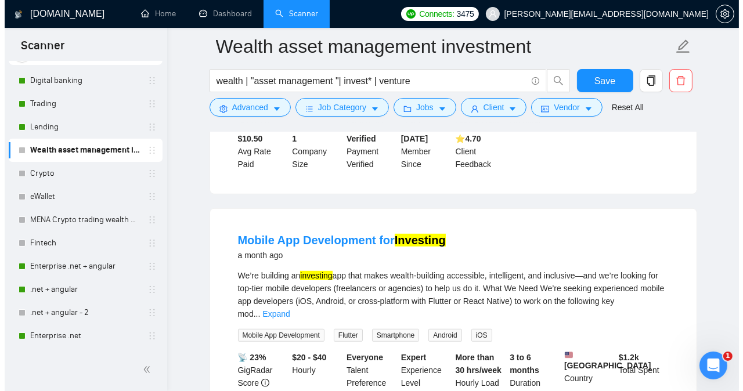
scroll to position [0, 0]
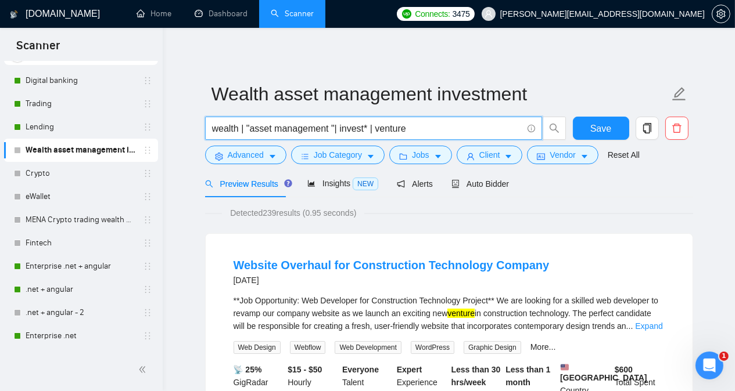
click at [425, 125] on input "wealth | "asset management "| invest* | venture" at bounding box center [367, 128] width 310 height 15
paste input "capital"
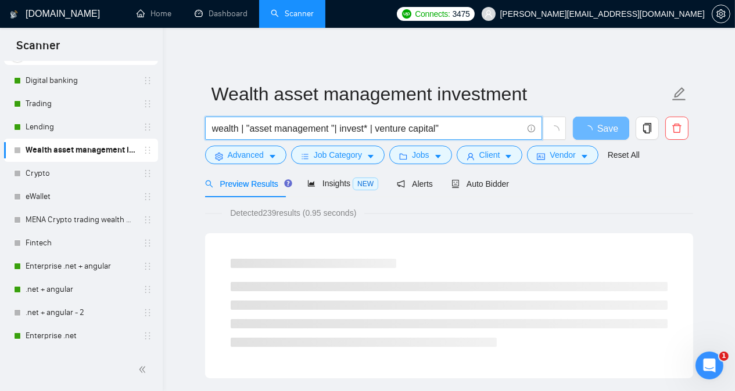
click at [373, 130] on input "wealth | "asset management "| invest* | venture capital"" at bounding box center [367, 128] width 310 height 15
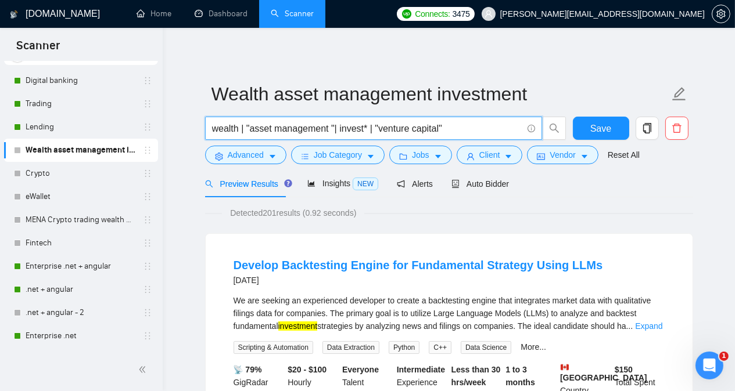
click at [451, 129] on input "wealth | "asset management "| invest* | "venture capital"" at bounding box center [367, 128] width 310 height 15
type input "wealth | "asset management "| invest* | "venture capital" | "hedge fund""
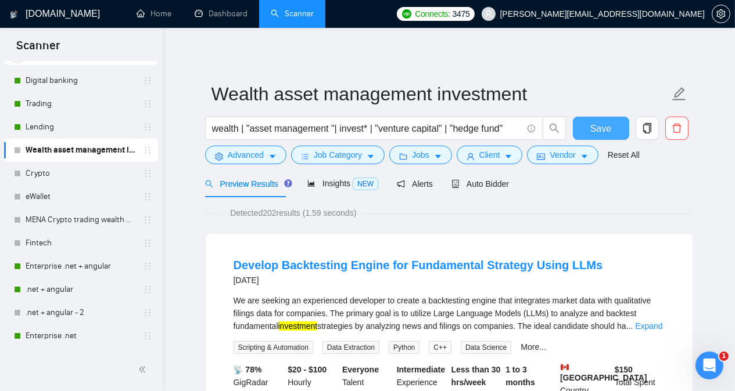
click at [602, 134] on span "Save" at bounding box center [600, 128] width 21 height 15
click at [252, 152] on span "Advanced" at bounding box center [246, 155] width 36 height 13
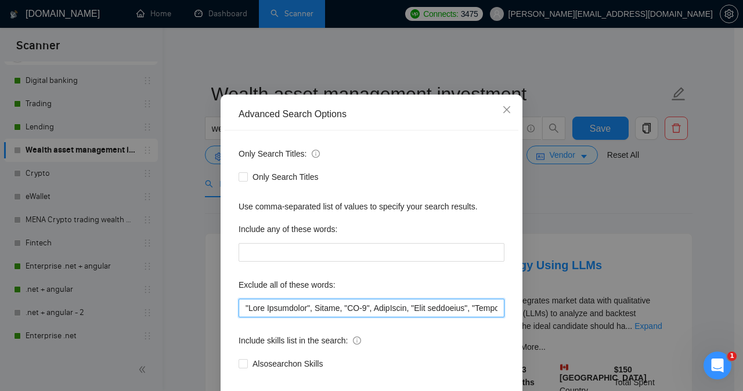
click at [240, 318] on input "text" at bounding box center [372, 308] width 266 height 19
paste input "Alpaca Developer, Plugin, RPA,"
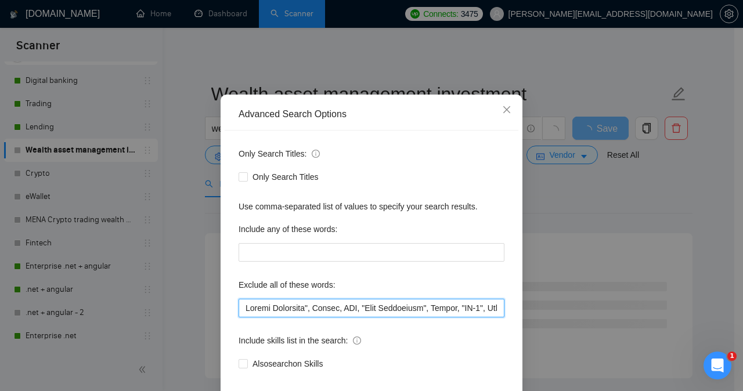
click at [240, 318] on input "text" at bounding box center [372, 308] width 266 height 19
type input ""Alpaca Developer", Plugin, RPA, "Lead Generating", Fabric, "EB-5", LangChain, …"
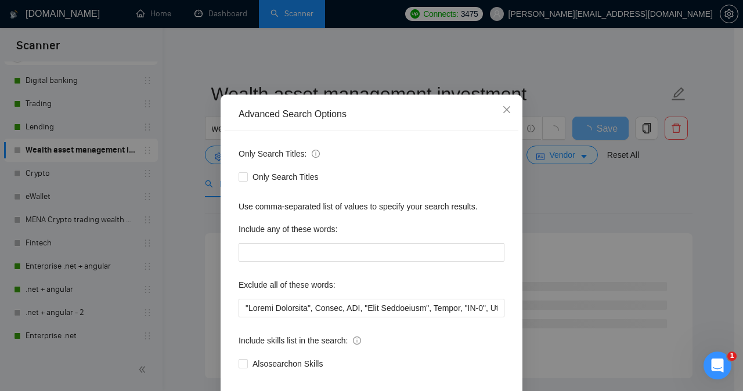
scroll to position [91, 0]
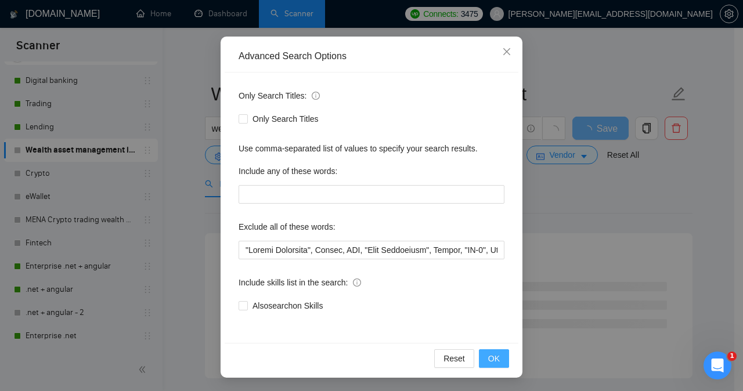
click at [493, 362] on span "OK" at bounding box center [494, 359] width 12 height 13
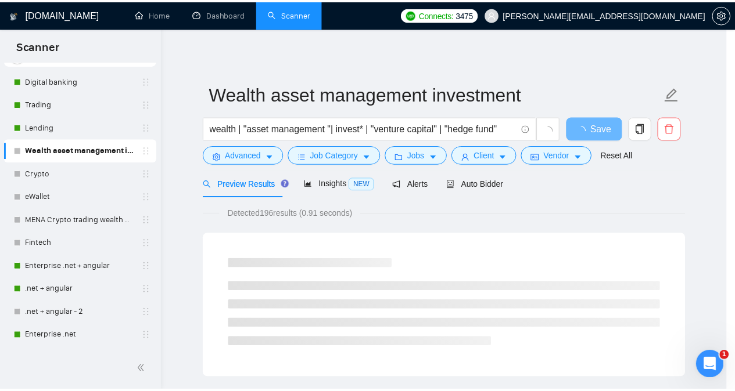
scroll to position [33, 0]
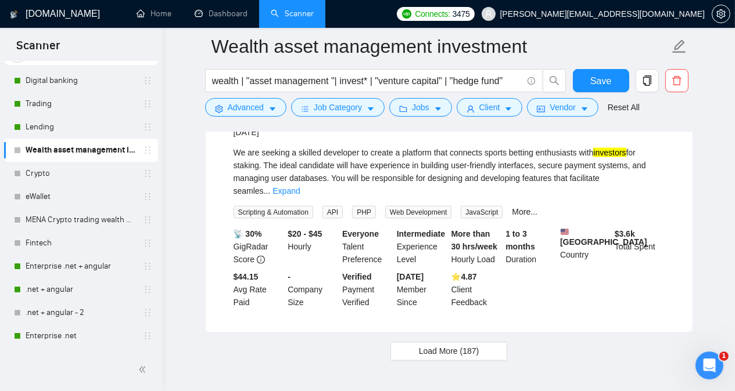
scroll to position [2391, 0]
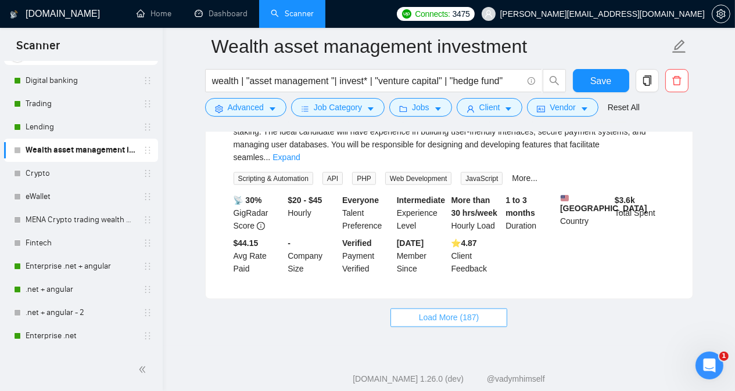
click at [493, 309] on button "Load More (187)" at bounding box center [448, 318] width 117 height 19
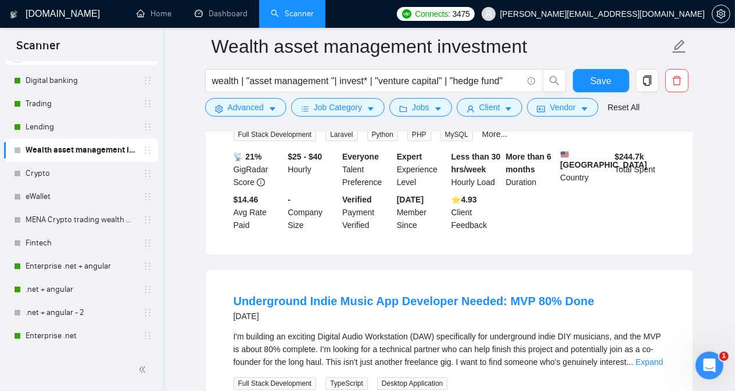
scroll to position [4064, 0]
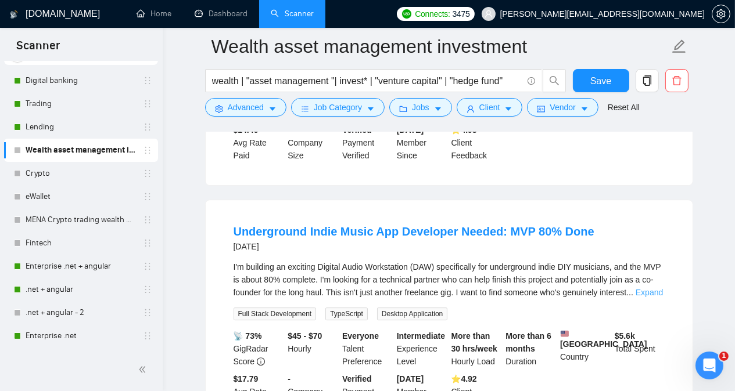
click at [646, 288] on link "Expand" at bounding box center [648, 292] width 27 height 9
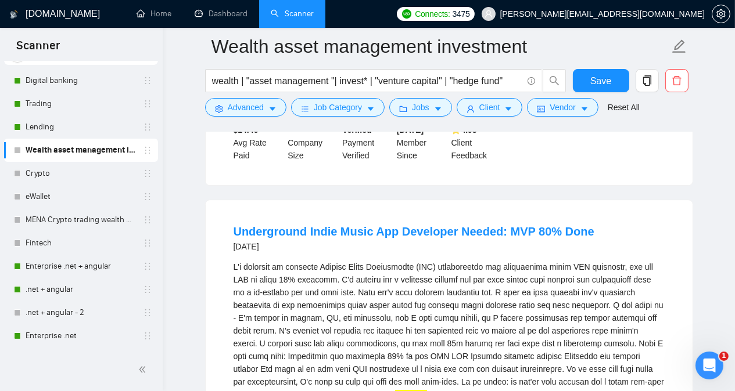
click at [549, 261] on div "investing in finding someone who believes in what we're building and wants to g…" at bounding box center [449, 350] width 431 height 179
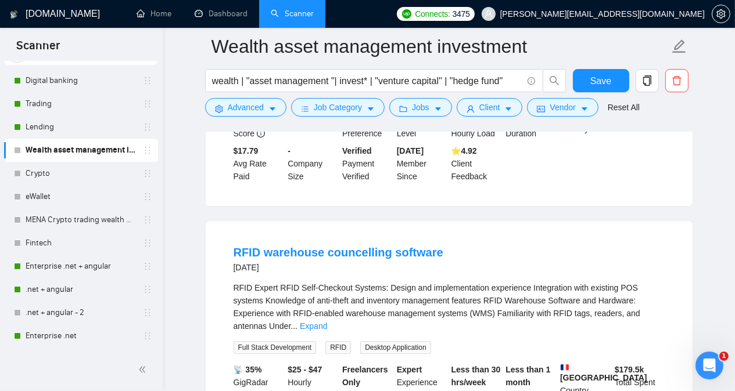
scroll to position [4436, 0]
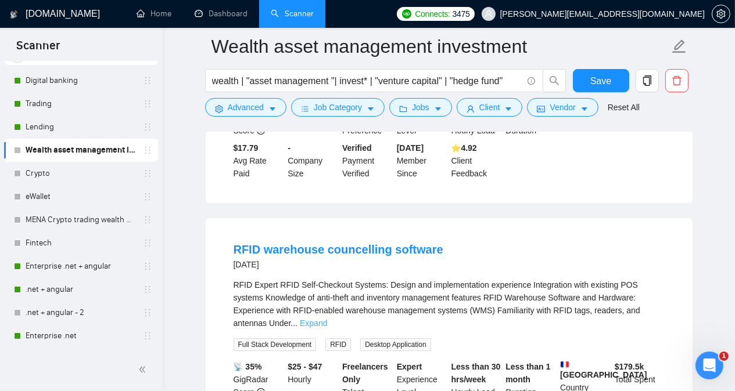
click at [327, 319] on link "Expand" at bounding box center [313, 323] width 27 height 9
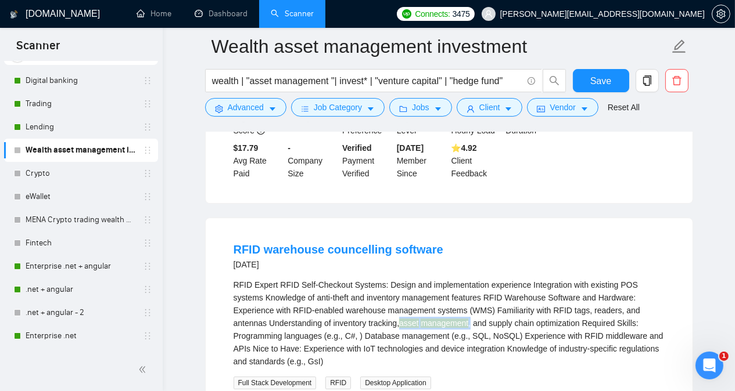
drag, startPoint x: 312, startPoint y: 262, endPoint x: 380, endPoint y: 260, distance: 68.0
click at [380, 279] on div "RFID Expert RFID Self-Checkout Systems: Design and implementation experience In…" at bounding box center [449, 323] width 431 height 89
click at [238, 279] on div "RFID Expert RFID Self-Checkout Systems: Design and implementation experience In…" at bounding box center [449, 323] width 431 height 89
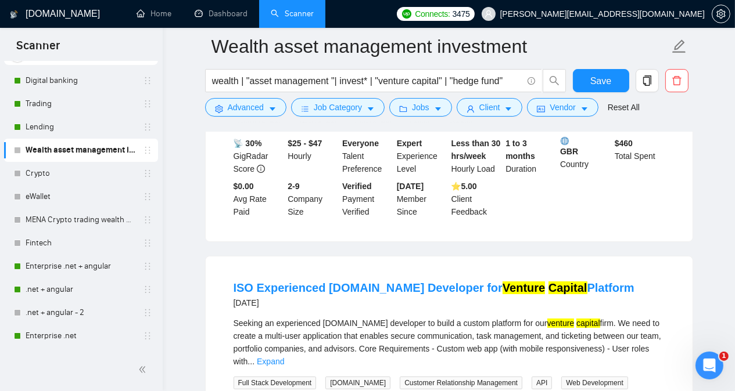
scroll to position [4970, 0]
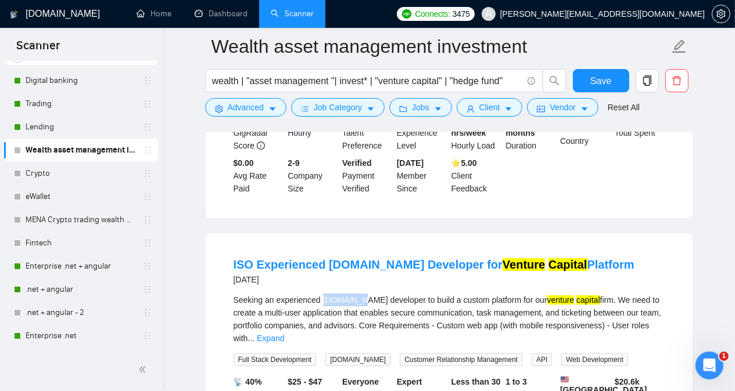
drag, startPoint x: 321, startPoint y: 222, endPoint x: 353, endPoint y: 221, distance: 32.5
click at [353, 294] on div "Seeking an experienced [DOMAIN_NAME] developer to build a custom platform for o…" at bounding box center [449, 319] width 431 height 51
click at [284, 334] on link "Expand" at bounding box center [270, 338] width 27 height 9
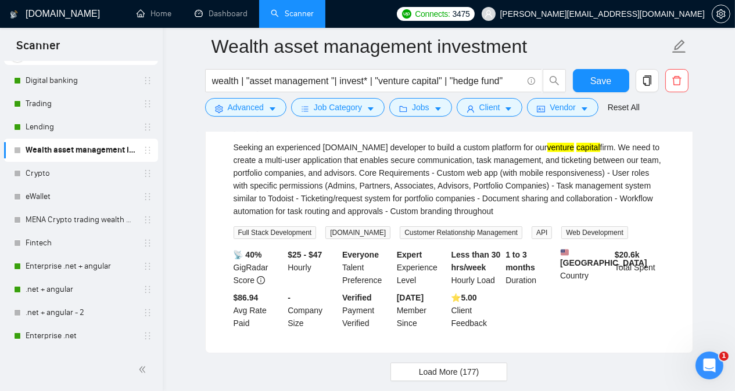
scroll to position [5132, 0]
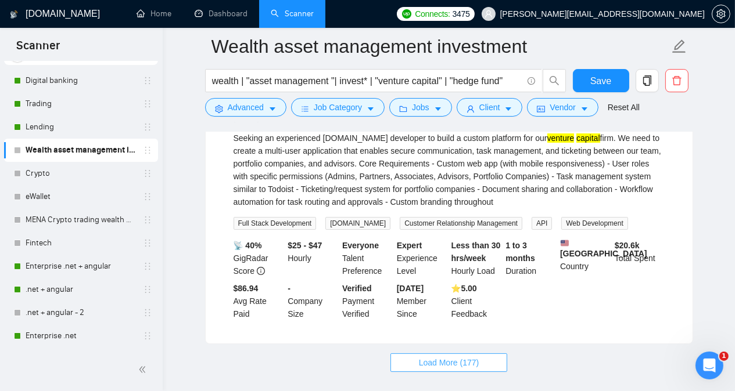
click at [461, 357] on span "Load More (177)" at bounding box center [449, 363] width 60 height 13
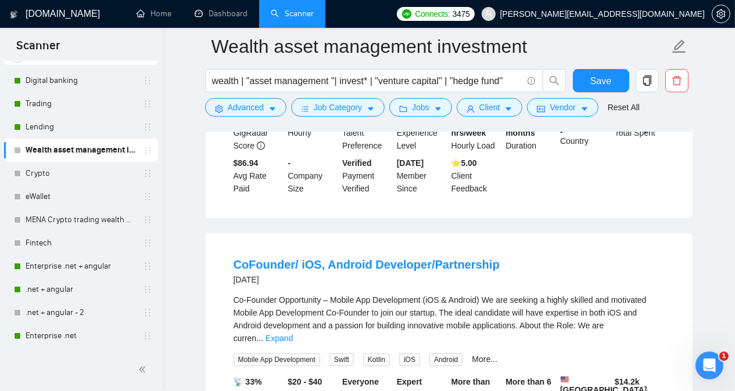
scroll to position [5318, 0]
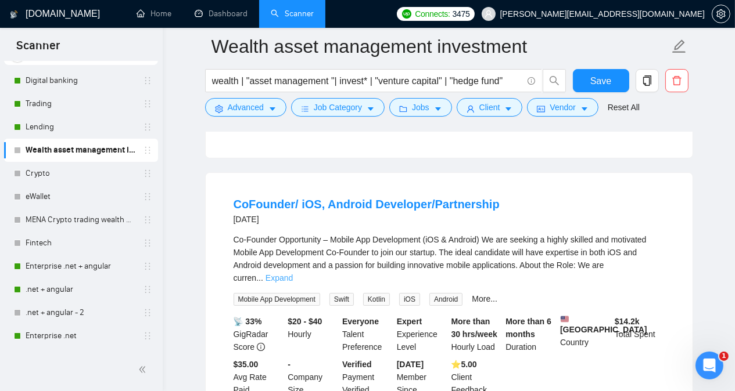
click at [293, 274] on link "Expand" at bounding box center [278, 278] width 27 height 9
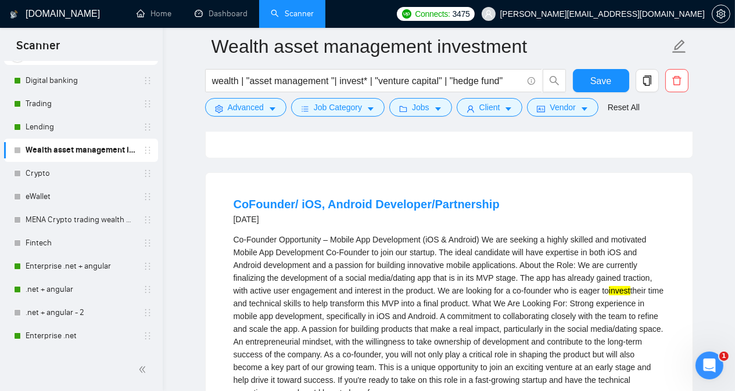
click at [403, 234] on div "Co-Founder Opportunity – Mobile App Development (iOS & Android) We are seeking …" at bounding box center [449, 317] width 431 height 166
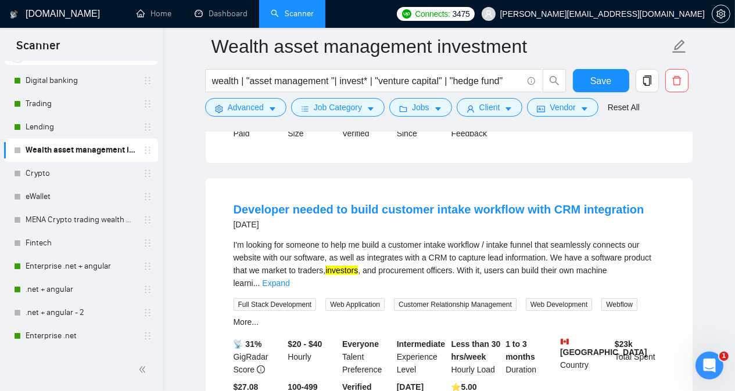
scroll to position [5713, 0]
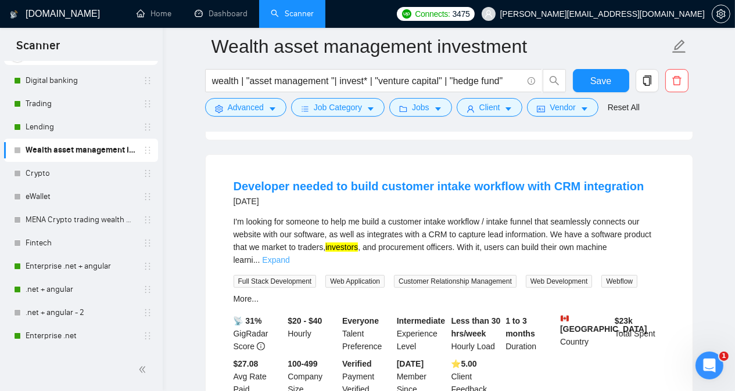
click at [289, 256] on link "Expand" at bounding box center [275, 260] width 27 height 9
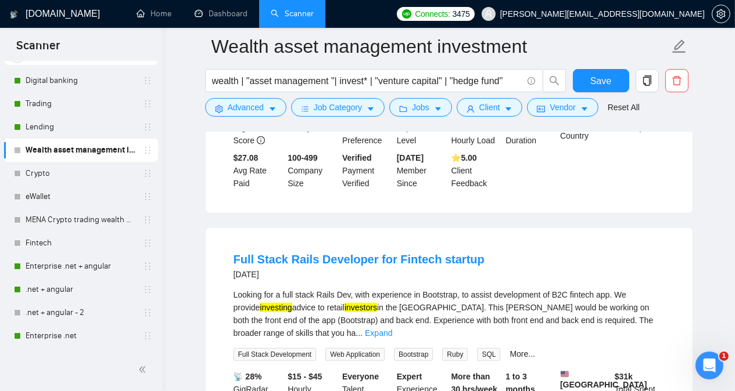
scroll to position [6039, 0]
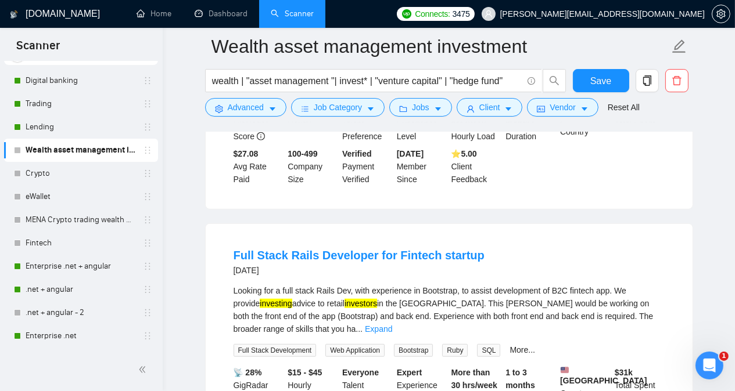
click at [322, 285] on div "Looking for a full stack Rails Dev, with experience in Bootstrap, to assist dev…" at bounding box center [449, 310] width 431 height 51
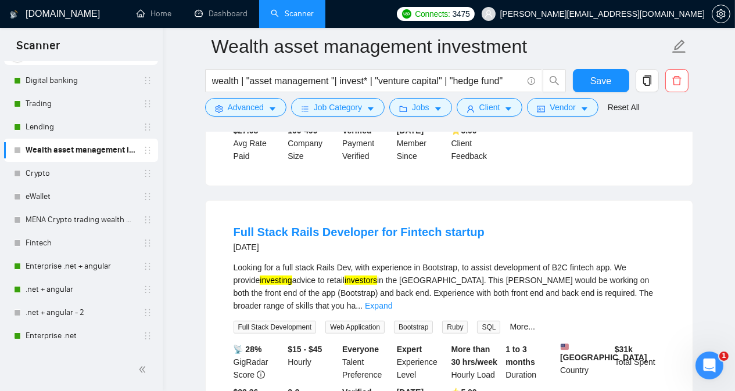
scroll to position [6085, 0]
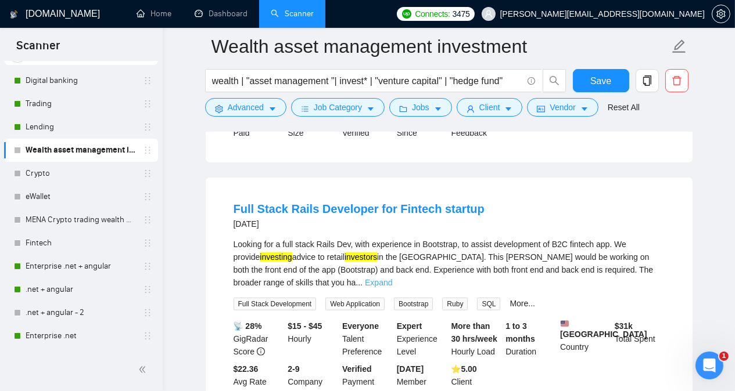
click at [392, 278] on link "Expand" at bounding box center [378, 282] width 27 height 9
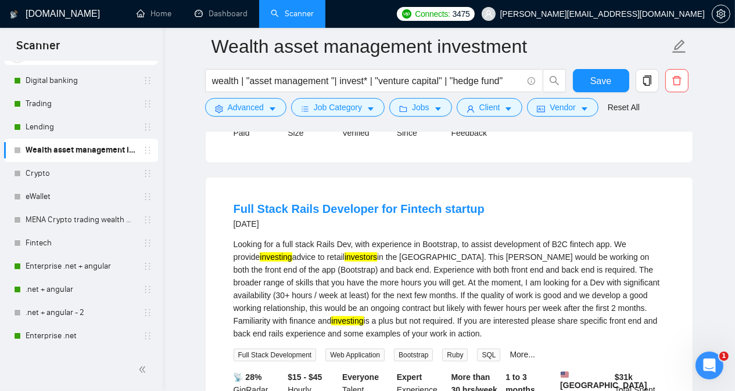
click at [686, 203] on div "Full Stack Rails Developer for Fintech startup [DATE] Looking for a full stack …" at bounding box center [449, 327] width 487 height 298
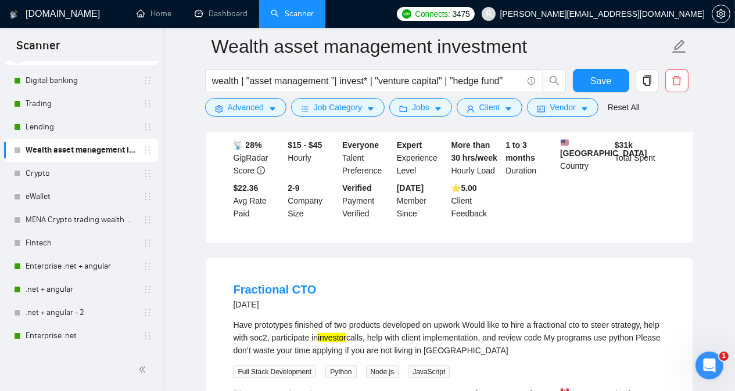
scroll to position [6364, 0]
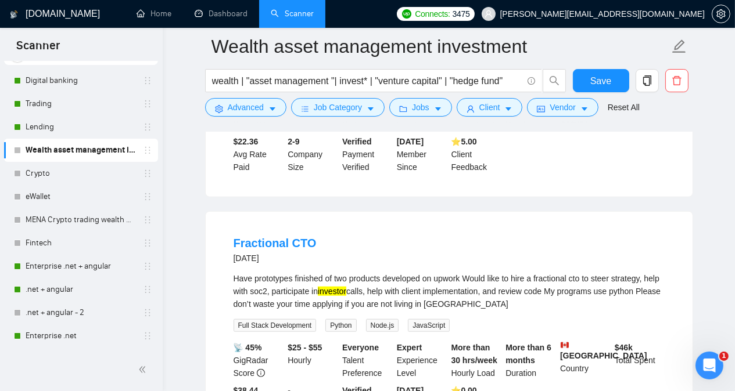
click at [556, 272] on div "Have prototypes finished of two products developed on upwork Would like to hire…" at bounding box center [449, 291] width 431 height 38
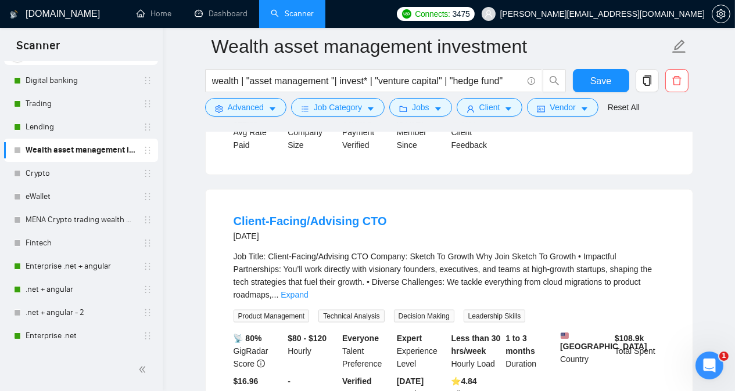
scroll to position [6898, 0]
click at [308, 289] on link "Expand" at bounding box center [294, 293] width 27 height 9
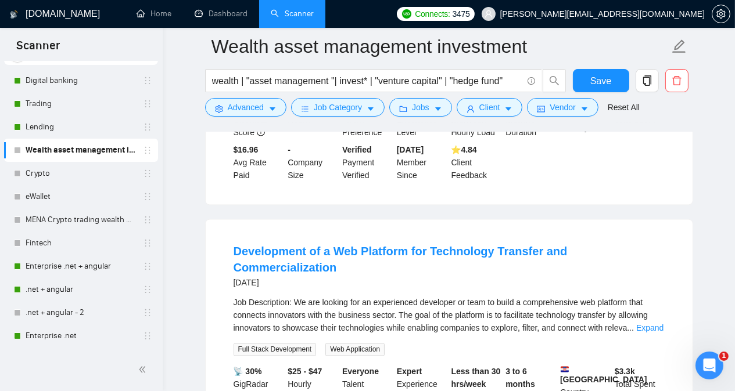
scroll to position [7433, 0]
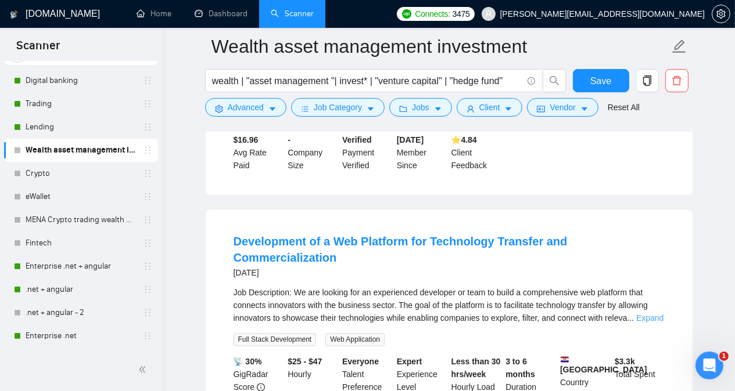
click at [652, 314] on link "Expand" at bounding box center [649, 318] width 27 height 9
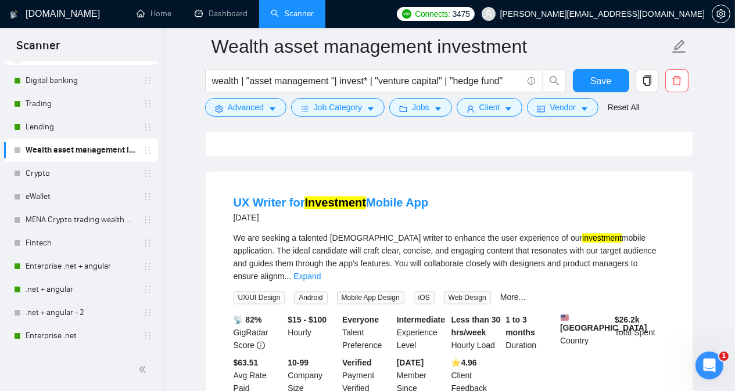
scroll to position [7944, 0]
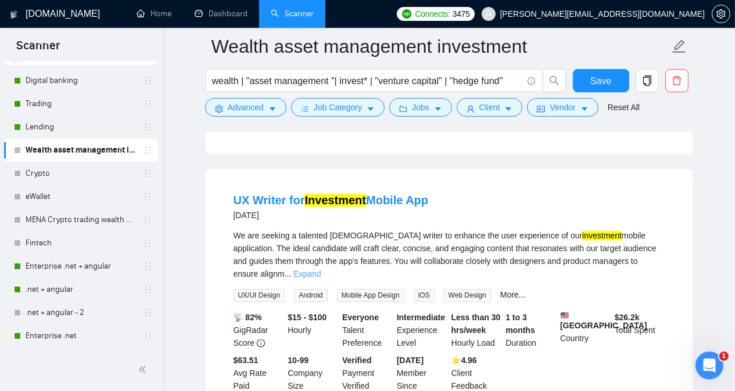
click at [321, 270] on link "Expand" at bounding box center [306, 274] width 27 height 9
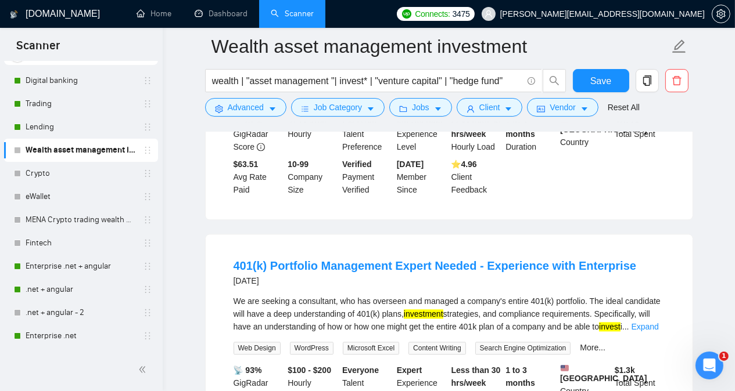
scroll to position [8176, 0]
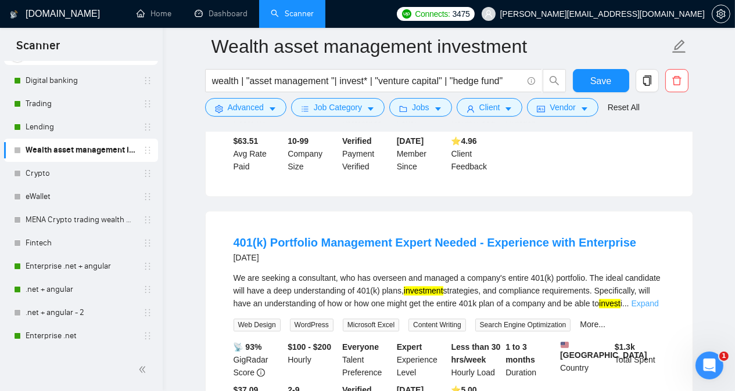
click at [653, 299] on link "Expand" at bounding box center [644, 303] width 27 height 9
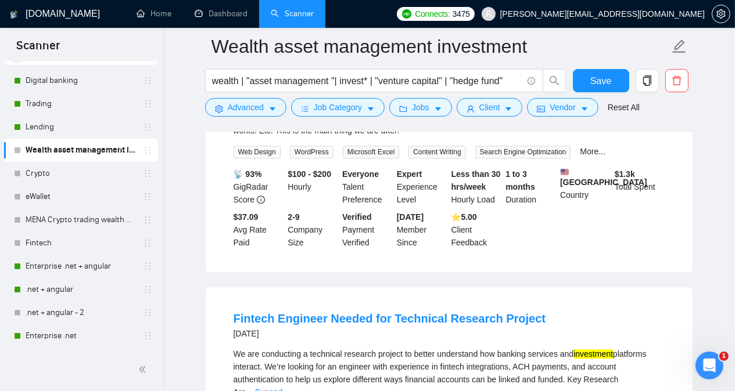
scroll to position [8385, 0]
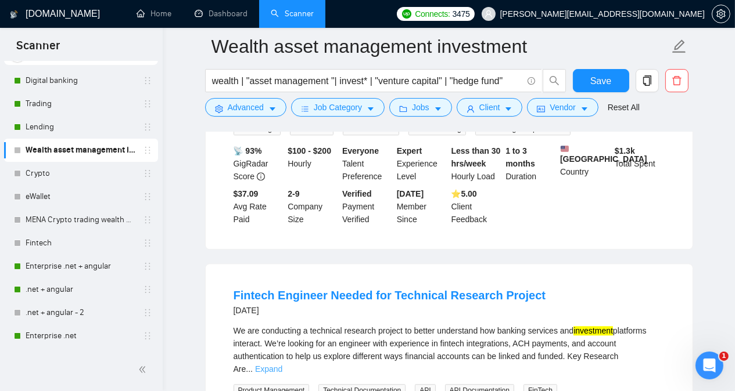
click at [282, 365] on link "Expand" at bounding box center [268, 369] width 27 height 9
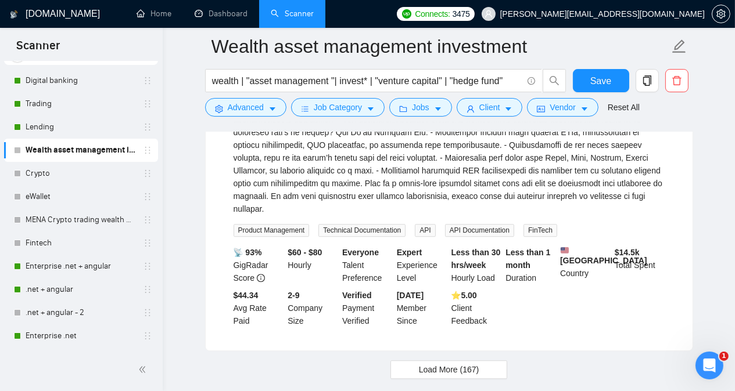
scroll to position [8678, 0]
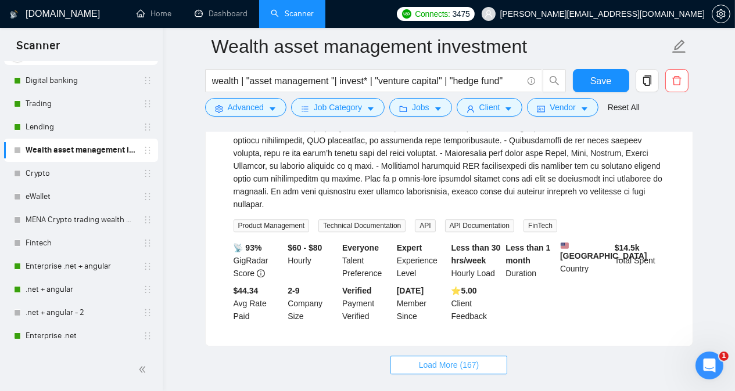
click at [485, 356] on button "Load More (167)" at bounding box center [448, 365] width 117 height 19
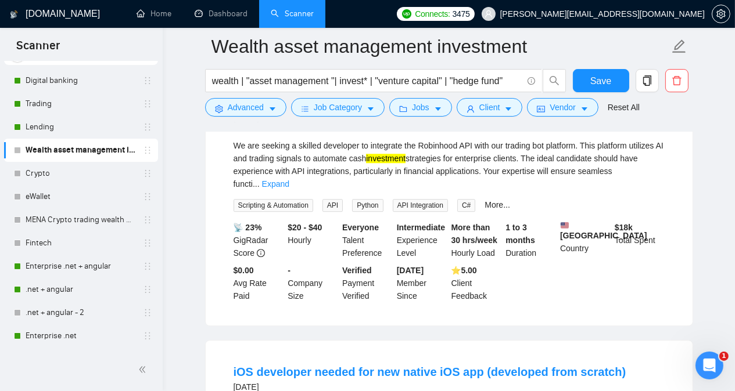
scroll to position [9050, 0]
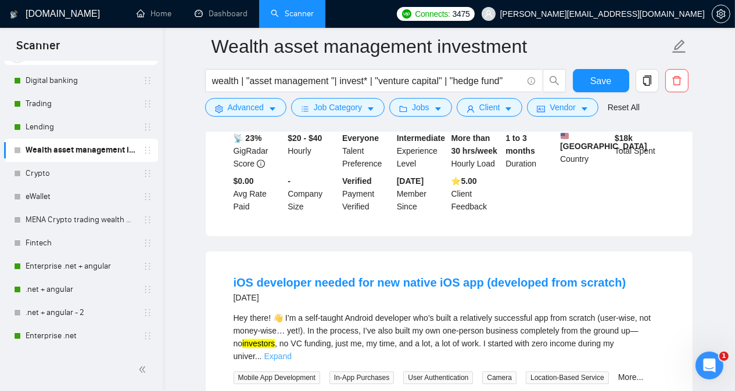
click at [292, 352] on link "Expand" at bounding box center [277, 356] width 27 height 9
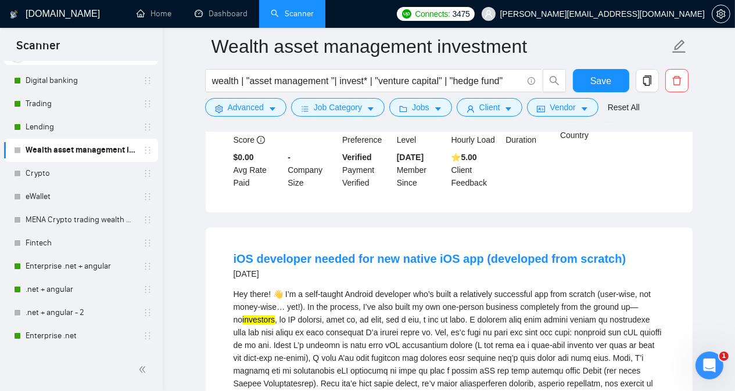
scroll to position [9073, 0]
drag, startPoint x: 637, startPoint y: 232, endPoint x: 319, endPoint y: 240, distance: 317.8
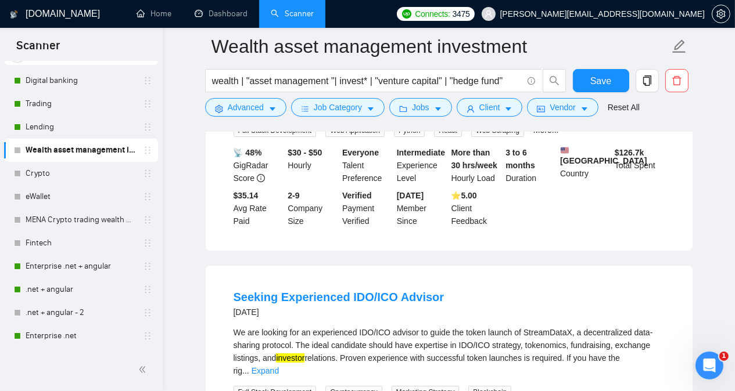
scroll to position [10049, 0]
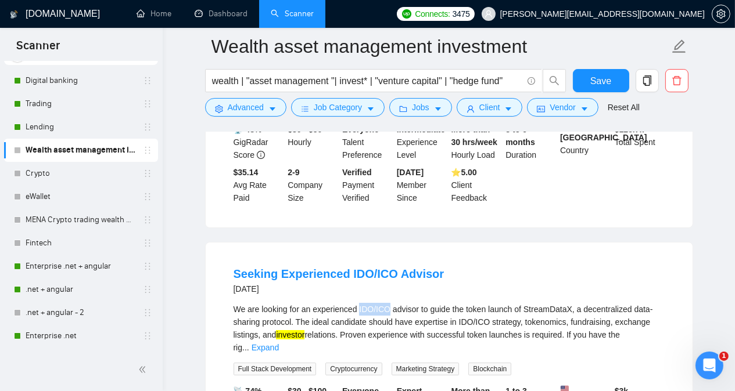
drag, startPoint x: 358, startPoint y: 206, endPoint x: 388, endPoint y: 205, distance: 30.2
click at [388, 303] on div "We are looking for an experienced IDO/ICO advisor to guide the token launch of …" at bounding box center [449, 328] width 431 height 51
click at [684, 243] on div "Seeking Experienced IDO/ICO Advisor [DATE] We are looking for an experienced ID…" at bounding box center [449, 366] width 487 height 247
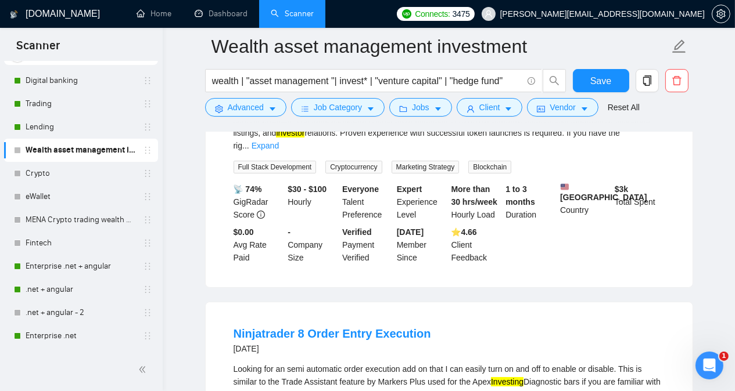
scroll to position [10258, 0]
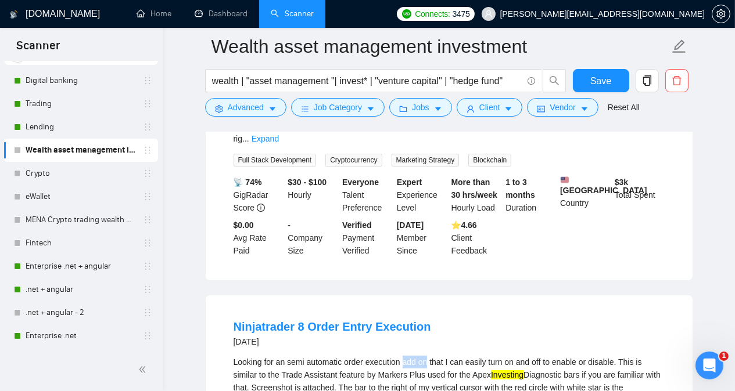
drag, startPoint x: 403, startPoint y: 256, endPoint x: 426, endPoint y: 255, distance: 22.7
click at [426, 356] on div "Looking for an semi automatic order execution add on that I can easily turn on …" at bounding box center [449, 381] width 431 height 51
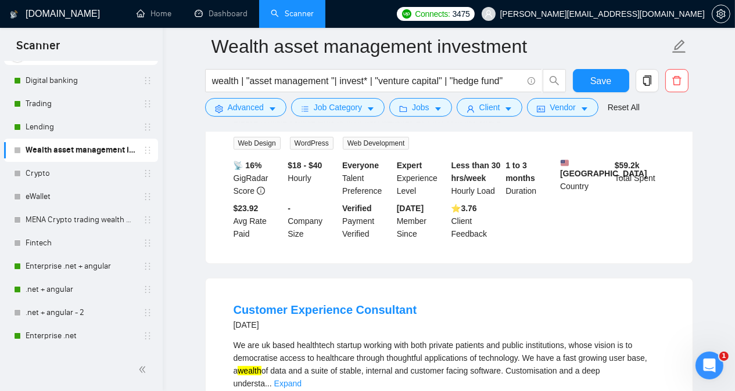
scroll to position [11071, 0]
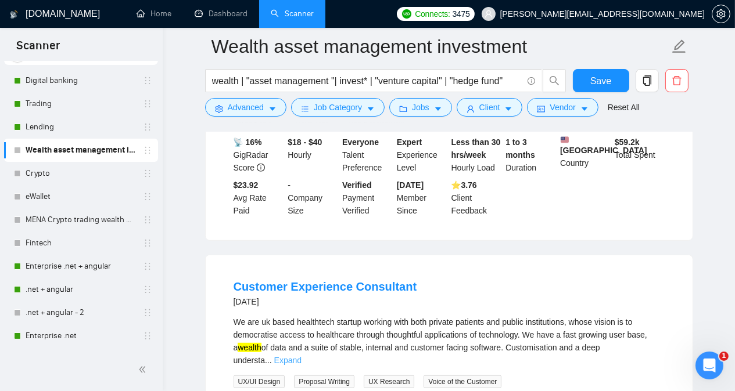
click at [301, 356] on link "Expand" at bounding box center [287, 360] width 27 height 9
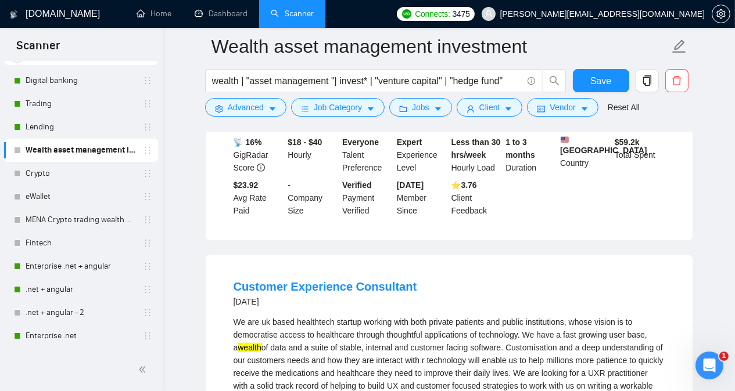
click at [312, 316] on div "We are uk based healthtech startup working with both private patients and publi…" at bounding box center [449, 367] width 431 height 102
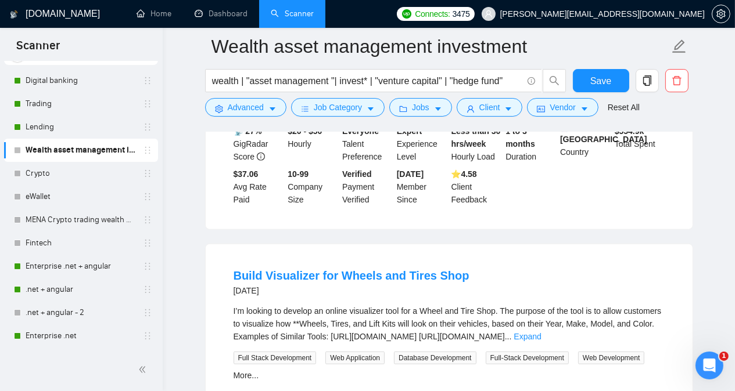
scroll to position [11396, 0]
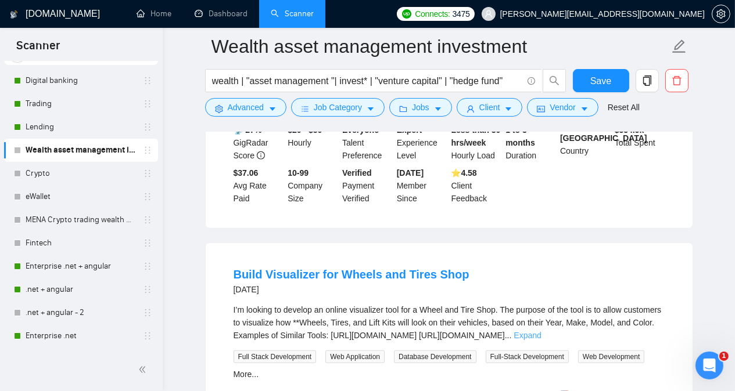
click at [541, 331] on link "Expand" at bounding box center [526, 335] width 27 height 9
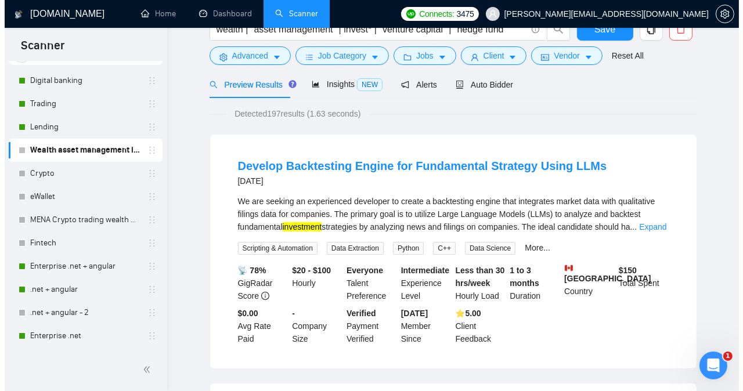
scroll to position [0, 0]
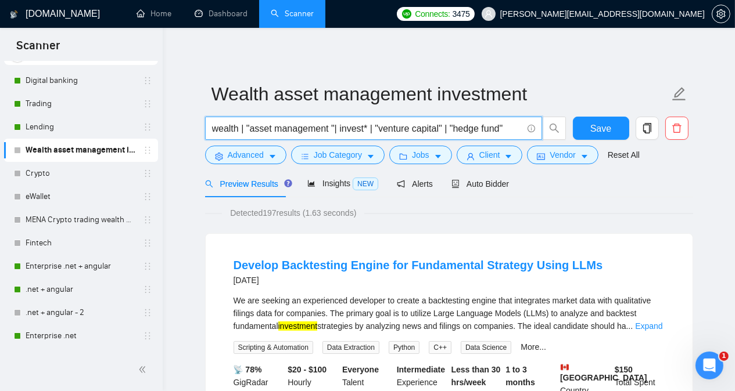
click at [364, 127] on input "wealth | "asset management "| invest* | "venture capital" | "hedge fund"" at bounding box center [367, 128] width 310 height 15
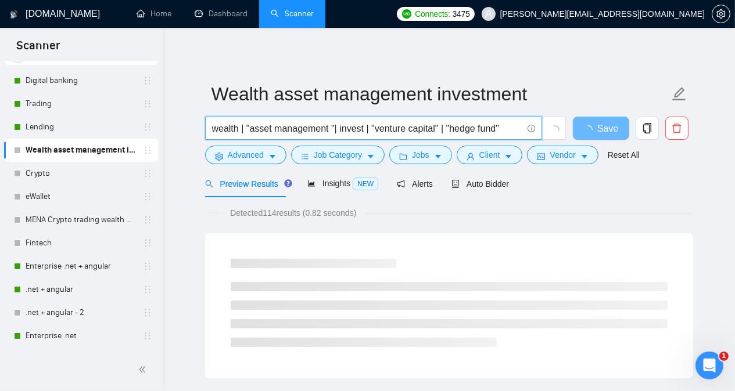
type input "wealth | "asset management "| invest* | "venture capital" | "hedge fund""
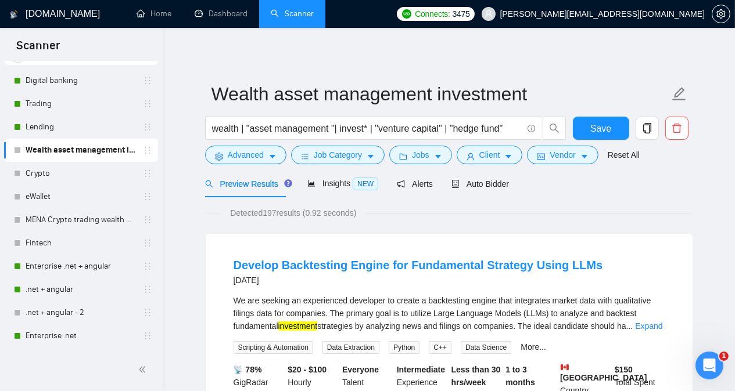
click at [239, 157] on span "Advanced" at bounding box center [246, 155] width 36 height 13
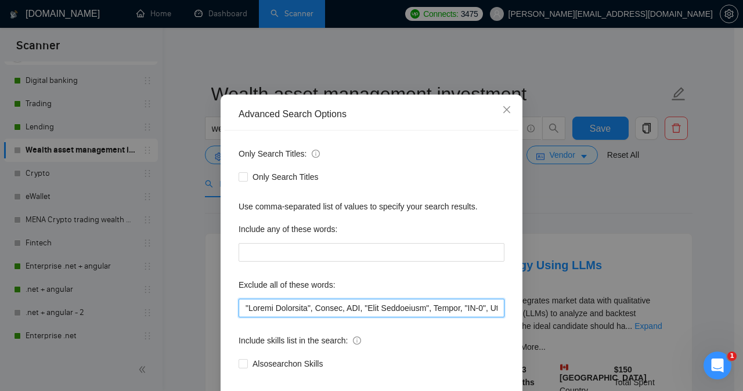
click at [239, 318] on input "text" at bounding box center [372, 308] width 266 height 19
paste input "Indie, RFID, [DOMAIN_NAME], Bubble, /dating, Rails, fractional, CTO, no investo…"
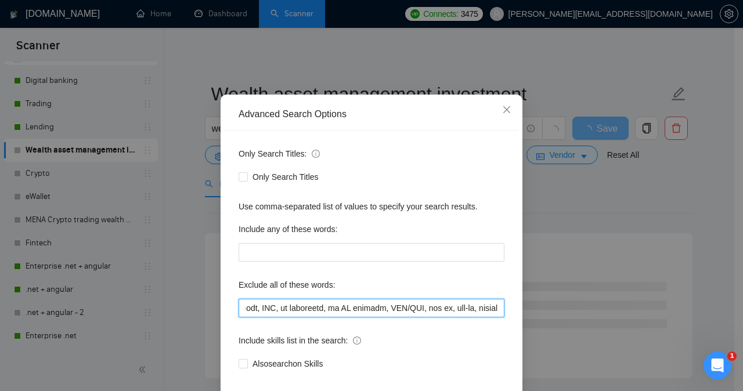
click at [445, 318] on input "text" at bounding box center [372, 308] width 266 height 19
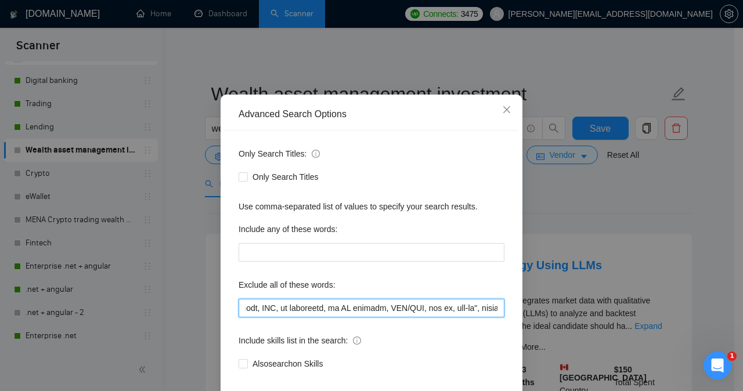
click at [423, 318] on input "text" at bounding box center [372, 308] width 266 height 19
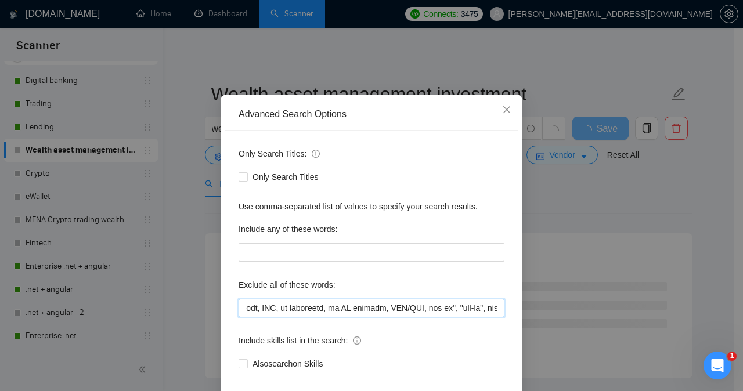
click at [391, 318] on input "text" at bounding box center [372, 308] width 266 height 19
click at [357, 318] on input "text" at bounding box center [372, 308] width 266 height 19
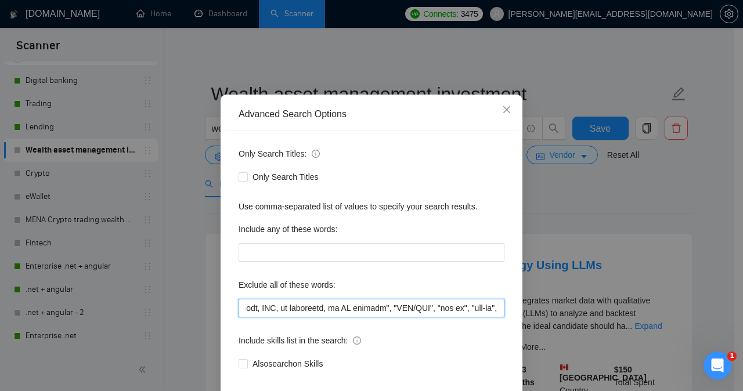
click at [302, 318] on input "text" at bounding box center [372, 308] width 266 height 19
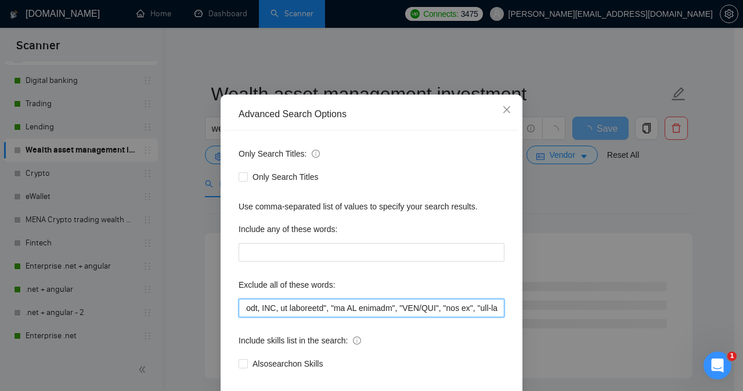
click at [254, 318] on input "text" at bounding box center [372, 308] width 266 height 19
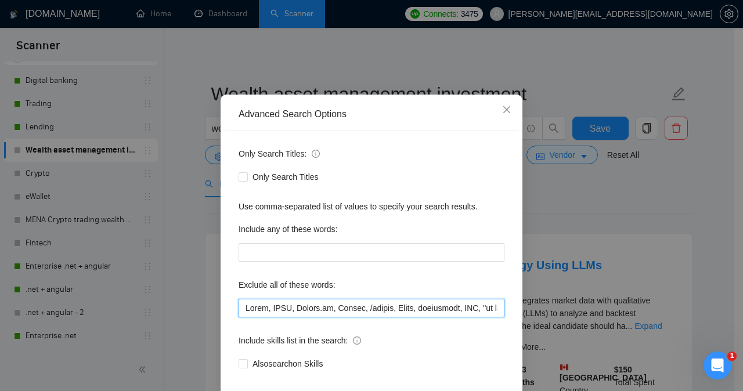
click at [284, 318] on input "text" at bounding box center [372, 308] width 266 height 19
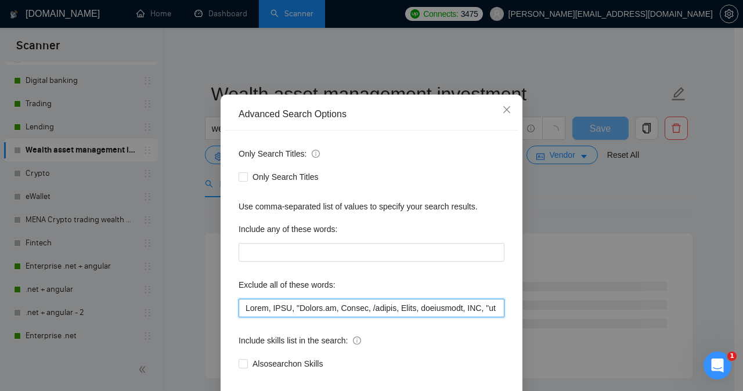
click at [318, 318] on input "text" at bounding box center [372, 308] width 266 height 19
click at [357, 318] on input "text" at bounding box center [372, 308] width 266 height 19
click at [385, 318] on input "text" at bounding box center [372, 308] width 266 height 19
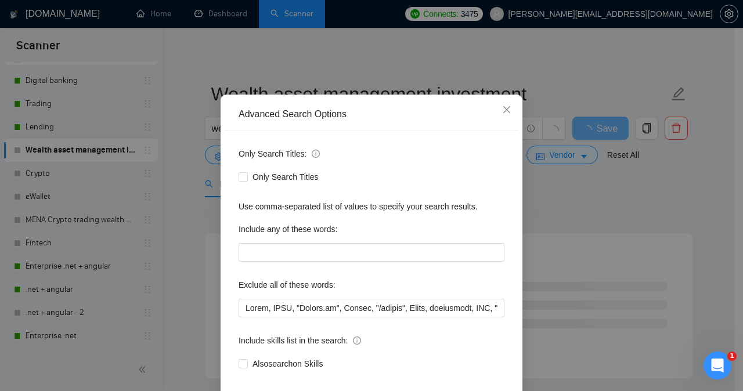
scroll to position [91, 0]
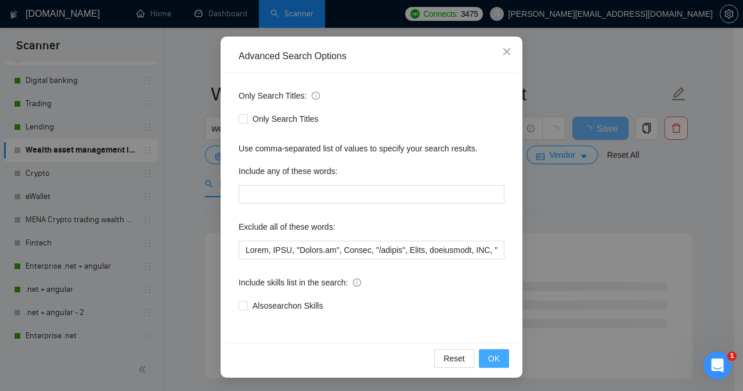
click at [495, 354] on span "OK" at bounding box center [494, 359] width 12 height 13
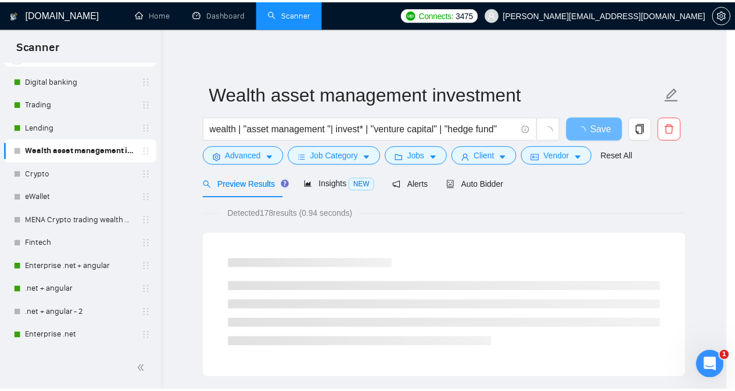
scroll to position [33, 0]
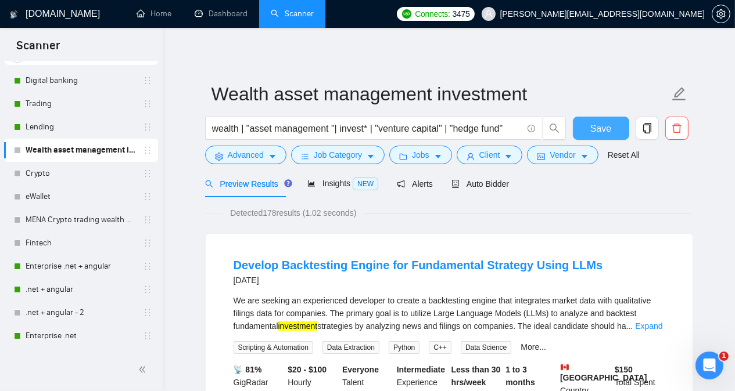
click at [587, 130] on button "Save" at bounding box center [601, 128] width 56 height 23
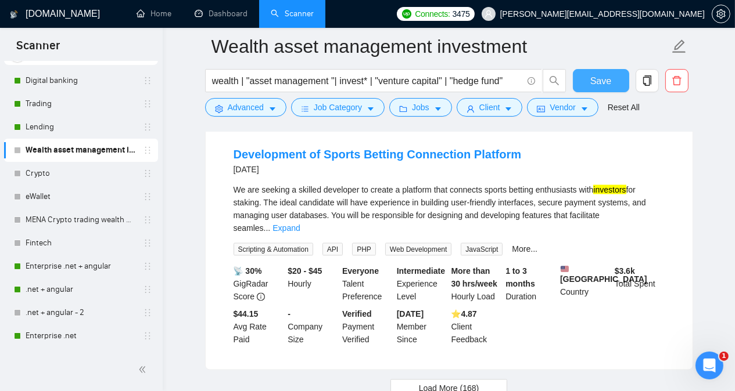
scroll to position [2391, 0]
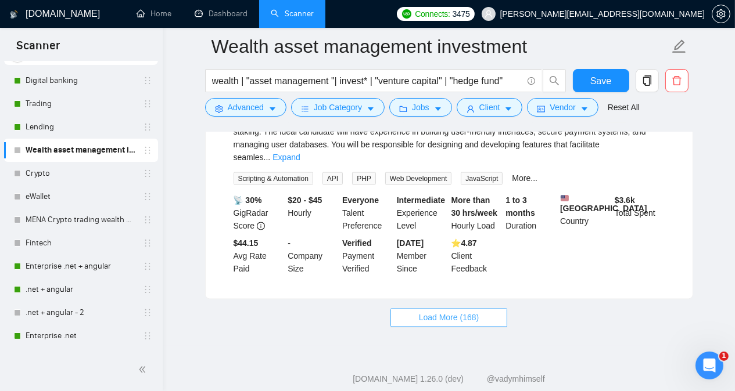
click at [467, 312] on span "Load More (168)" at bounding box center [449, 318] width 60 height 13
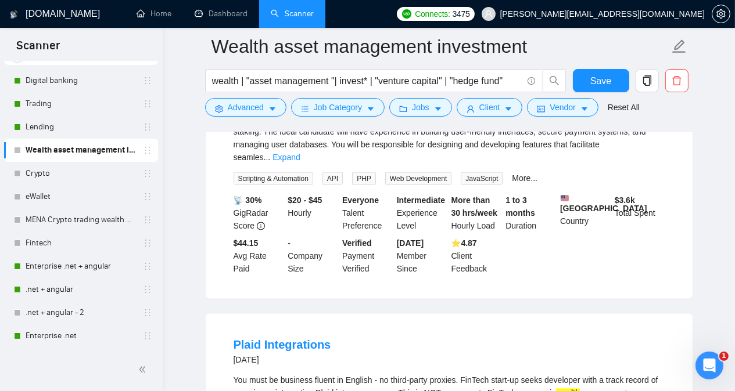
click at [698, 252] on main "Wealth asset management investment wealth | "asset management "| invest* | "ven…" at bounding box center [448, 290] width 535 height 5271
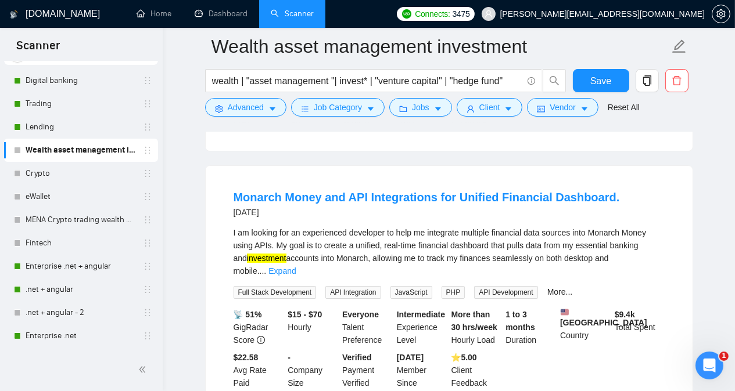
scroll to position [4919, 0]
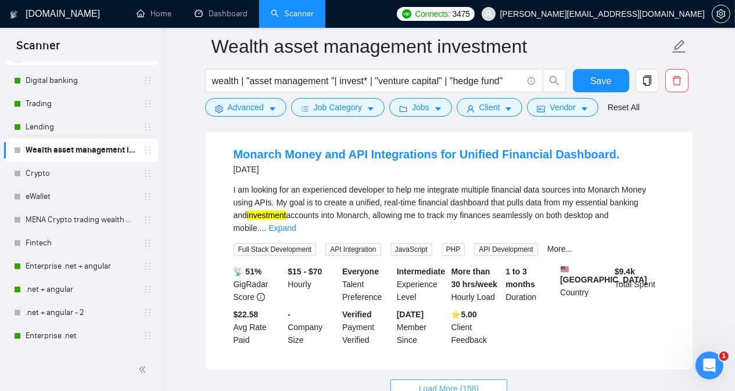
click at [491, 380] on button "Load More (158)" at bounding box center [448, 389] width 117 height 19
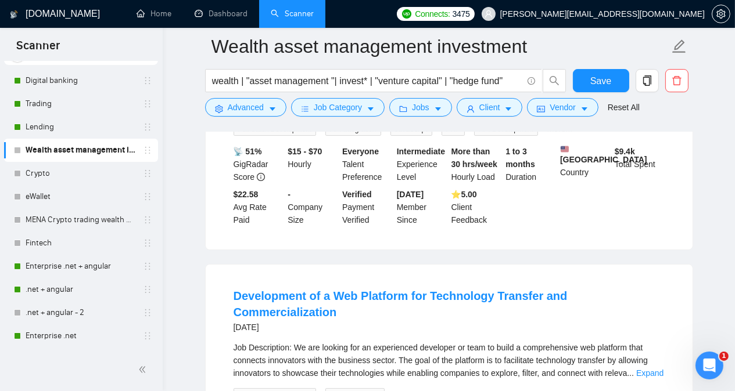
scroll to position [5059, 0]
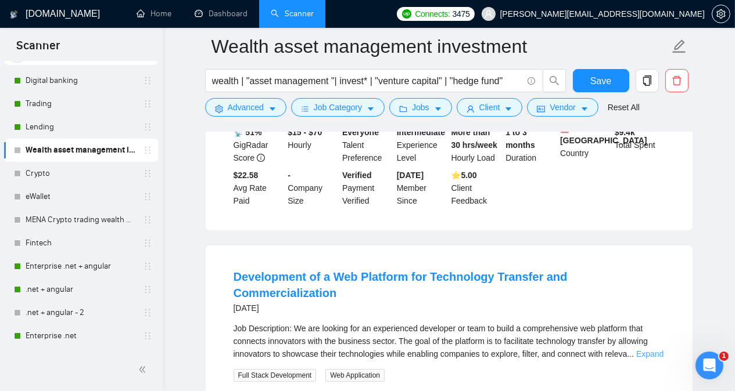
click at [649, 350] on link "Expand" at bounding box center [649, 354] width 27 height 9
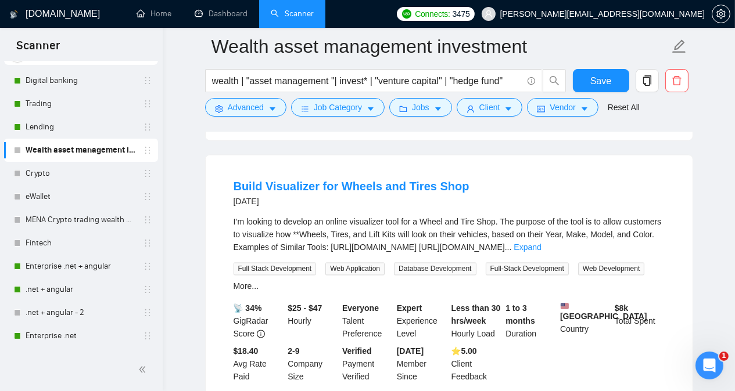
scroll to position [7689, 0]
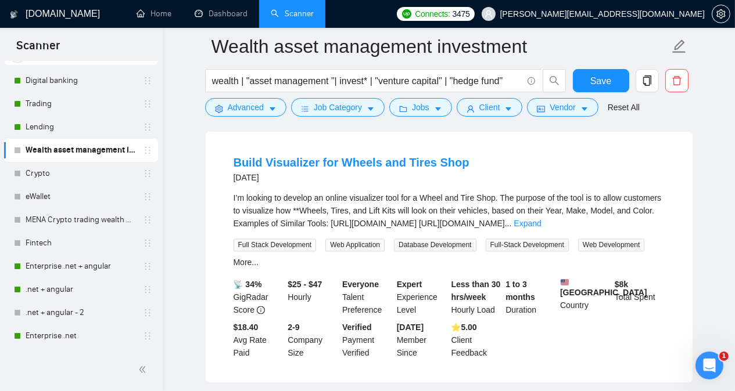
scroll to position [7759, 0]
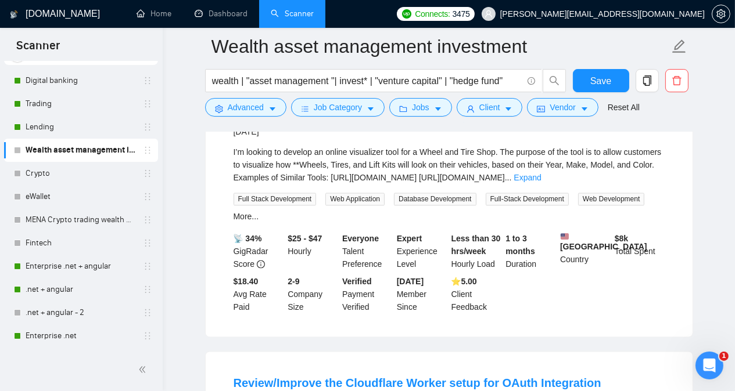
drag, startPoint x: 448, startPoint y: 286, endPoint x: 408, endPoint y: 290, distance: 40.9
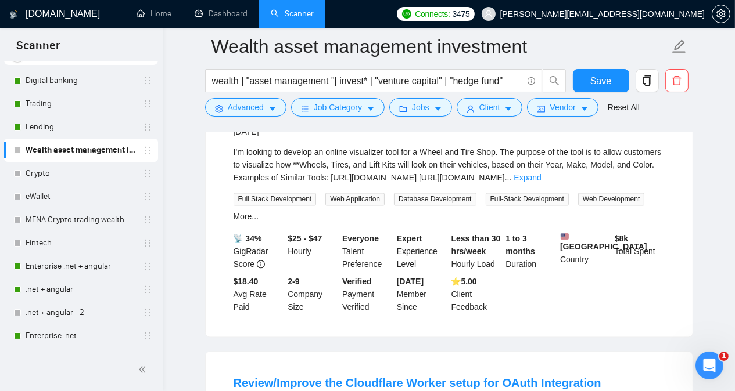
drag, startPoint x: 606, startPoint y: 286, endPoint x: 332, endPoint y: 300, distance: 275.1
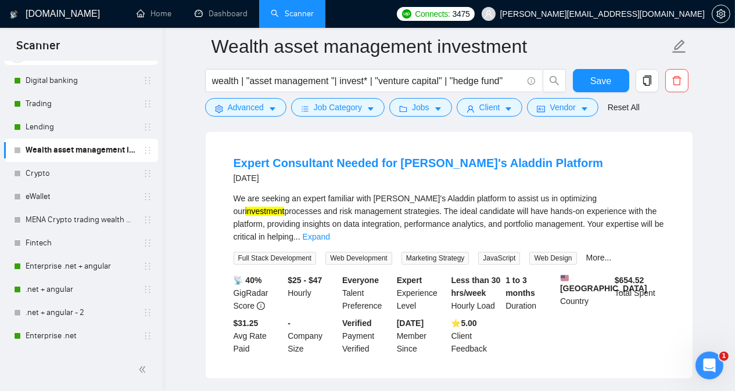
scroll to position [8851, 0]
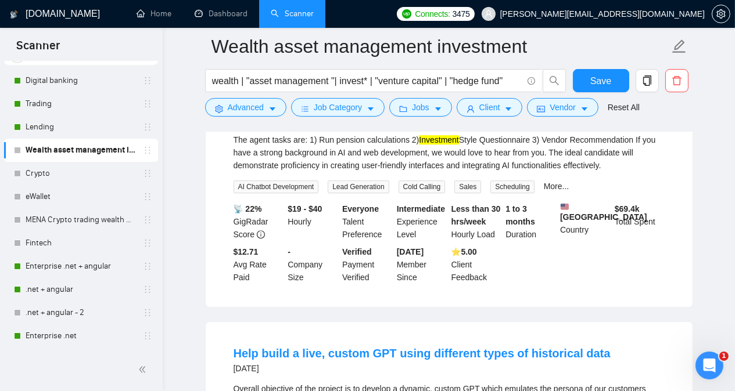
scroll to position [9200, 0]
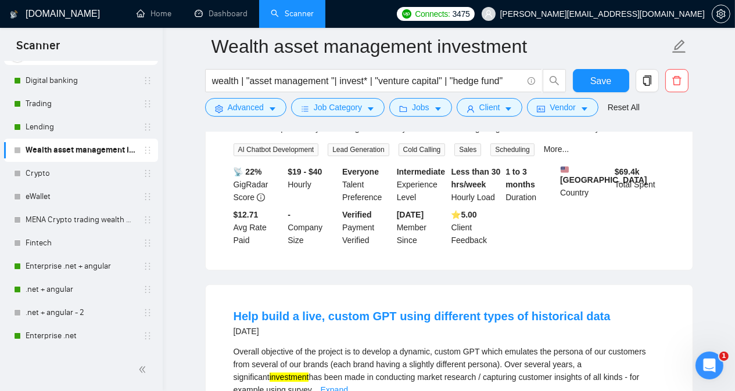
click at [472, 346] on div "Overall objective of the project is to develop a dynamic, custom GPT which emul…" at bounding box center [449, 371] width 431 height 51
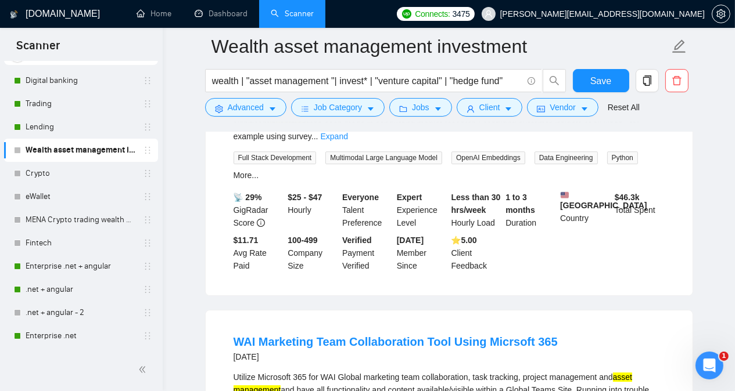
scroll to position [9455, 0]
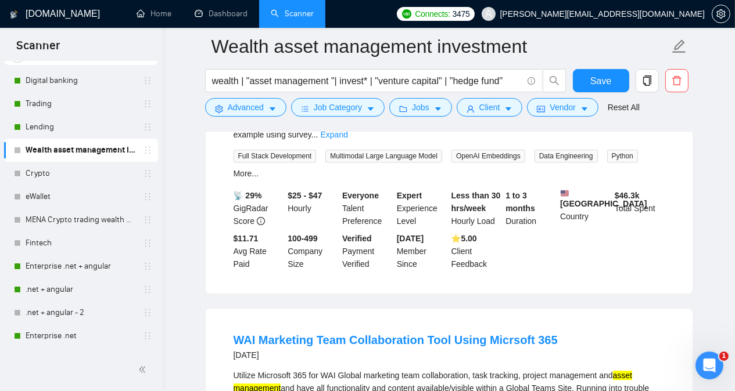
click at [623, 369] on div "Utilize Microsoft 365 for WAI Global marketing team collaboration, task trackin…" at bounding box center [449, 388] width 431 height 38
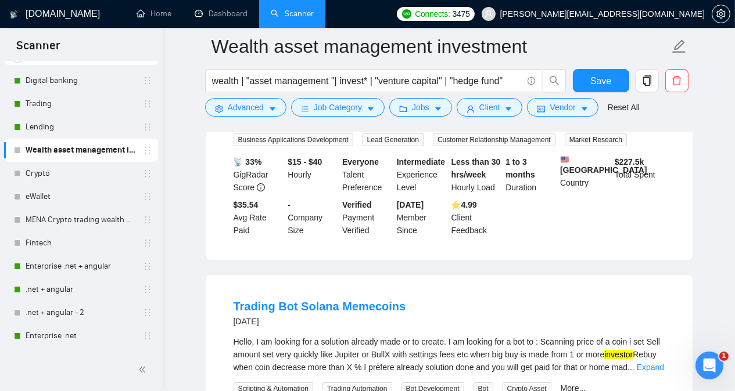
scroll to position [9990, 0]
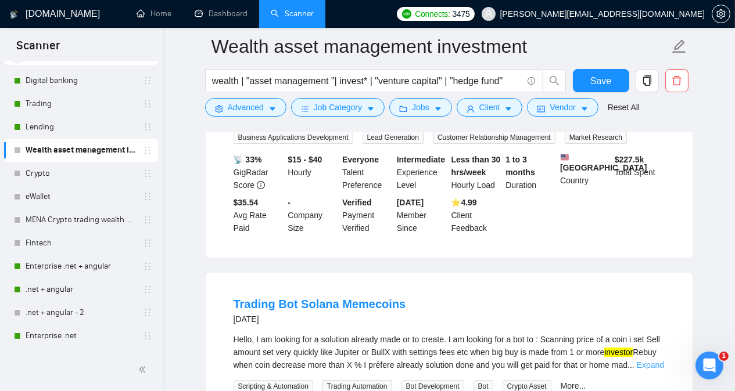
click at [656, 361] on link "Expand" at bounding box center [650, 365] width 27 height 9
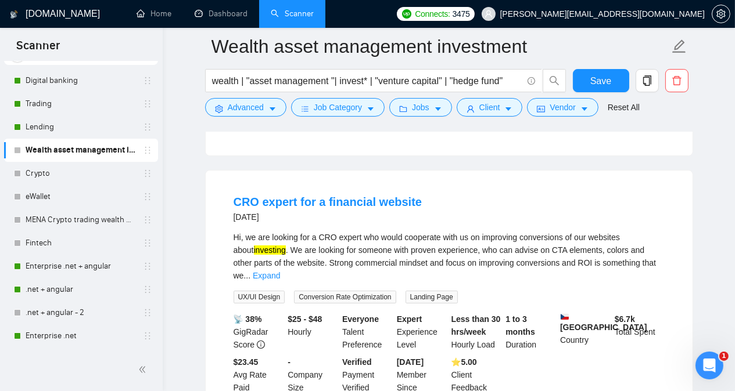
scroll to position [10374, 0]
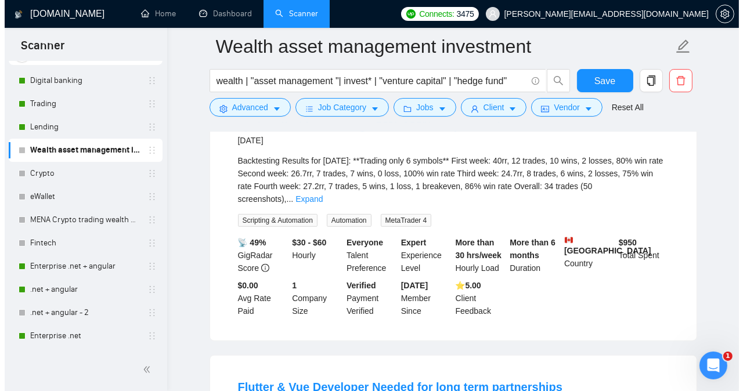
scroll to position [11257, 0]
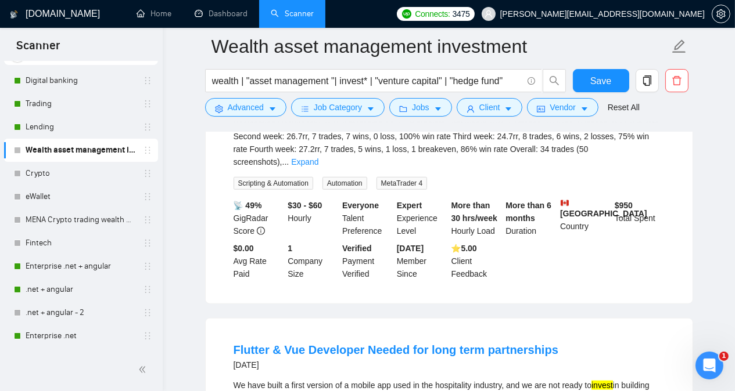
click at [261, 109] on span "Advanced" at bounding box center [246, 107] width 36 height 13
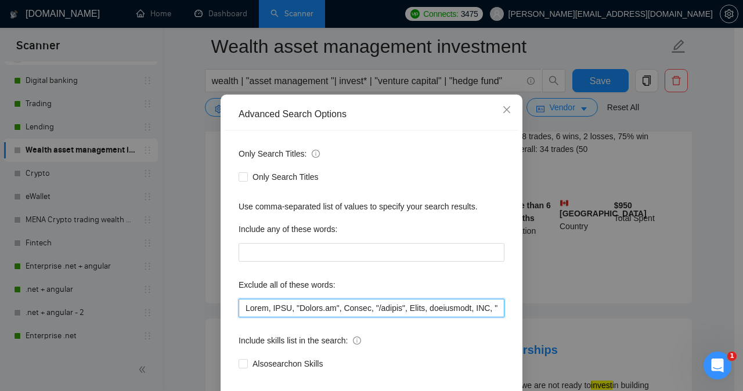
click at [242, 318] on input "text" at bounding box center [372, 308] width 266 height 19
paste input "Learning Management System, (LMS), AI, GPT, Sharepoint, to invest,"
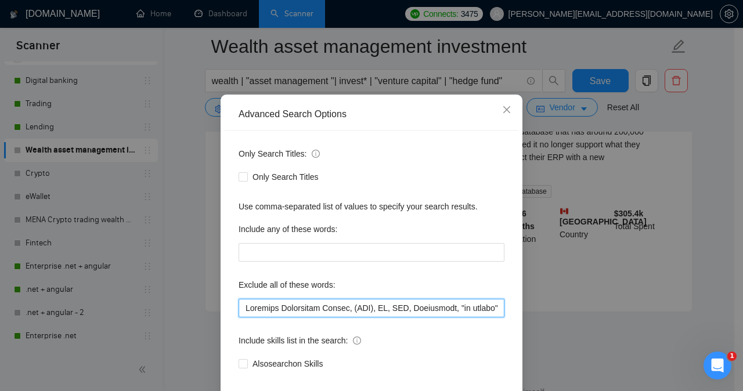
scroll to position [1546, 0]
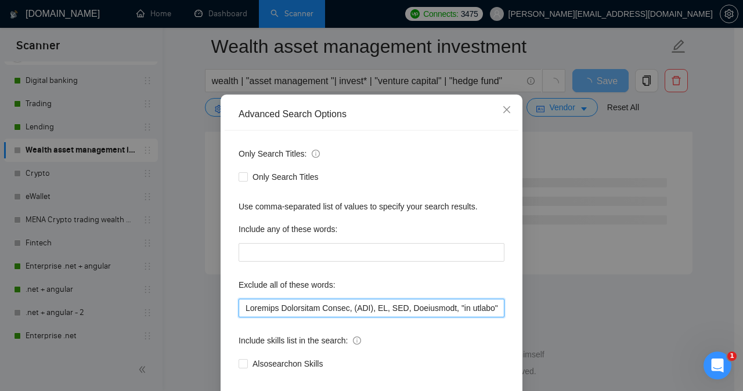
click at [374, 318] on input "text" at bounding box center [372, 308] width 266 height 19
type input ""Learning Management System", "(LMS)", AI, GPT, Sharepoint, "to invest", Indie,…"
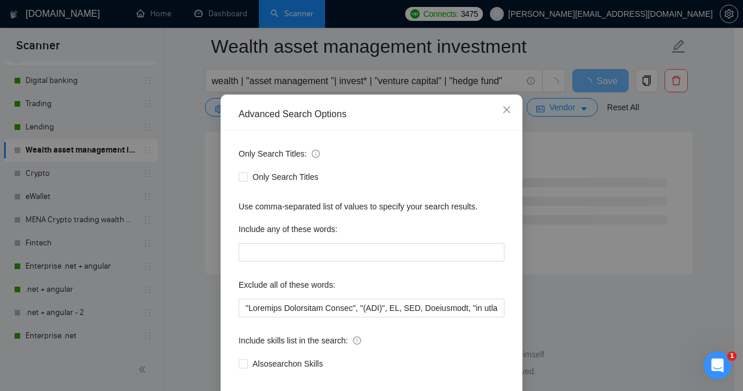
scroll to position [91, 0]
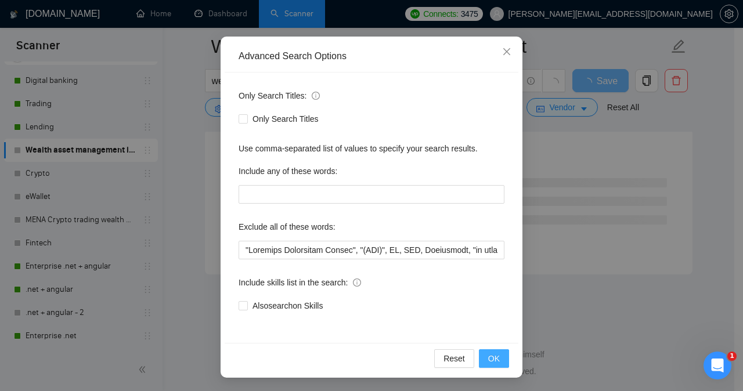
click at [495, 357] on span "OK" at bounding box center [494, 359] width 12 height 13
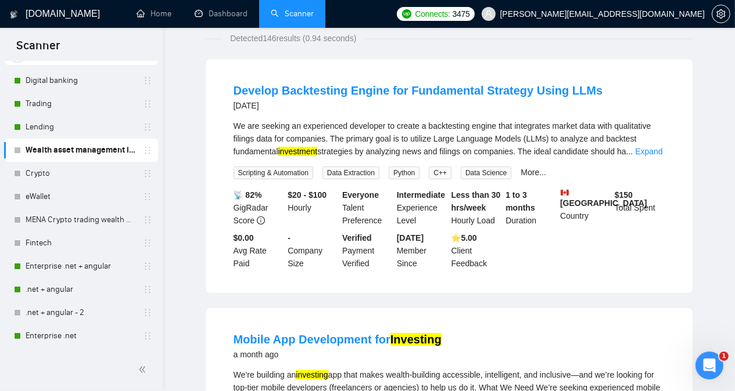
scroll to position [0, 0]
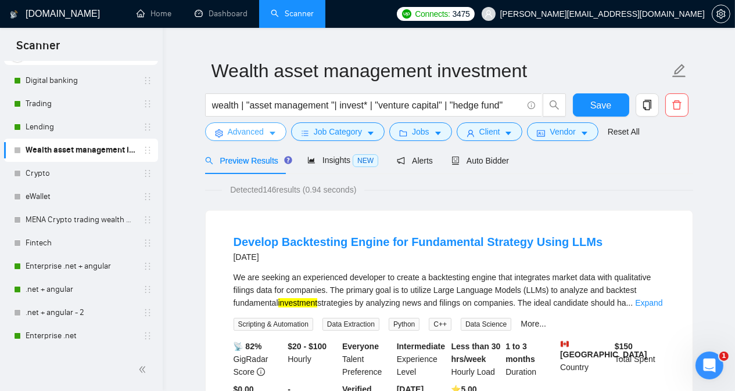
click at [261, 135] on span "Advanced" at bounding box center [246, 131] width 36 height 13
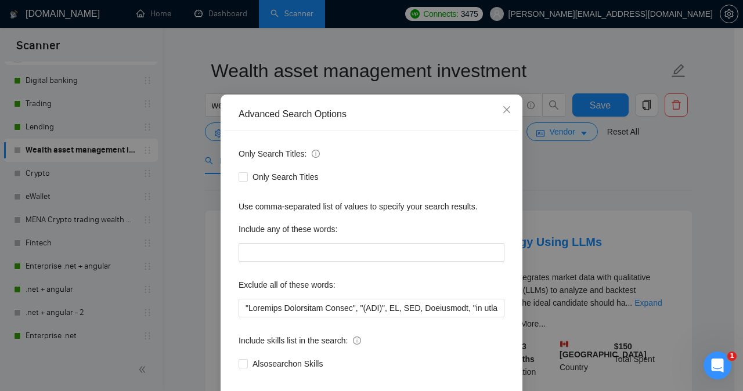
click at [624, 189] on div "Advanced Search Options Only Search Titles: Only Search Titles Use comma-separa…" at bounding box center [371, 195] width 743 height 391
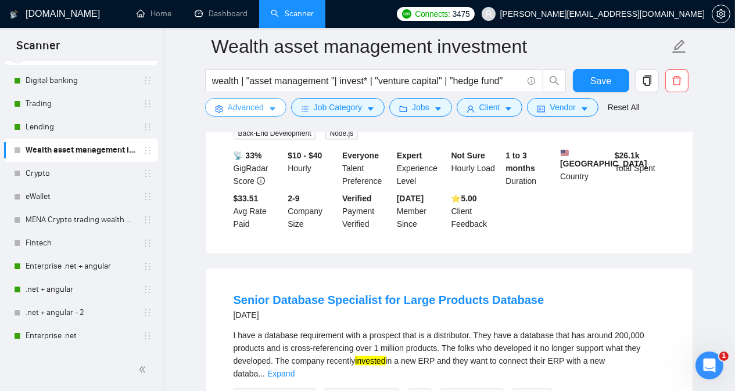
scroll to position [2375, 0]
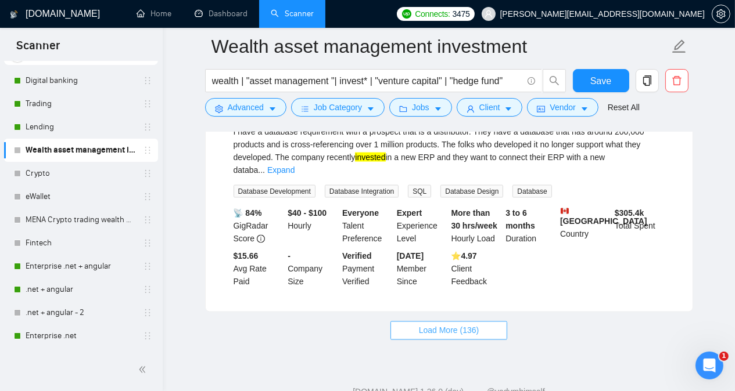
click at [425, 325] on span "Load More (136)" at bounding box center [449, 331] width 60 height 13
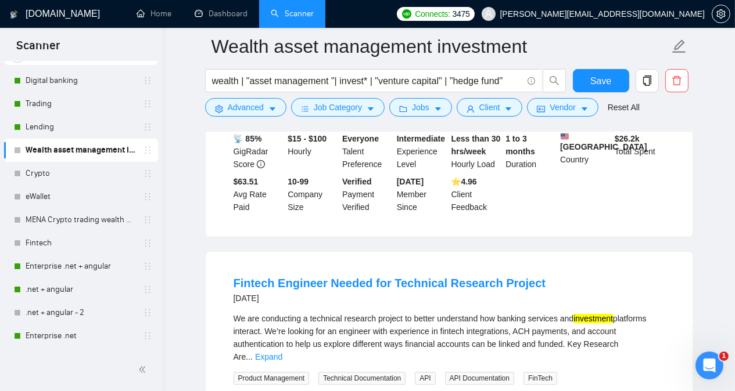
scroll to position [4924, 0]
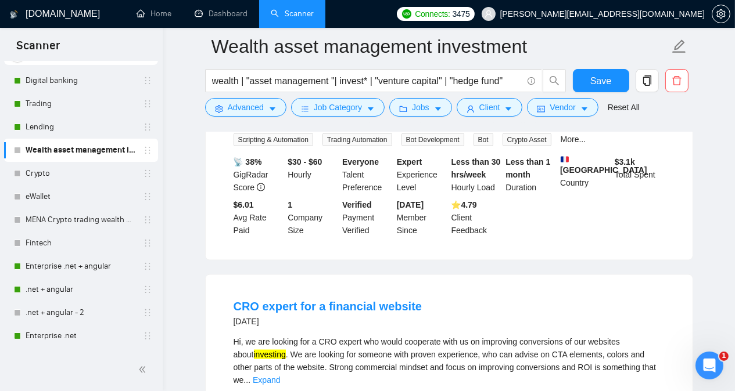
scroll to position [7131, 0]
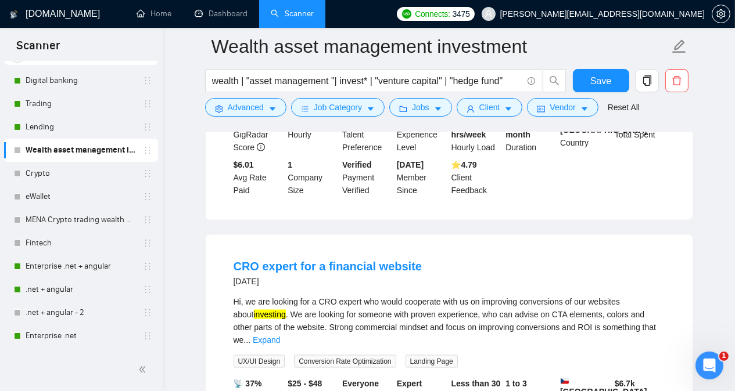
click at [323, 296] on div "Hi, we are looking for a CRO expert who would cooperate with us on improving co…" at bounding box center [449, 321] width 431 height 51
click at [280, 336] on link "Expand" at bounding box center [266, 340] width 27 height 9
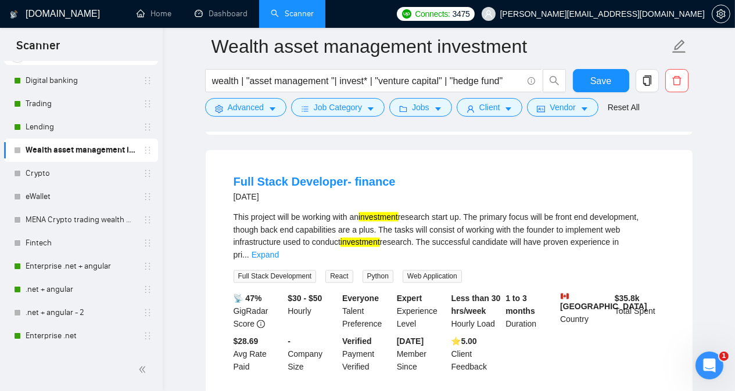
scroll to position [7490, 0]
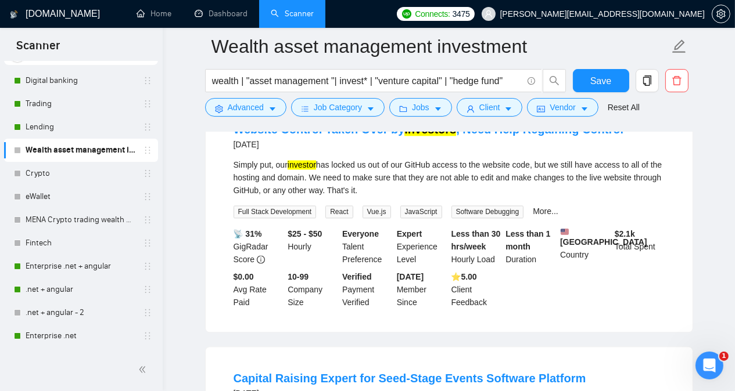
scroll to position [8140, 0]
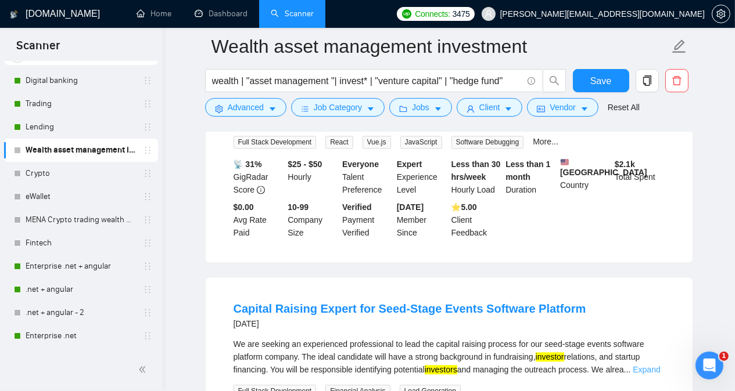
click at [645, 365] on link "Expand" at bounding box center [646, 369] width 27 height 9
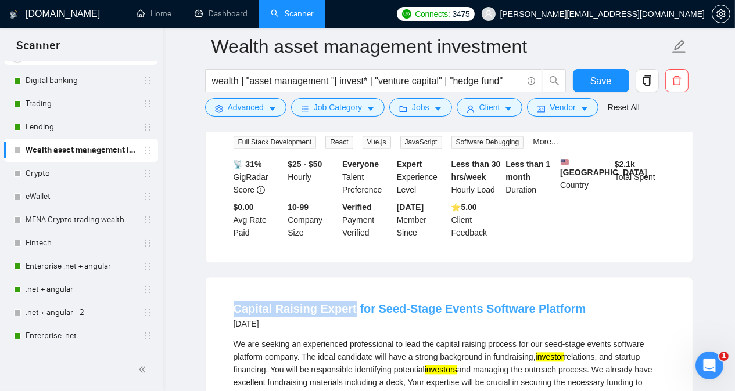
drag, startPoint x: 209, startPoint y: 189, endPoint x: 348, endPoint y: 191, distance: 138.8
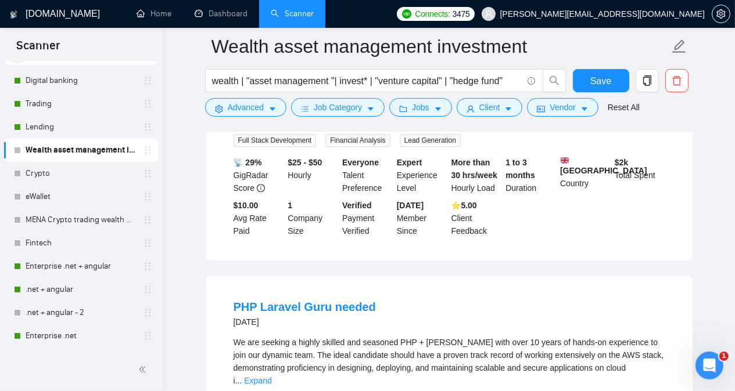
scroll to position [8465, 0]
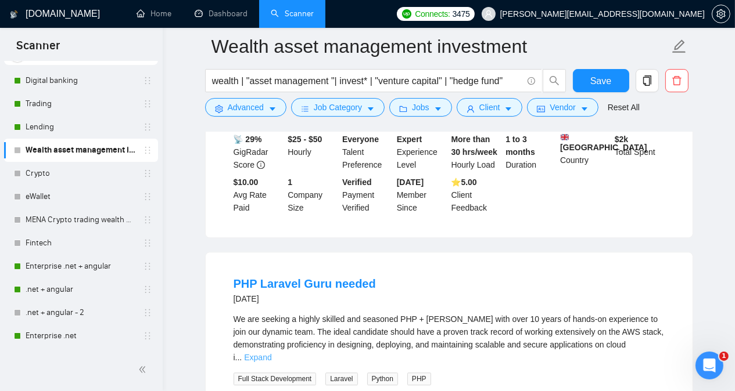
click at [271, 353] on link "Expand" at bounding box center [257, 357] width 27 height 9
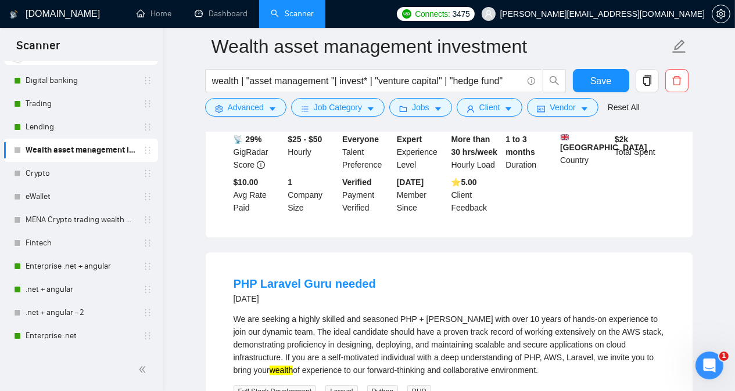
click at [430, 313] on div "We are seeking a highly skilled and seasoned PHP + [PERSON_NAME] with over 10 y…" at bounding box center [449, 345] width 431 height 64
click at [685, 131] on div at bounding box center [449, 127] width 488 height 9
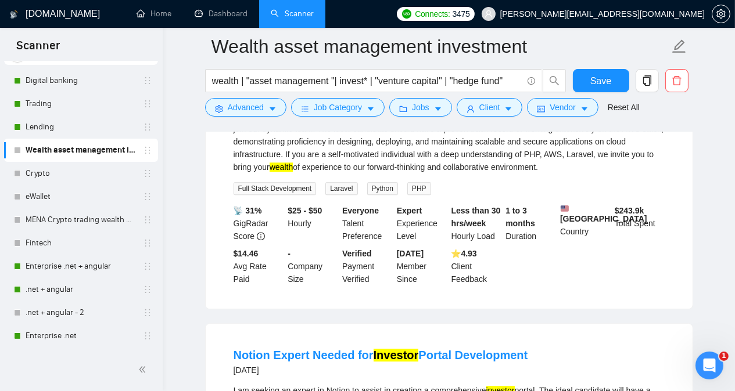
scroll to position [8674, 0]
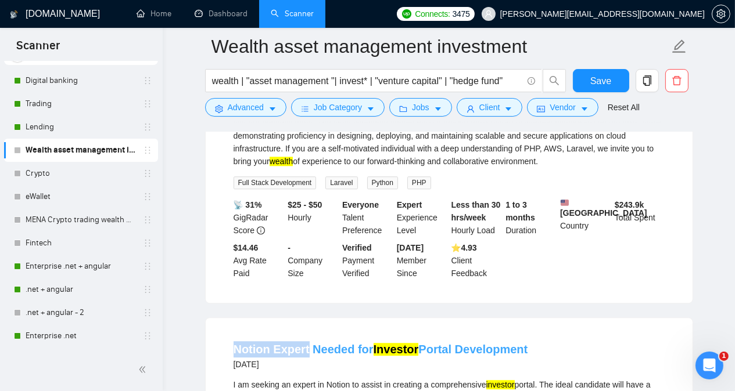
drag, startPoint x: 224, startPoint y: 247, endPoint x: 307, endPoint y: 241, distance: 83.9
drag, startPoint x: 292, startPoint y: 280, endPoint x: 348, endPoint y: 280, distance: 55.8
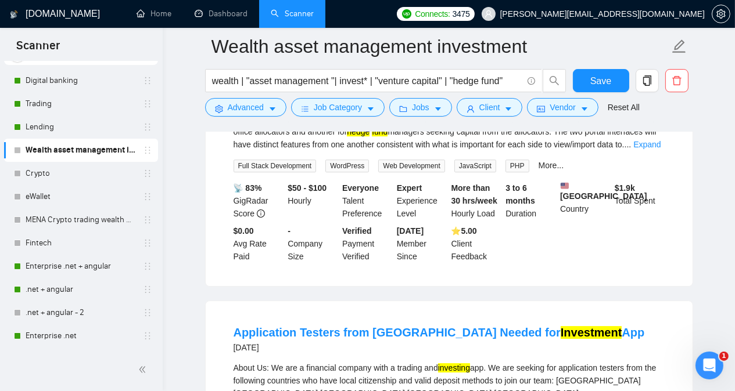
scroll to position [9488, 0]
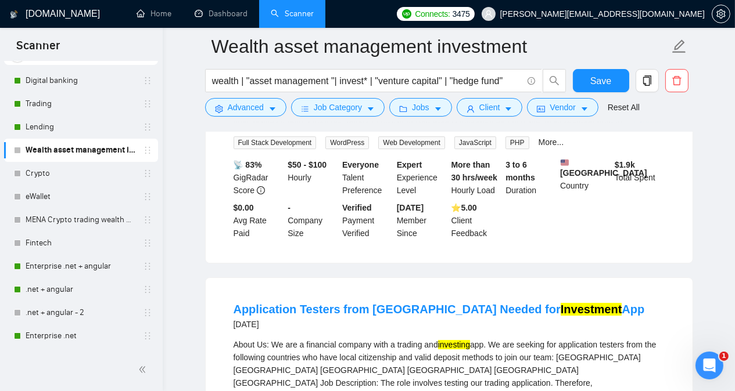
click at [607, 339] on div "About Us: We are a financial company with a trading and investing app. We are s…" at bounding box center [449, 371] width 431 height 64
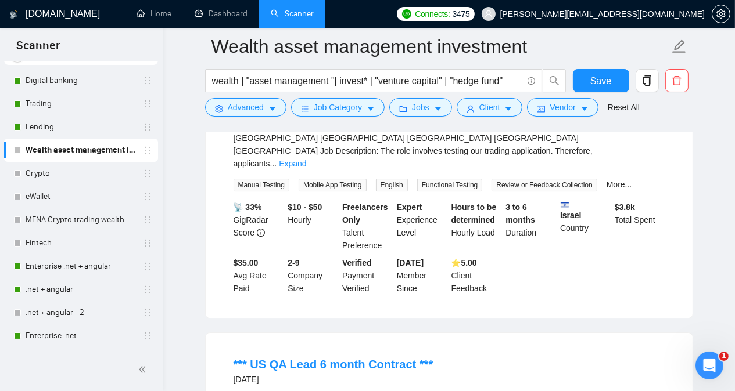
scroll to position [9743, 0]
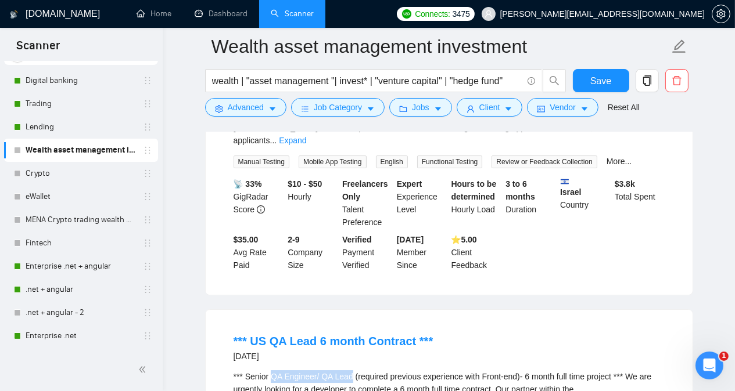
drag, startPoint x: 272, startPoint y: 234, endPoint x: 351, endPoint y: 235, distance: 79.0
click at [351, 371] on div "*** Senior QA Engineer/ QA Lead (required previous experience with Front-end)- …" at bounding box center [449, 396] width 431 height 51
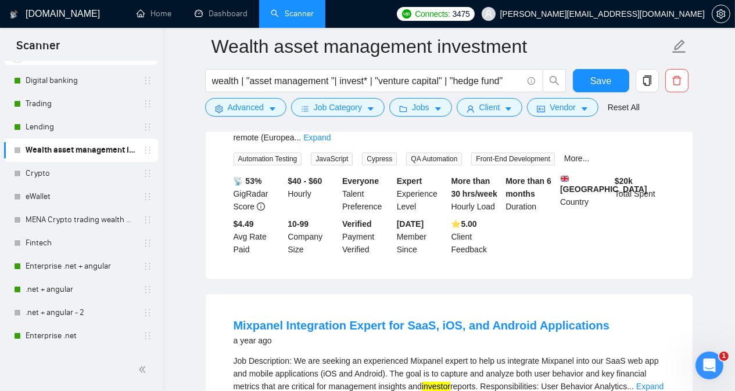
scroll to position [10022, 0]
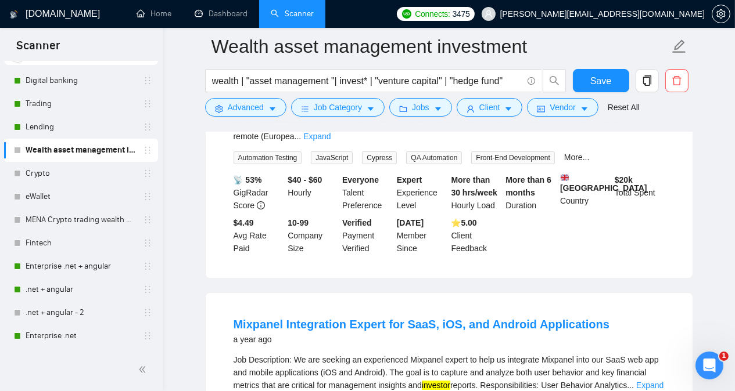
click at [426, 354] on div "Job Description: We are seeking an experienced Mixpanel expert to help us integ…" at bounding box center [449, 373] width 431 height 38
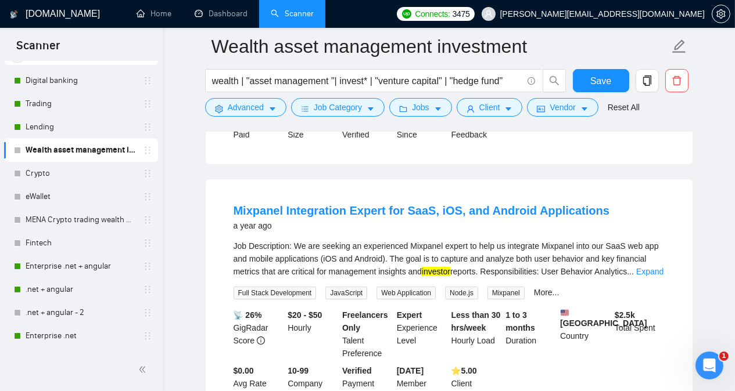
scroll to position [10139, 0]
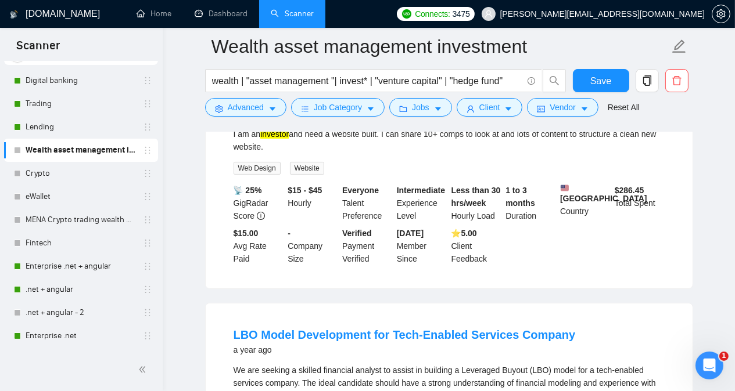
scroll to position [10511, 0]
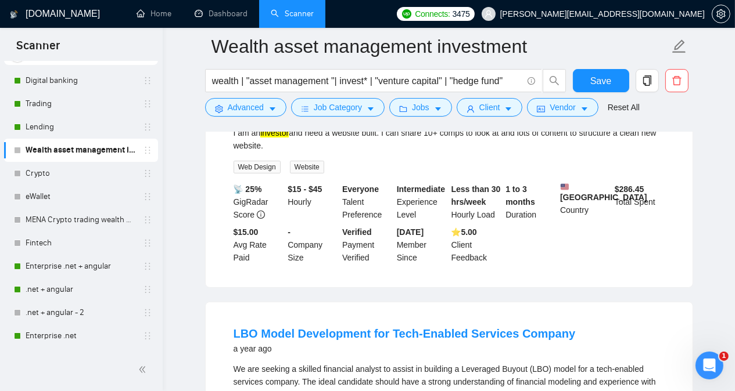
click at [363, 363] on div "We are seeking a skilled financial analyst to assist in building a Leveraged Bu…" at bounding box center [449, 388] width 431 height 51
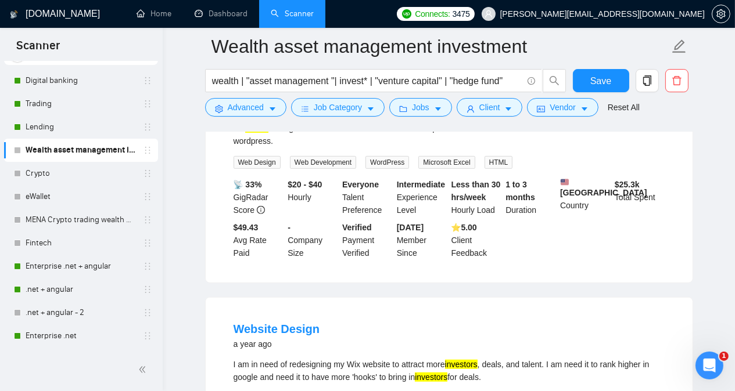
scroll to position [11045, 0]
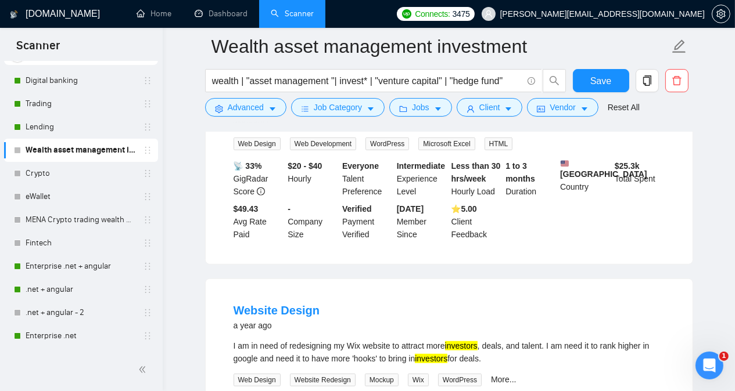
click at [347, 340] on div "I am in need of redesigning my Wix website to attract more investors , deals, a…" at bounding box center [449, 353] width 431 height 26
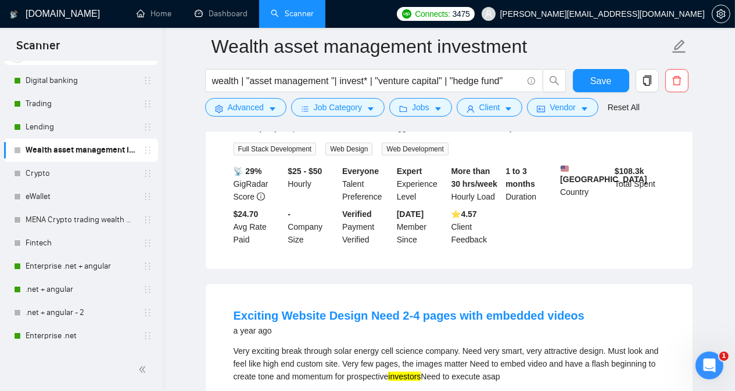
scroll to position [11789, 0]
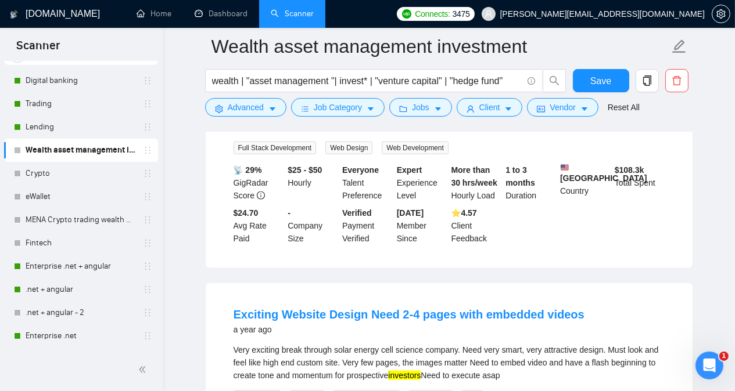
click at [342, 344] on div "Very exciting break through solar energy cell science company. Need very smart,…" at bounding box center [449, 363] width 431 height 38
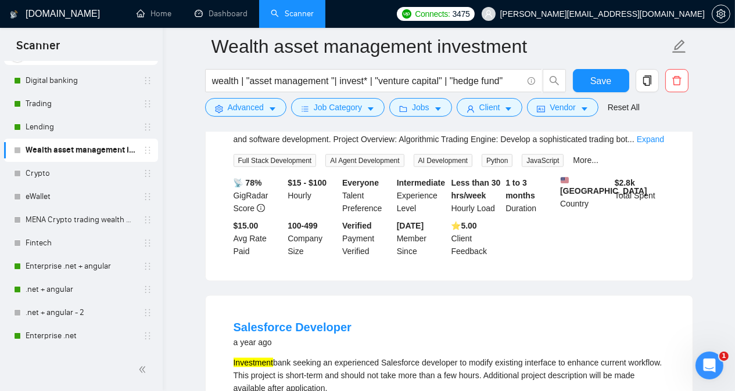
scroll to position [12277, 0]
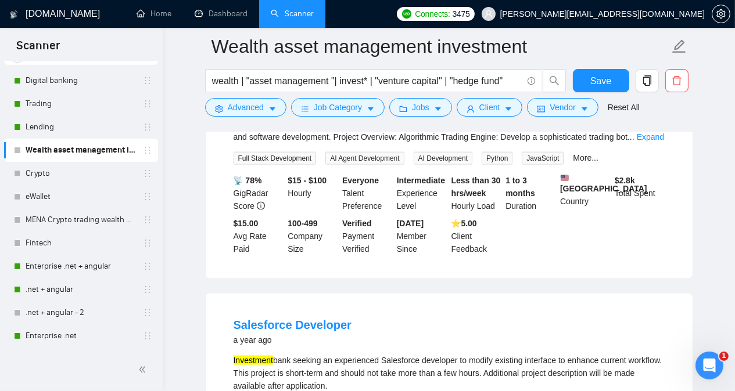
click at [391, 354] on div "Investment bank seeking an experienced Salesforce developer to modify existing …" at bounding box center [449, 373] width 431 height 38
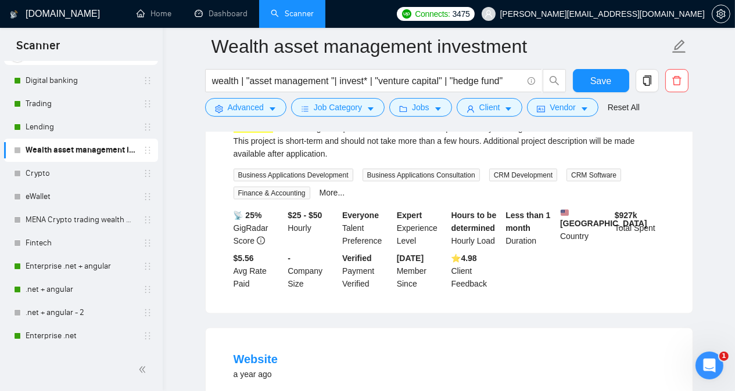
scroll to position [12532, 0]
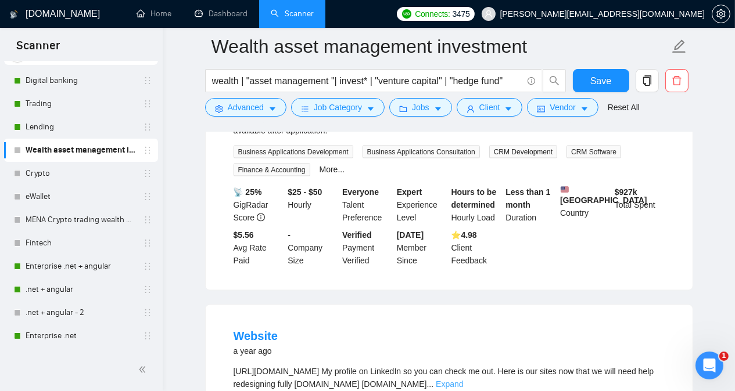
click at [463, 380] on link "Expand" at bounding box center [449, 384] width 27 height 9
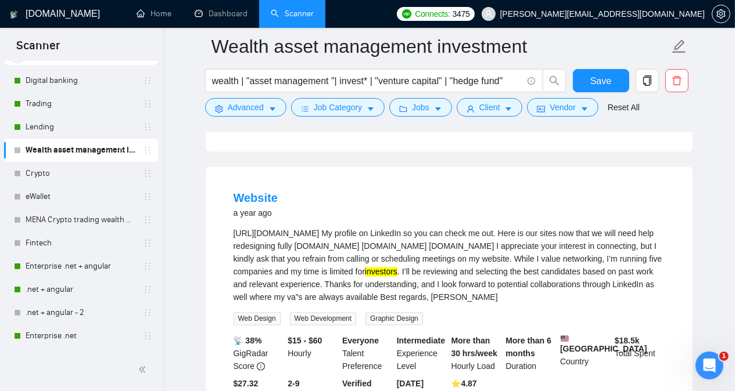
scroll to position [12718, 0]
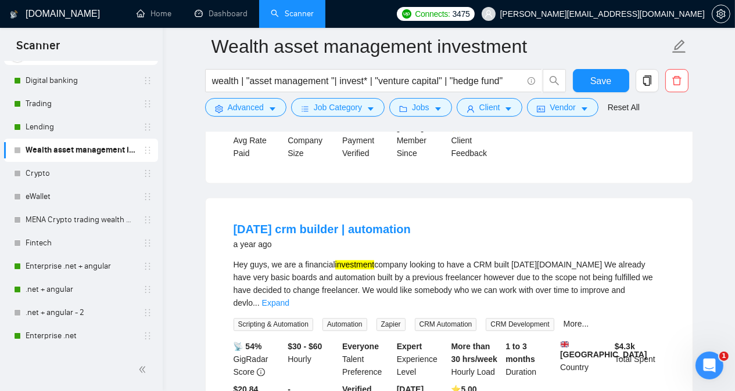
scroll to position [12881, 0]
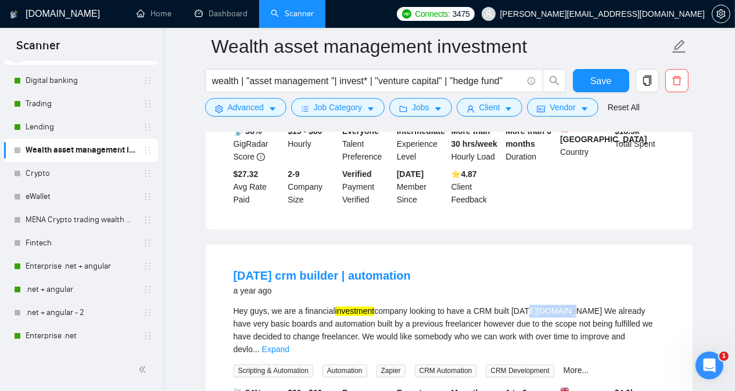
drag, startPoint x: 525, startPoint y: 211, endPoint x: 569, endPoint y: 212, distance: 44.2
click at [569, 305] on div "Hey guys, we are a financial investment company looking to have a CRM built [DA…" at bounding box center [449, 330] width 431 height 51
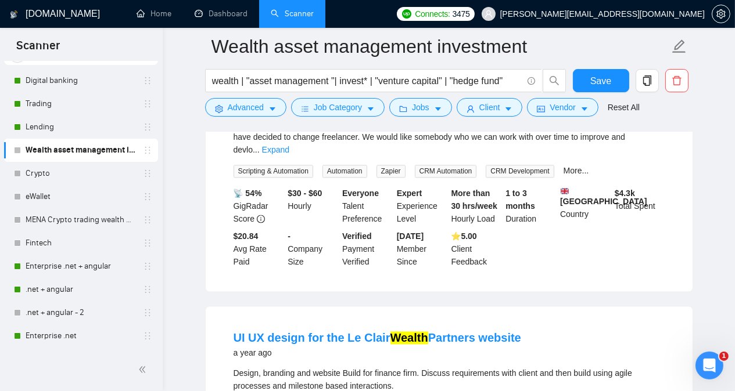
scroll to position [13113, 0]
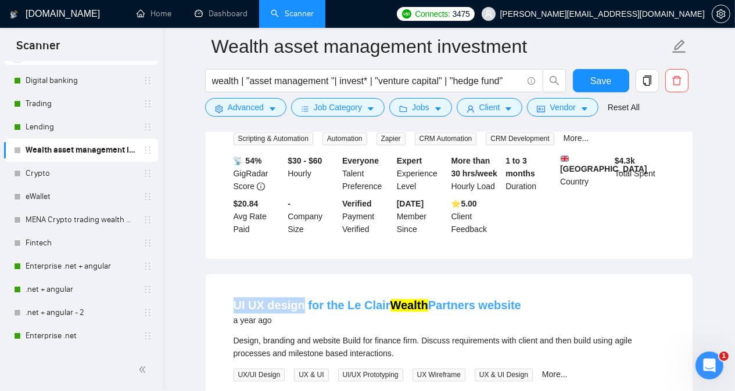
drag, startPoint x: 229, startPoint y: 202, endPoint x: 300, endPoint y: 203, distance: 70.3
click at [300, 288] on li "UI UX design for the Le Clair Wealth Partners website a year ago Design, brandi…" at bounding box center [449, 384] width 459 height 193
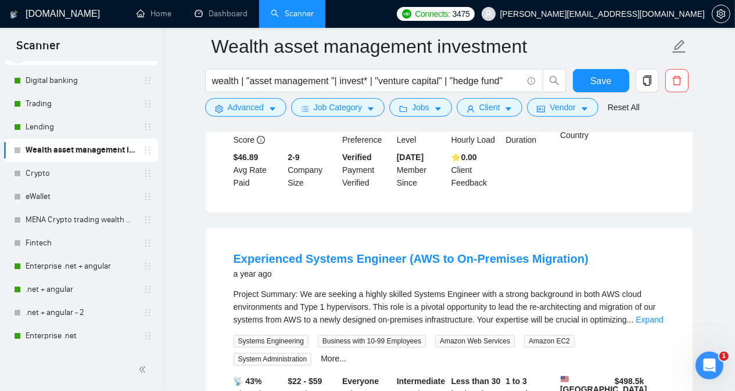
scroll to position [13648, 0]
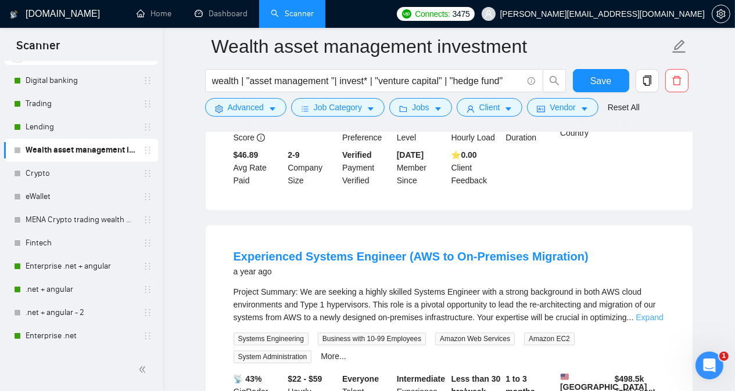
click at [644, 313] on link "Expand" at bounding box center [648, 317] width 27 height 9
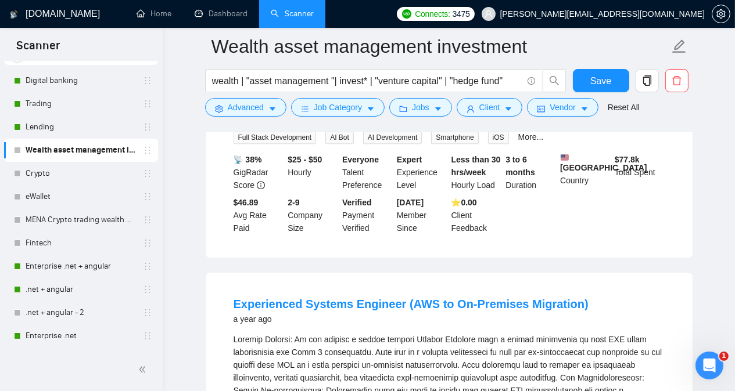
scroll to position [13578, 0]
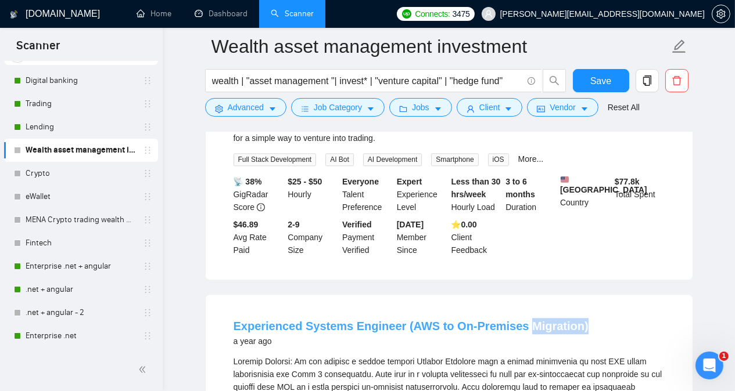
drag, startPoint x: 570, startPoint y: 236, endPoint x: 513, endPoint y: 240, distance: 57.1
click at [513, 318] on div "Experienced Systems Engineer (AWS to On-Premises Migration) a year ago" at bounding box center [449, 333] width 431 height 30
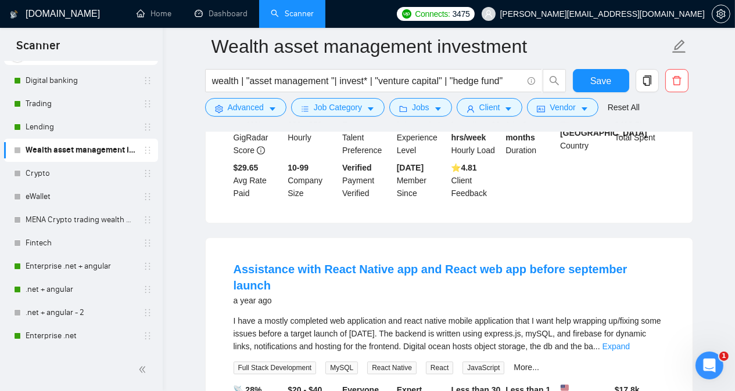
scroll to position [14159, 0]
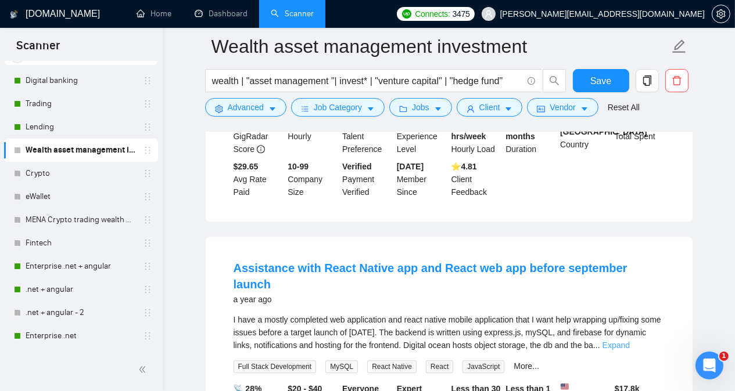
click at [630, 341] on link "Expand" at bounding box center [615, 345] width 27 height 9
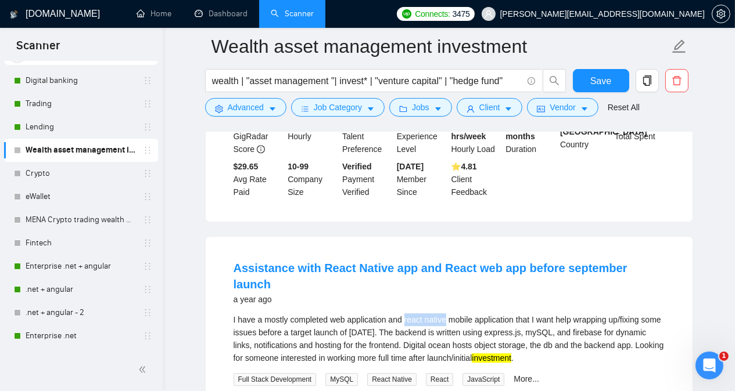
drag, startPoint x: 405, startPoint y: 222, endPoint x: 446, endPoint y: 221, distance: 40.7
click at [446, 314] on div "I have a mostly completed web application and react native mobile application t…" at bounding box center [449, 339] width 431 height 51
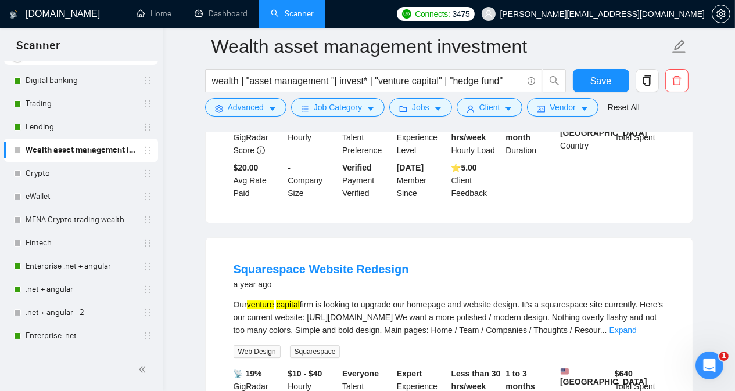
scroll to position [14438, 0]
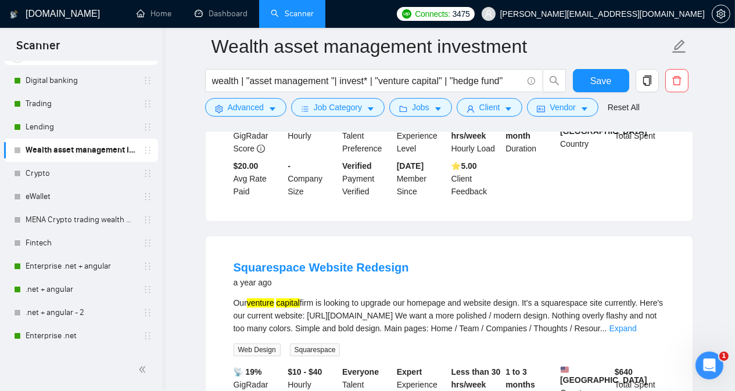
click at [570, 297] on div "Our venture capital firm is looking to upgrade our homepage and website design.…" at bounding box center [449, 316] width 431 height 38
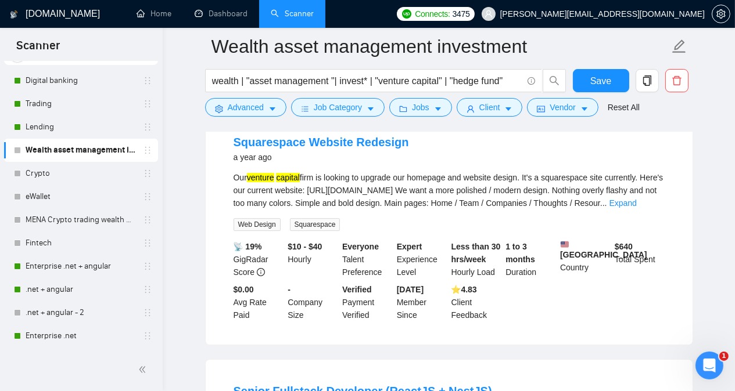
scroll to position [14624, 0]
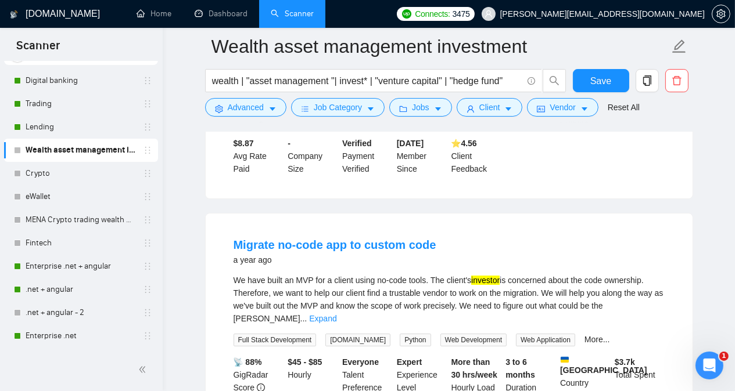
scroll to position [15088, 0]
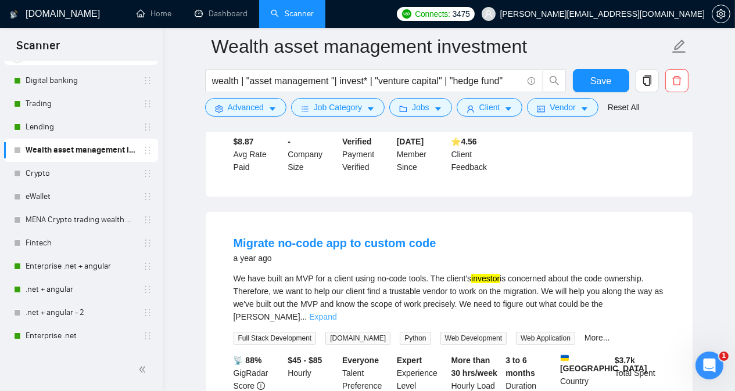
click at [336, 312] on link "Expand" at bounding box center [322, 316] width 27 height 9
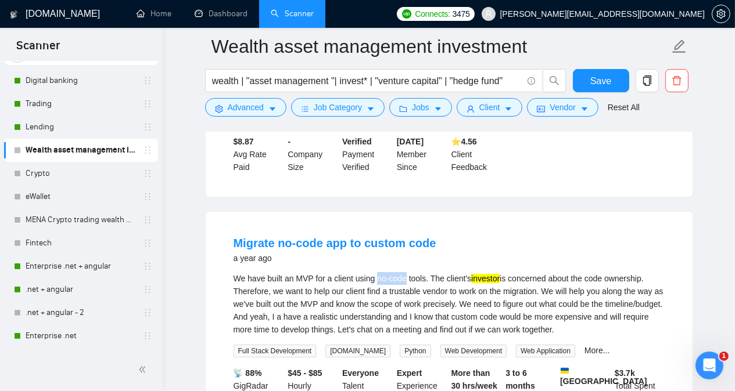
drag, startPoint x: 378, startPoint y: 203, endPoint x: 405, endPoint y: 201, distance: 27.4
click at [405, 272] on div "We have built an MVP for a client using no-code tools. The client's investor is…" at bounding box center [449, 304] width 431 height 64
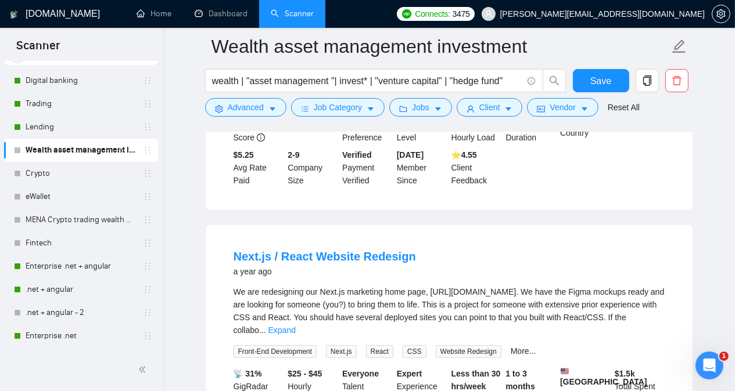
scroll to position [15599, 0]
click at [296, 325] on link "Expand" at bounding box center [281, 329] width 27 height 9
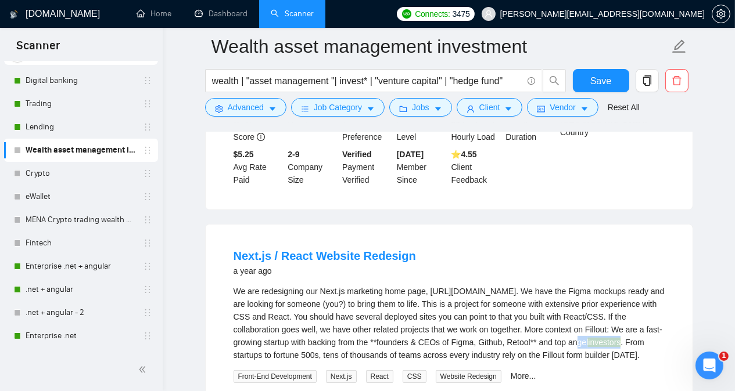
drag, startPoint x: 539, startPoint y: 261, endPoint x: 592, endPoint y: 264, distance: 52.9
click at [592, 285] on div "We are redesigning our Next.js marketing home page, [URL][DOMAIN_NAME]. We have…" at bounding box center [449, 323] width 431 height 77
click at [689, 225] on div "Next.js / React Website Redesign a year ago We are redesigning our Next.js mark…" at bounding box center [449, 361] width 487 height 272
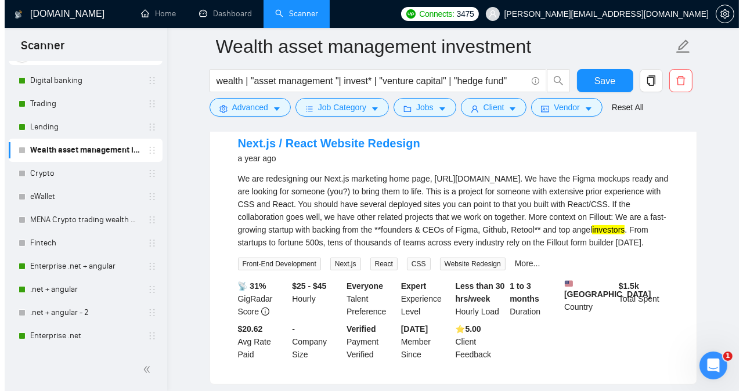
scroll to position [15751, 0]
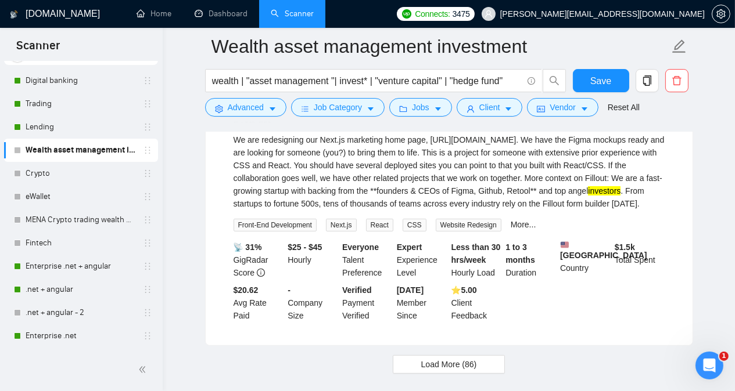
click at [270, 112] on icon "caret-down" at bounding box center [272, 109] width 8 height 8
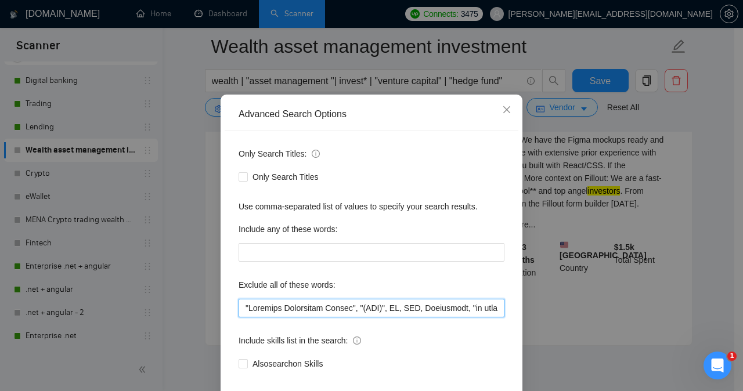
click at [240, 318] on input "text" at bounding box center [372, 308] width 266 height 19
paste input "CRO, Capital Raising Expert, Laravel, Notion Expert, expert in Notion, testers,…"
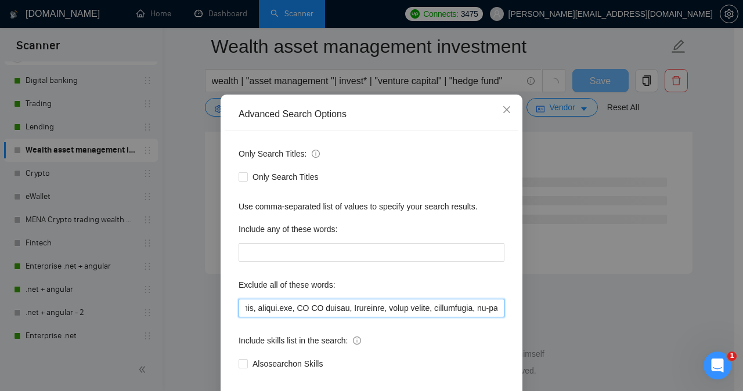
scroll to position [9503, 0]
click at [407, 318] on input "text" at bounding box center [372, 308] width 266 height 19
click at [365, 318] on input "text" at bounding box center [372, 308] width 266 height 19
click at [321, 318] on input "text" at bounding box center [372, 308] width 266 height 19
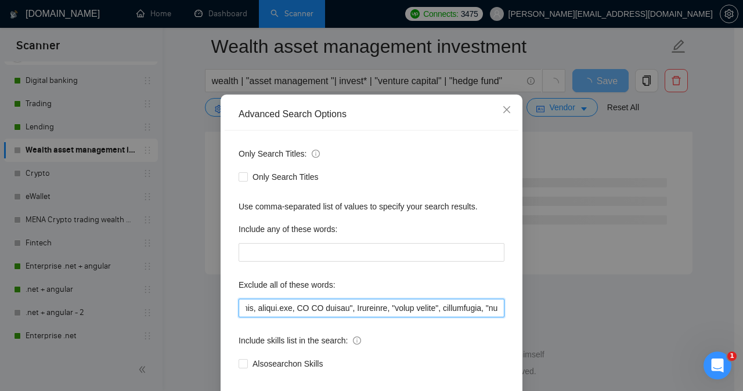
click at [276, 318] on input "text" at bounding box center [372, 308] width 266 height 19
click at [355, 318] on input "text" at bounding box center [372, 308] width 266 height 19
click at [257, 318] on input "text" at bounding box center [372, 308] width 266 height 19
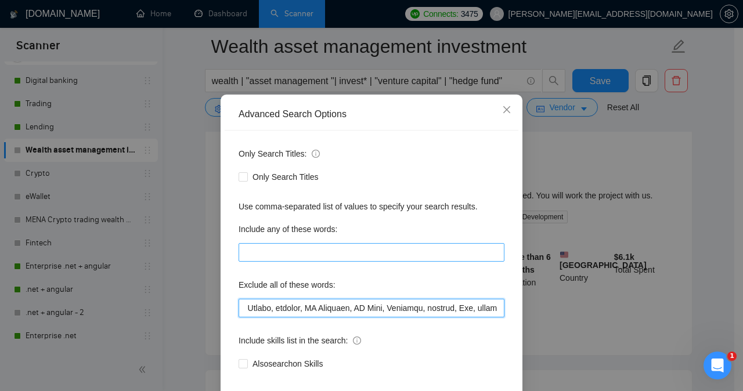
scroll to position [0, 217]
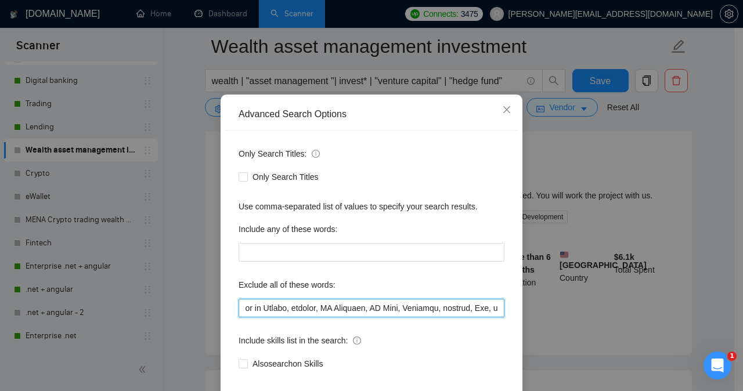
click at [376, 318] on input "text" at bounding box center [372, 308] width 266 height 19
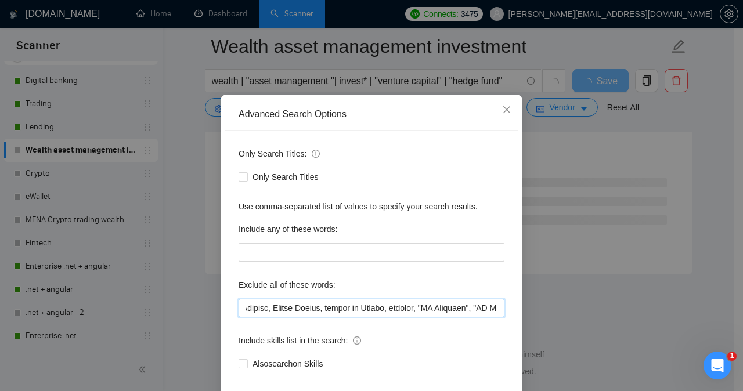
scroll to position [0, 109]
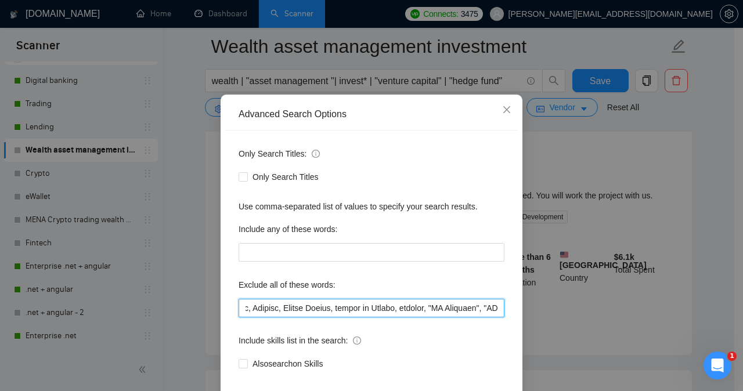
click at [374, 318] on input "text" at bounding box center [372, 308] width 266 height 19
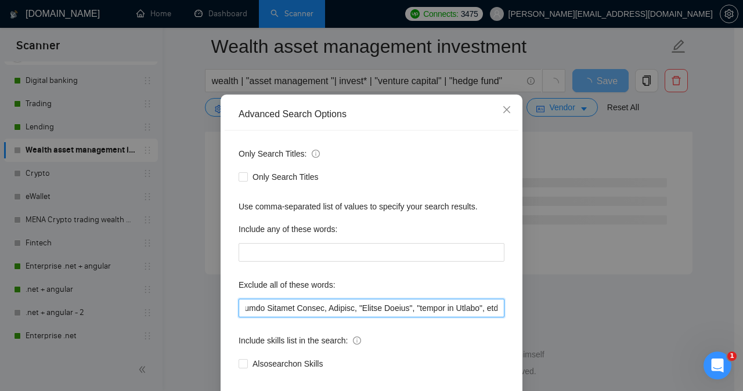
scroll to position [0, 0]
click at [337, 318] on input "text" at bounding box center [372, 308] width 266 height 19
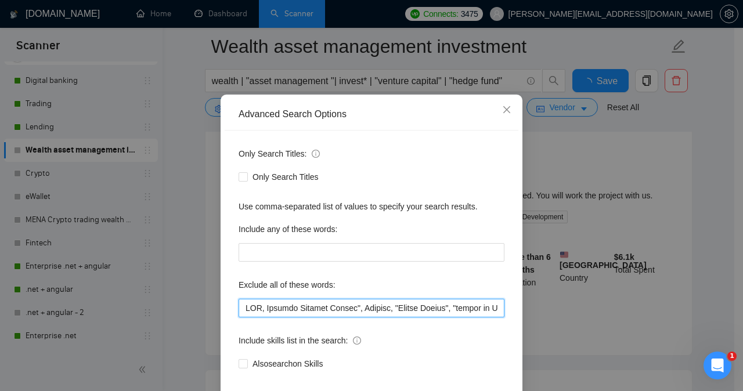
click at [262, 318] on input "text" at bounding box center [372, 308] width 266 height 19
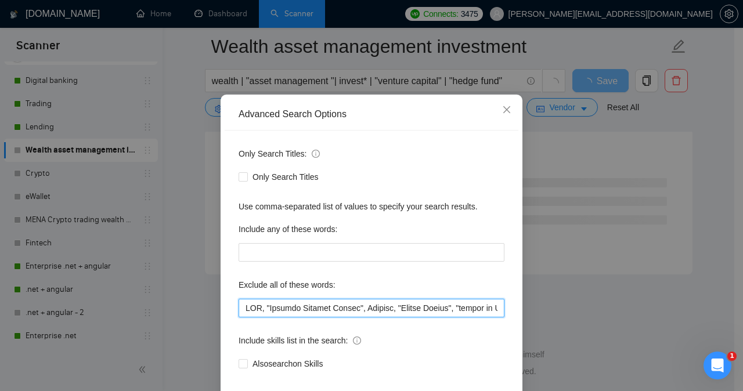
type input "CRO, "Capital Raising Expert", Laravel, "Notion Expert", "expert in Notion", te…"
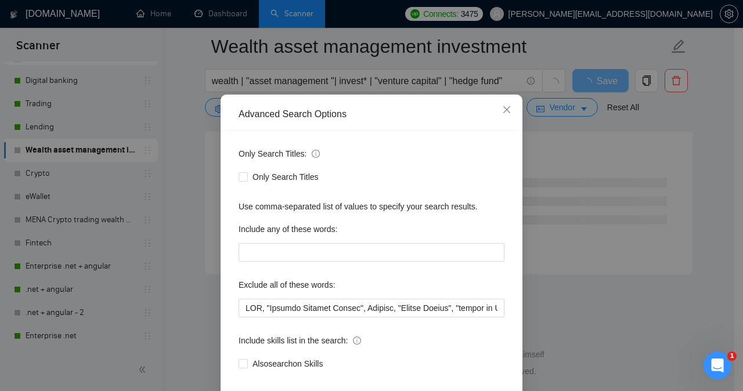
scroll to position [91, 0]
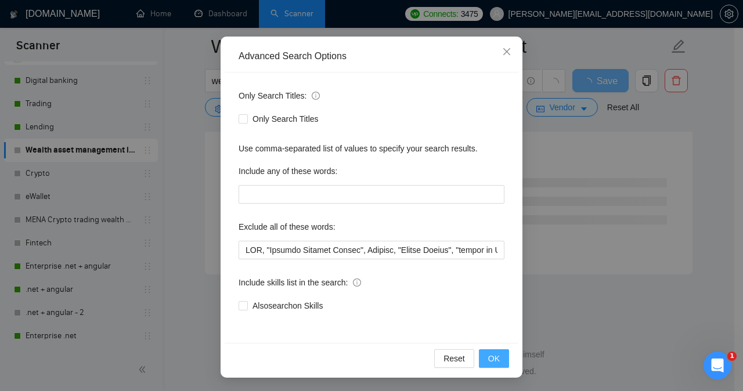
click at [490, 357] on span "OK" at bounding box center [494, 359] width 12 height 13
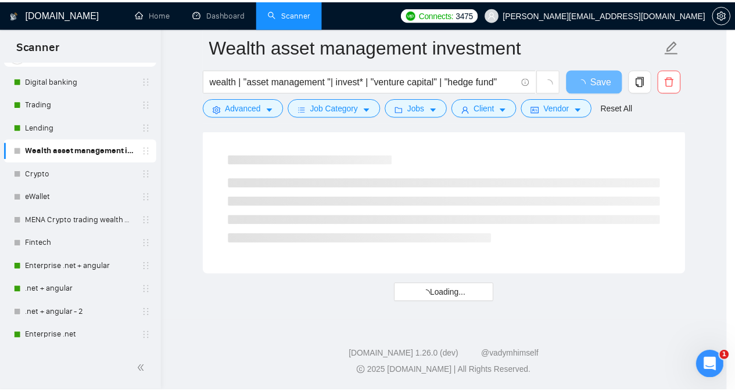
scroll to position [33, 0]
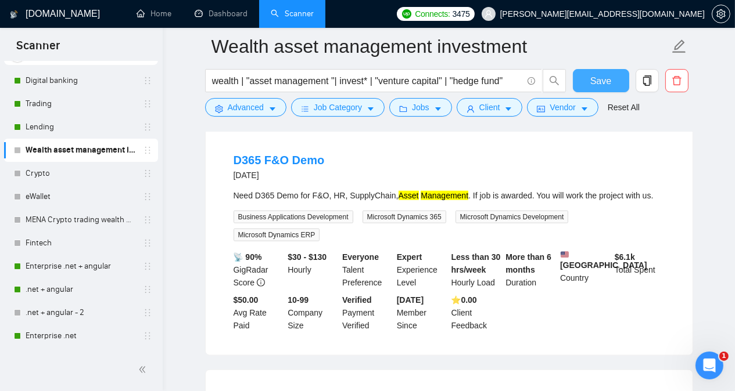
click at [594, 81] on span "Save" at bounding box center [600, 81] width 21 height 15
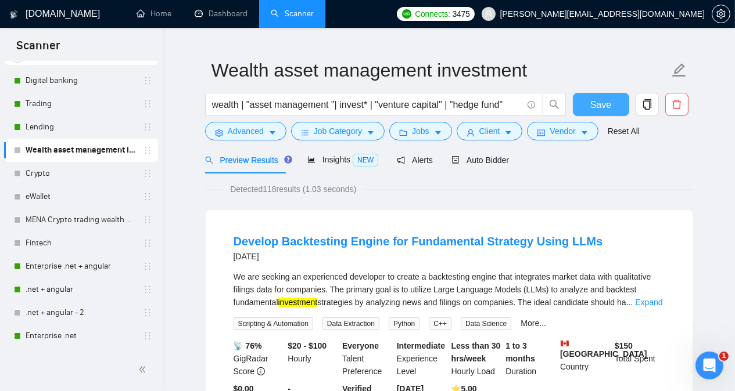
scroll to position [0, 0]
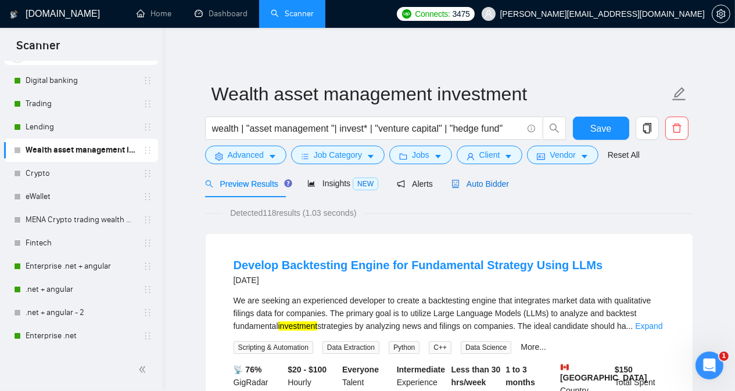
click at [482, 188] on span "Auto Bidder" at bounding box center [480, 183] width 58 height 9
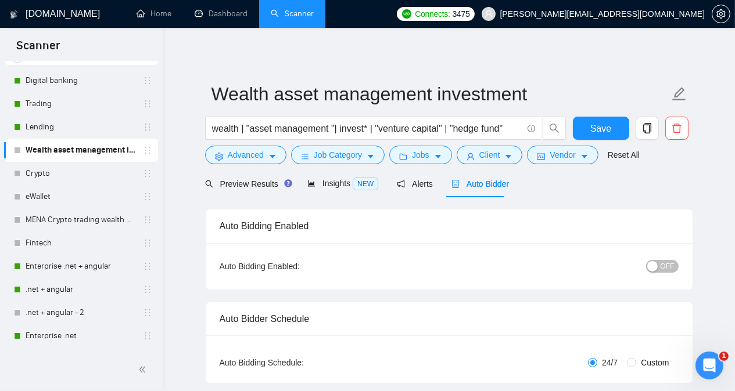
radio input "false"
radio input "true"
click at [656, 270] on div "button" at bounding box center [652, 266] width 10 height 10
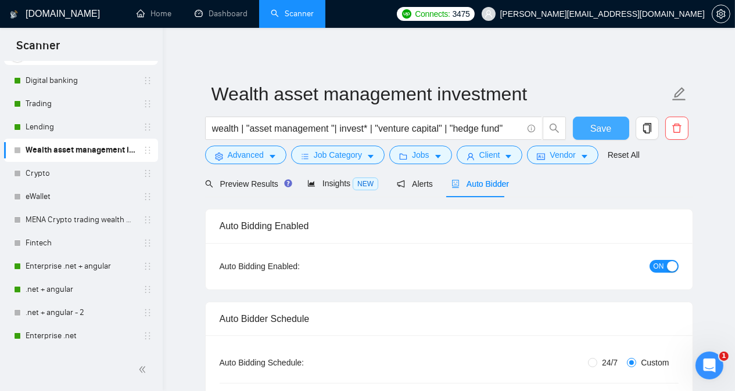
click at [610, 127] on span "Save" at bounding box center [600, 128] width 21 height 15
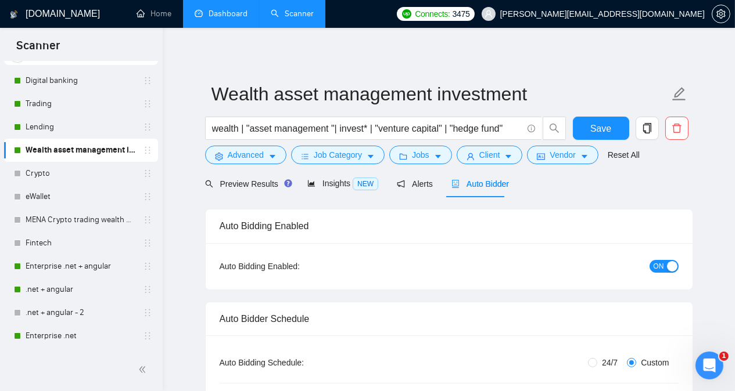
click at [229, 9] on link "Dashboard" at bounding box center [221, 14] width 53 height 10
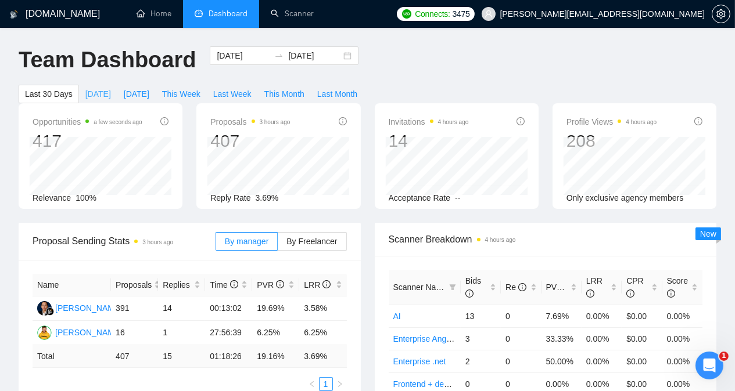
click at [111, 88] on span "[DATE]" at bounding box center [98, 94] width 26 height 13
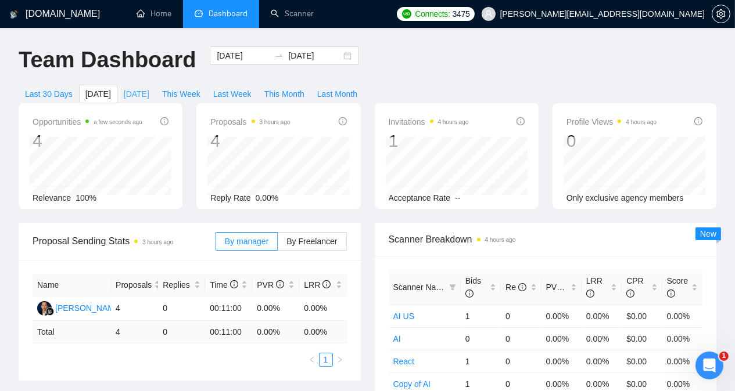
click at [149, 88] on span "[DATE]" at bounding box center [137, 94] width 26 height 13
type input "[DATE]"
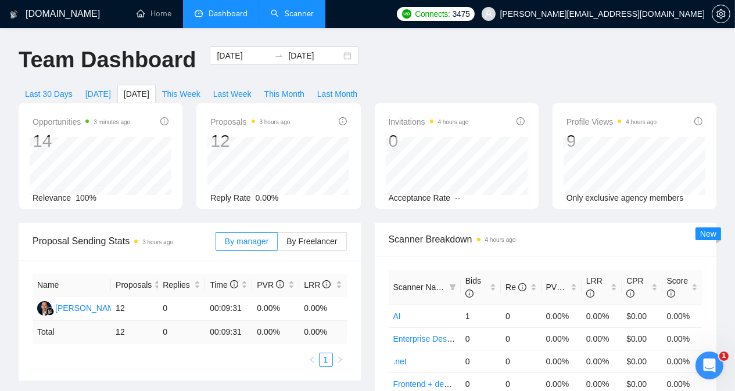
click at [293, 13] on link "Scanner" at bounding box center [292, 14] width 43 height 10
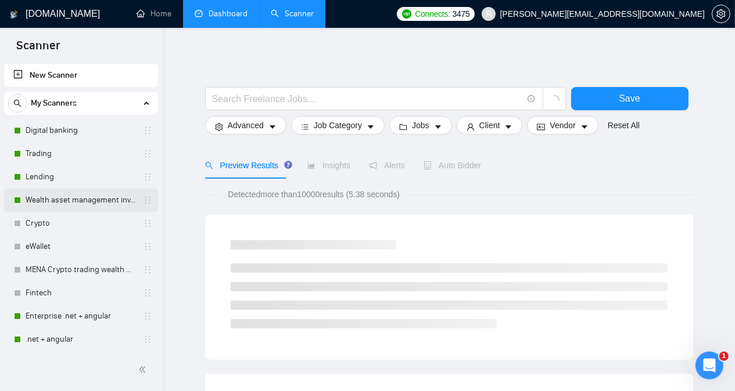
click at [100, 197] on link "Wealth asset management investment" at bounding box center [81, 200] width 110 height 23
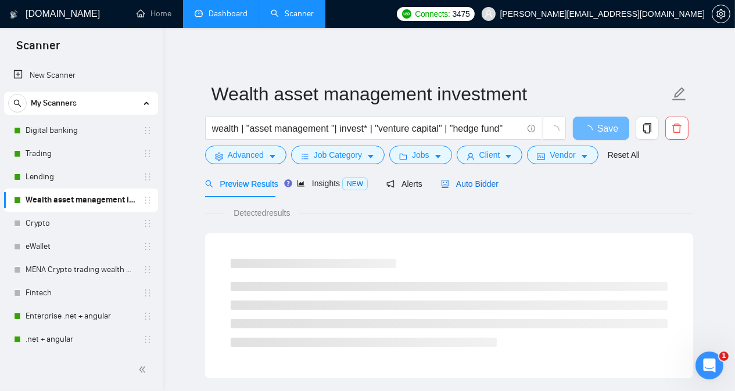
click at [459, 181] on span "Auto Bidder" at bounding box center [470, 183] width 58 height 9
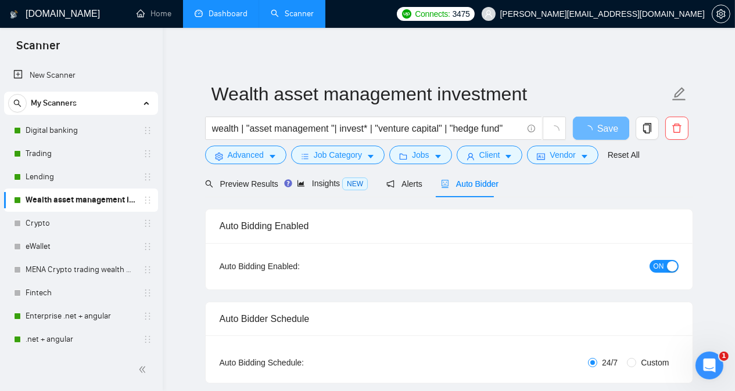
radio input "false"
radio input "true"
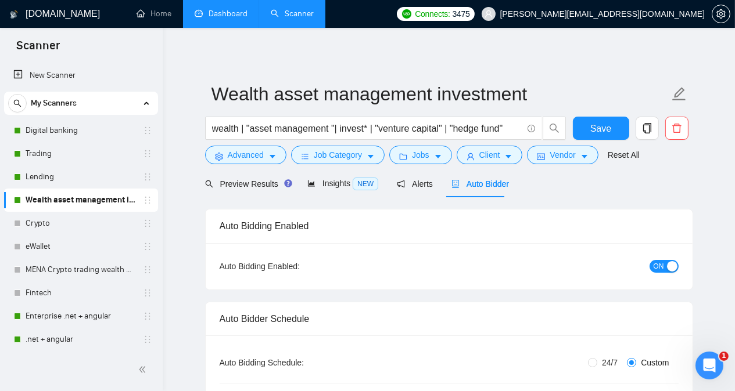
click at [231, 187] on span "Preview Results" at bounding box center [247, 183] width 84 height 9
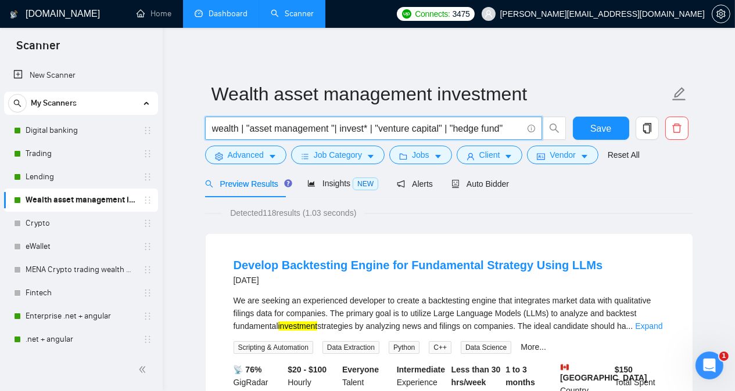
click at [510, 127] on input "wealth | "asset management "| invest* | "venture capital" | "hedge fund"" at bounding box center [367, 128] width 310 height 15
type input "wealth | "asset management "| invest* | "venture capital" | "hedge fund" | "cre…"
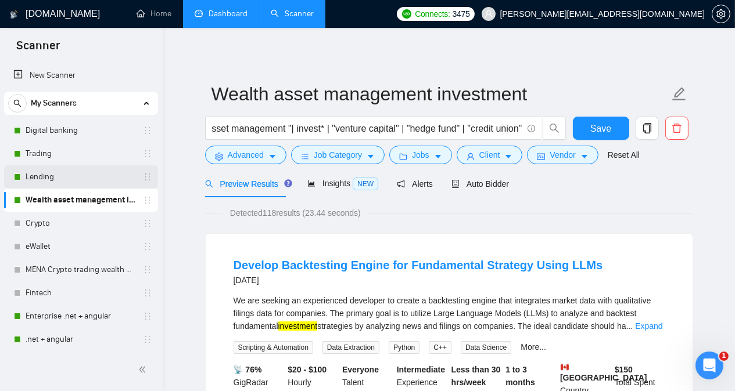
scroll to position [0, 0]
click at [92, 168] on link "Lending" at bounding box center [81, 177] width 110 height 23
